Goal: Task Accomplishment & Management: Manage account settings

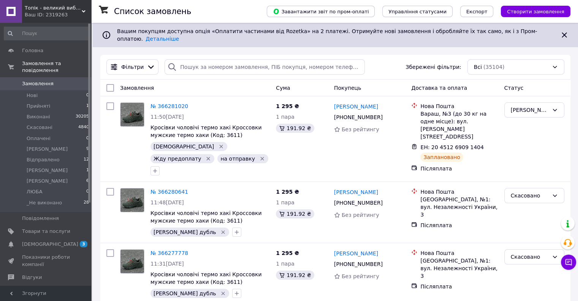
click at [64, 10] on span "Топік - великий вибір взуття для чоловіків і жінок" at bounding box center [53, 8] width 57 height 7
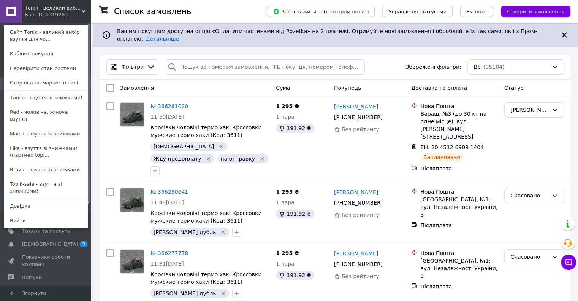
click at [45, 162] on link "Bravo - взуття зі знижками!" at bounding box center [46, 169] width 84 height 14
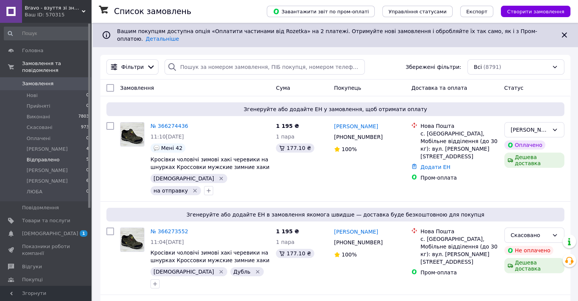
click at [52, 156] on span "Відправлено" at bounding box center [43, 159] width 33 height 7
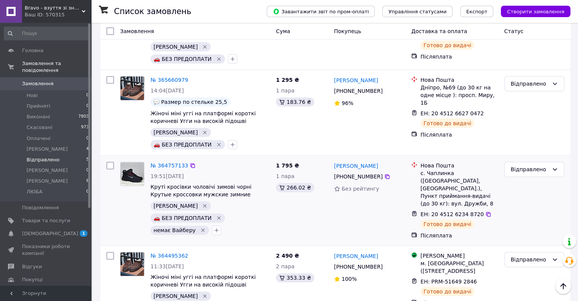
scroll to position [212, 0]
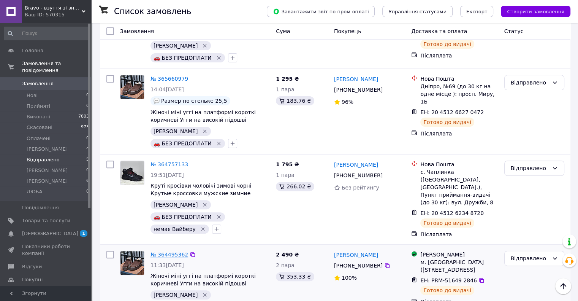
click at [172, 251] on link "№ 364495362" at bounding box center [169, 254] width 38 height 6
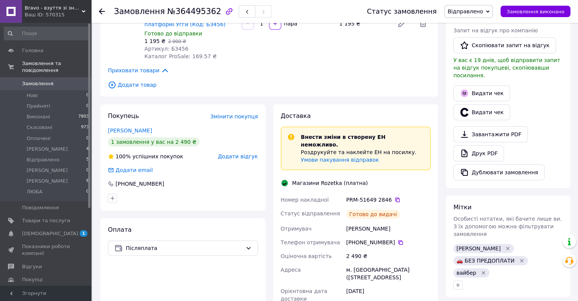
scroll to position [266, 0]
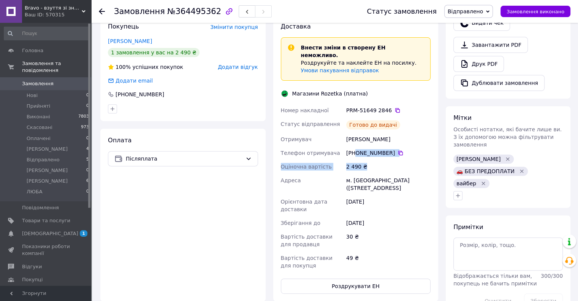
drag, startPoint x: 391, startPoint y: 138, endPoint x: 356, endPoint y: 134, distance: 34.8
click at [356, 134] on div "Номер накладної PRM-51649 2846   Статус відправлення Готово до видачі Отримувач…" at bounding box center [355, 187] width 153 height 169
click at [366, 160] on div "2 490 ₴" at bounding box center [388, 167] width 87 height 14
drag, startPoint x: 392, startPoint y: 135, endPoint x: 355, endPoint y: 132, distance: 37.0
click at [355, 146] on div "+380 97 015 30 96" at bounding box center [388, 153] width 87 height 14
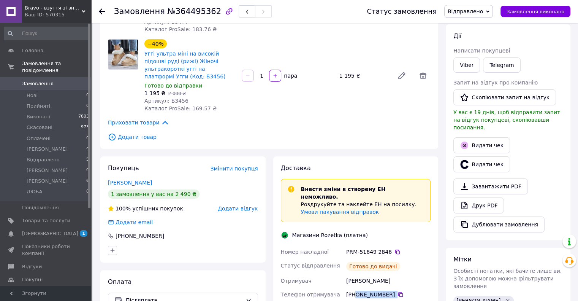
scroll to position [114, 0]
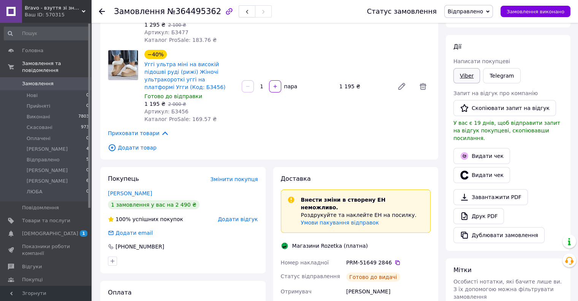
click at [472, 77] on link "Viber" at bounding box center [466, 75] width 27 height 15
click at [101, 10] on icon at bounding box center [102, 11] width 6 height 6
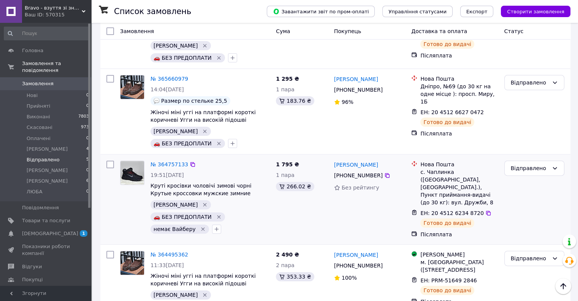
scroll to position [174, 0]
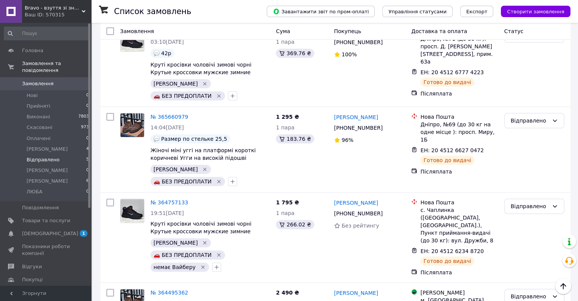
click at [50, 14] on div "Ваш ID: 570315" at bounding box center [58, 14] width 66 height 7
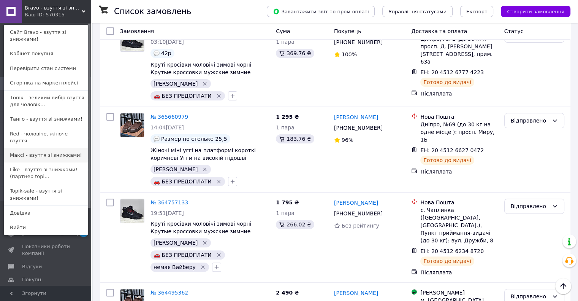
click at [49, 148] on link "Максі - взуття зі знижками!" at bounding box center [46, 155] width 84 height 14
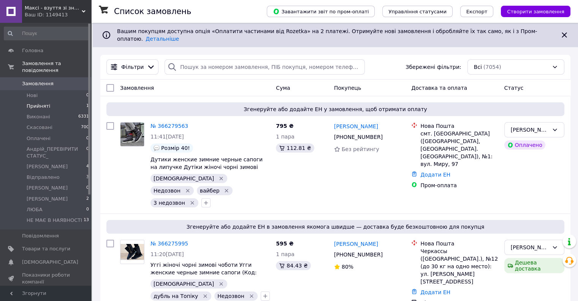
click at [52, 101] on li "Прийняті 1" at bounding box center [46, 106] width 93 height 11
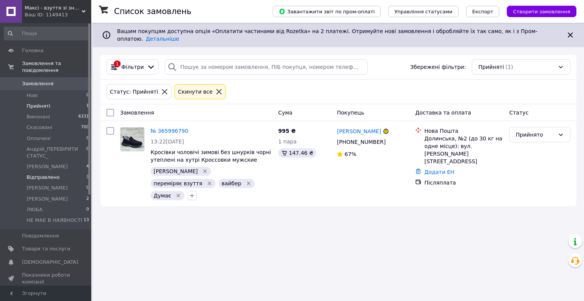
click at [59, 172] on li "Відправлено 3" at bounding box center [46, 177] width 93 height 11
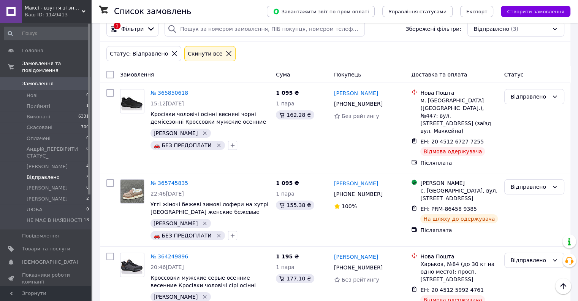
scroll to position [39, 0]
click at [62, 11] on span "Максі - взуття зі знижками!" at bounding box center [53, 8] width 57 height 7
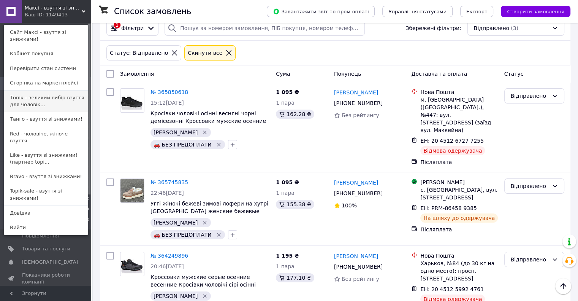
click at [55, 90] on link "Топік - великий вибір взуття для чоловік..." at bounding box center [46, 100] width 84 height 21
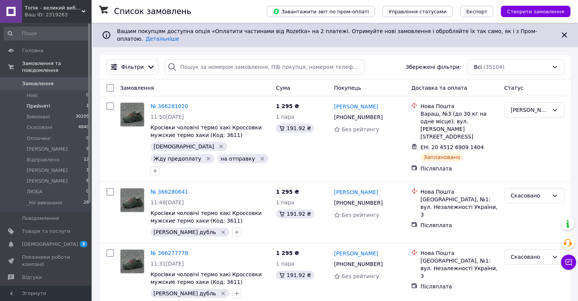
click at [60, 101] on li "Прийняті 1" at bounding box center [46, 106] width 93 height 11
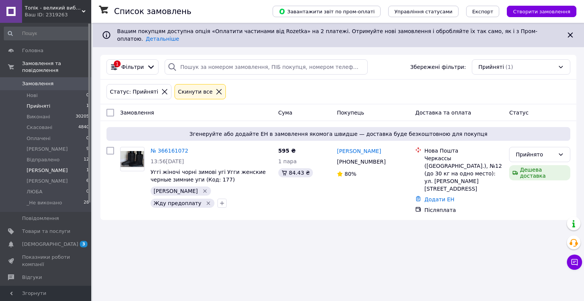
click at [52, 165] on li "ВОВА 1" at bounding box center [46, 170] width 93 height 11
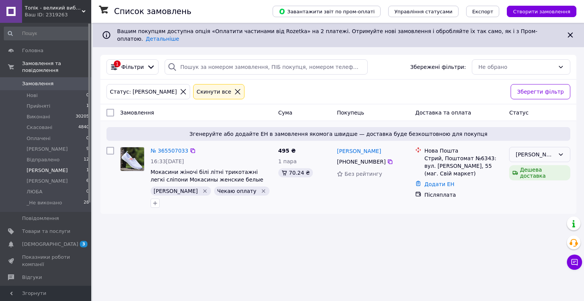
click at [528, 150] on div "[PERSON_NAME]" at bounding box center [534, 154] width 39 height 8
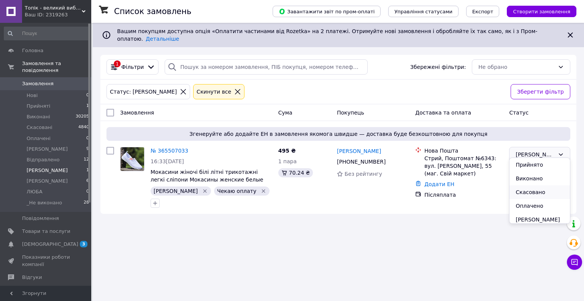
click at [538, 190] on li "Скасовано" at bounding box center [539, 192] width 60 height 14
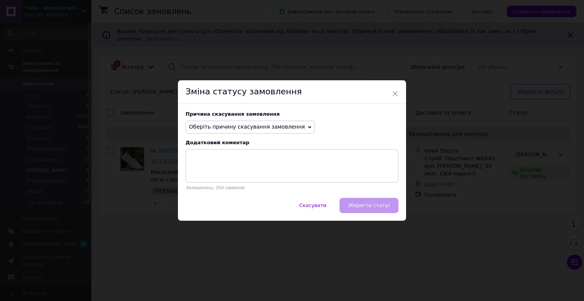
drag, startPoint x: 237, startPoint y: 130, endPoint x: 231, endPoint y: 129, distance: 5.7
click at [236, 130] on span "Оберіть причину скасування замовлення" at bounding box center [247, 126] width 116 height 6
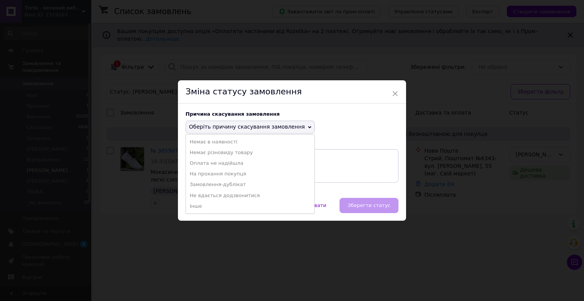
click at [232, 185] on li "Замовлення-дублікат" at bounding box center [250, 184] width 128 height 11
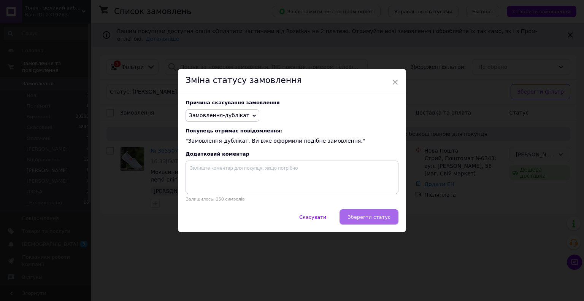
click at [366, 217] on span "Зберегти статус" at bounding box center [368, 217] width 43 height 6
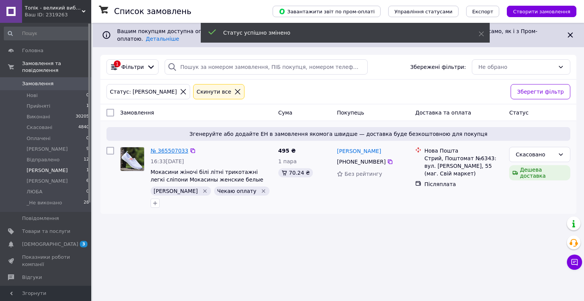
click at [172, 147] on link "№ 365507033" at bounding box center [169, 150] width 38 height 6
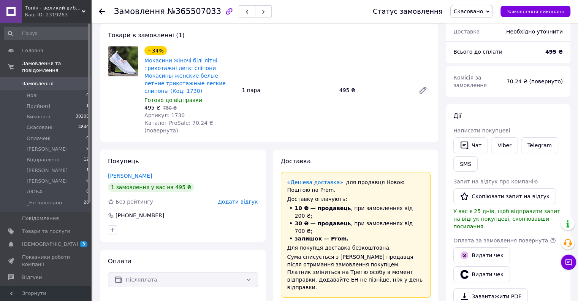
scroll to position [38, 0]
click at [101, 12] on icon at bounding box center [102, 11] width 6 height 6
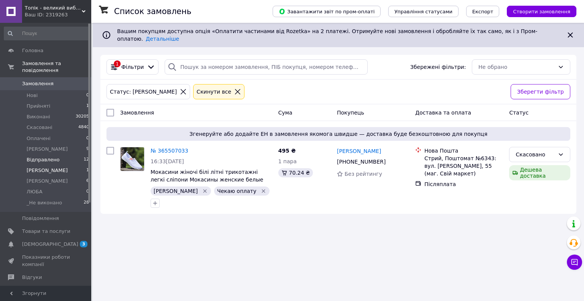
click at [46, 156] on span "Відправлено" at bounding box center [43, 159] width 33 height 7
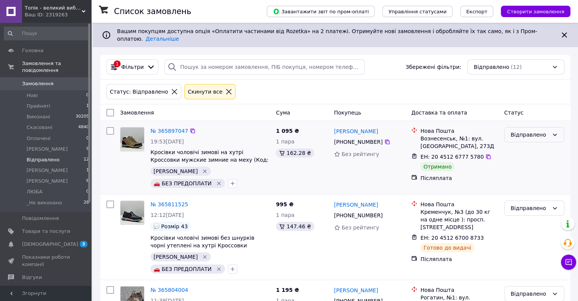
click at [532, 130] on div "Відправлено" at bounding box center [530, 134] width 38 height 8
click at [531, 161] on li "Виконано" at bounding box center [533, 159] width 59 height 14
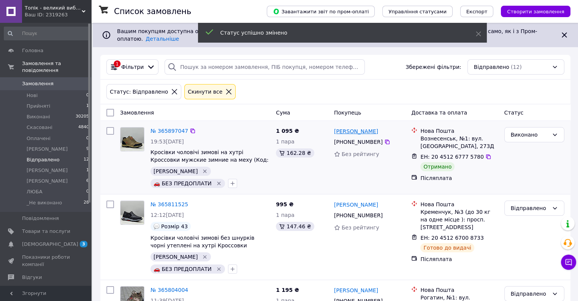
click at [368, 127] on link "Дарья Великанова" at bounding box center [356, 131] width 44 height 8
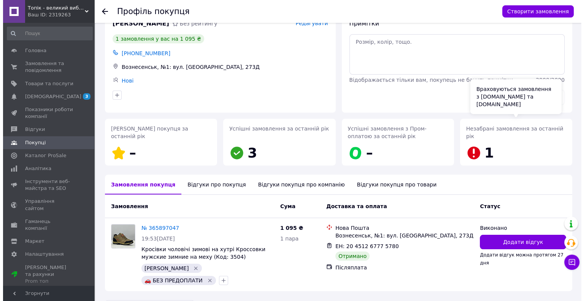
scroll to position [32, 0]
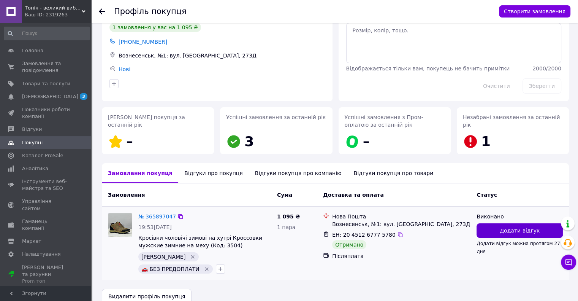
click at [495, 229] on button "Додати відгук" at bounding box center [519, 230] width 86 height 14
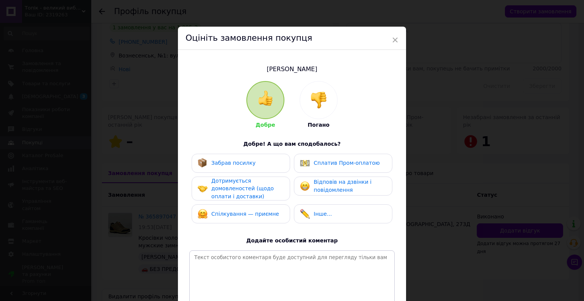
click at [263, 170] on div "Забрав посилку" at bounding box center [240, 162] width 98 height 19
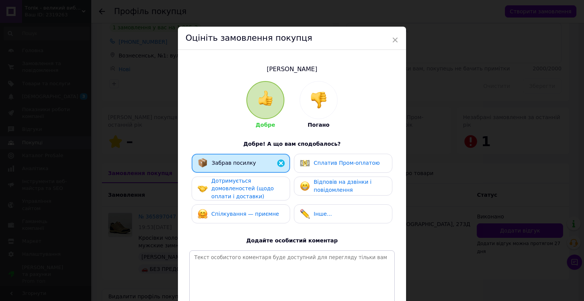
click at [258, 192] on div "Дотримується домовленостей (щодо оплати і доставки)" at bounding box center [247, 189] width 72 height 24
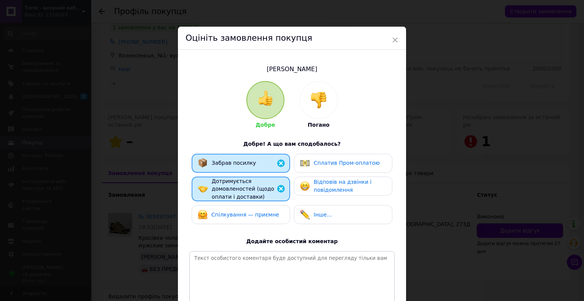
drag, startPoint x: 256, startPoint y: 217, endPoint x: 316, endPoint y: 193, distance: 64.8
click at [255, 217] on span "Спілкування — приємне" at bounding box center [245, 214] width 68 height 6
click at [316, 186] on span "Відповів на дзвінки і повідомлення" at bounding box center [342, 186] width 58 height 14
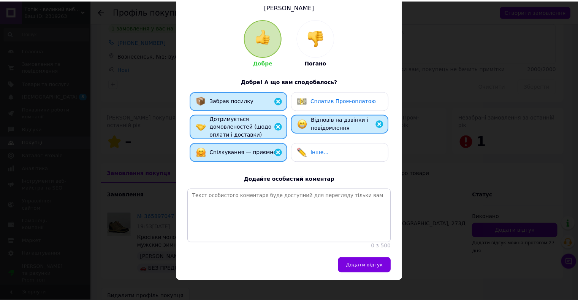
scroll to position [76, 0]
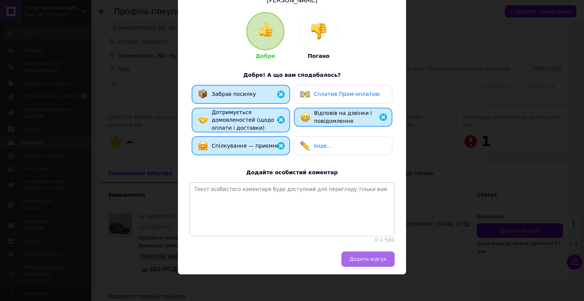
click at [365, 255] on button "Додати відгук" at bounding box center [367, 258] width 53 height 15
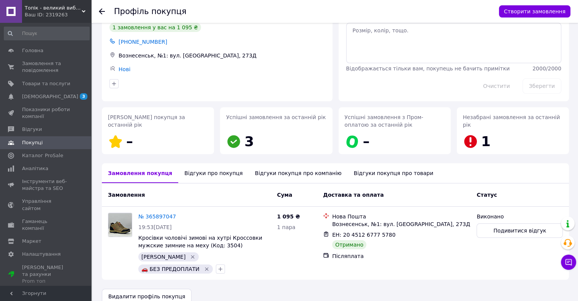
click at [101, 13] on use at bounding box center [102, 11] width 6 height 6
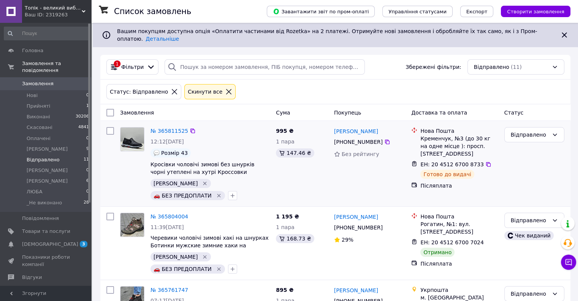
scroll to position [38, 0]
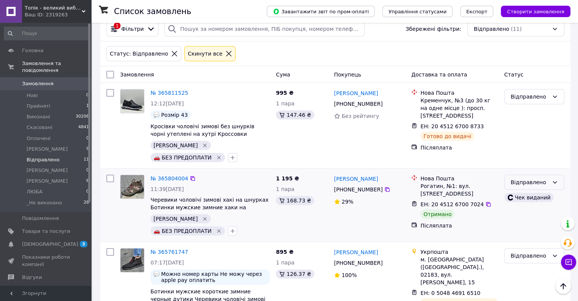
click at [526, 178] on div "Відправлено" at bounding box center [530, 182] width 38 height 8
click at [531, 196] on li "Виконано" at bounding box center [533, 195] width 59 height 14
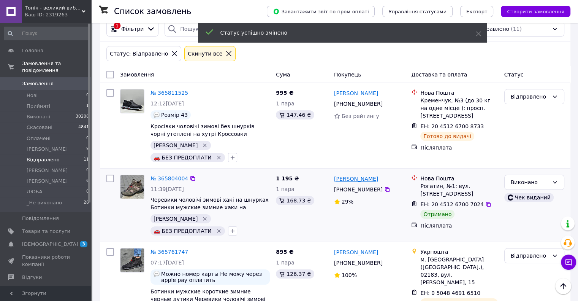
click at [362, 175] on link "Ігор Підгайний" at bounding box center [356, 179] width 44 height 8
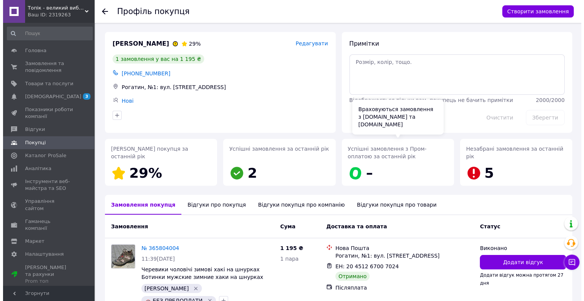
scroll to position [32, 0]
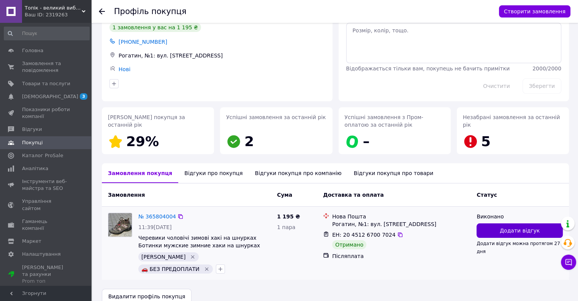
click at [523, 229] on span "Додати відгук" at bounding box center [520, 230] width 40 height 8
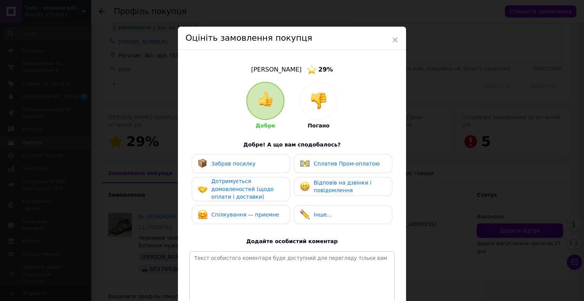
click at [242, 170] on div "Забрав посилку" at bounding box center [240, 163] width 98 height 19
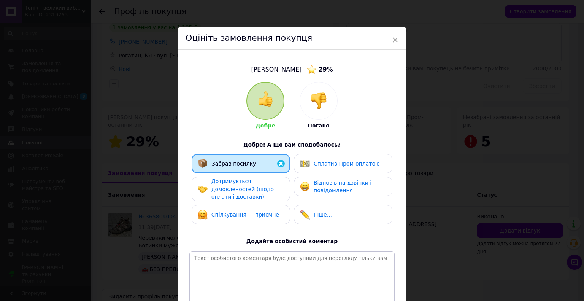
click at [243, 188] on span "Дотримується домовленостей (щодо оплати і доставки)" at bounding box center [242, 189] width 62 height 22
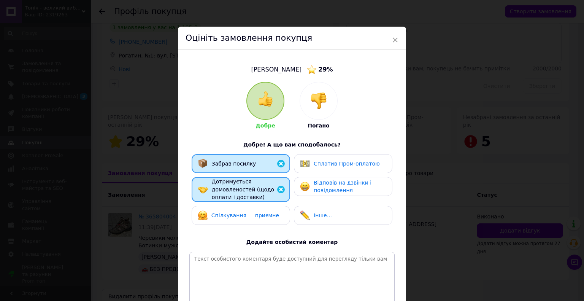
click at [243, 210] on div "Спілкування — приємне" at bounding box center [238, 215] width 81 height 10
click at [316, 190] on span "Відповів на дзвінки і повідомлення" at bounding box center [342, 186] width 58 height 14
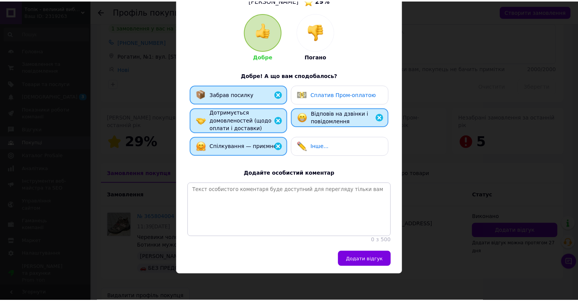
scroll to position [76, 0]
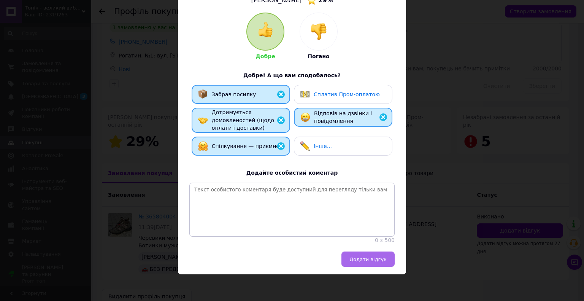
click at [361, 258] on span "Додати відгук" at bounding box center [367, 259] width 37 height 6
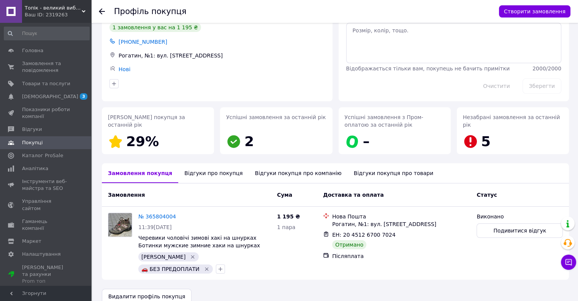
click at [100, 9] on icon at bounding box center [102, 11] width 6 height 6
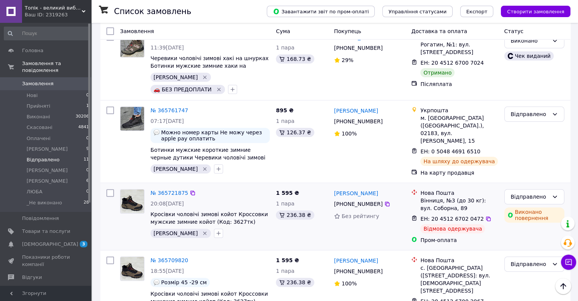
scroll to position [228, 0]
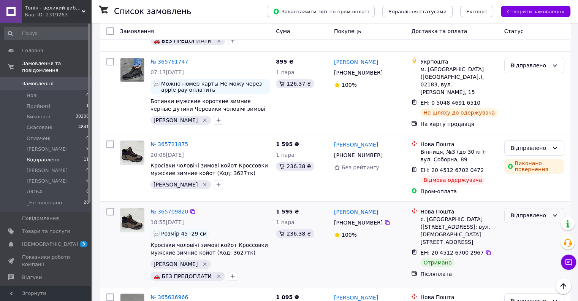
click at [524, 211] on div "Відправлено" at bounding box center [530, 215] width 38 height 8
click at [525, 210] on li "Виконано" at bounding box center [533, 214] width 59 height 14
click at [364, 208] on link "Анатолий Трухан" at bounding box center [356, 212] width 44 height 8
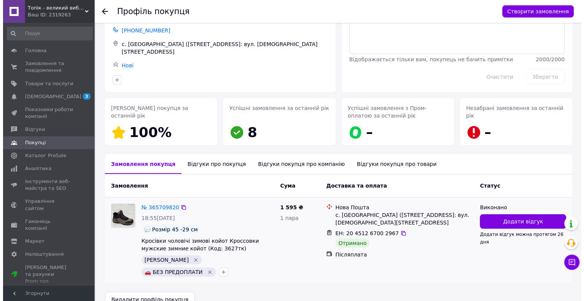
scroll to position [44, 0]
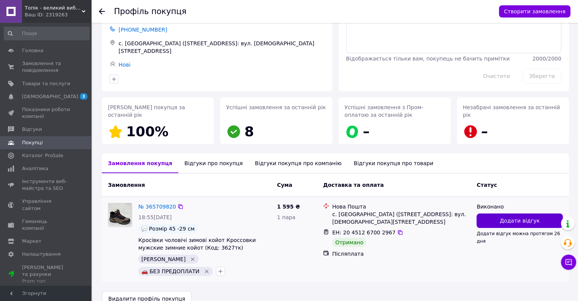
click at [490, 217] on button "Додати відгук" at bounding box center [519, 220] width 86 height 14
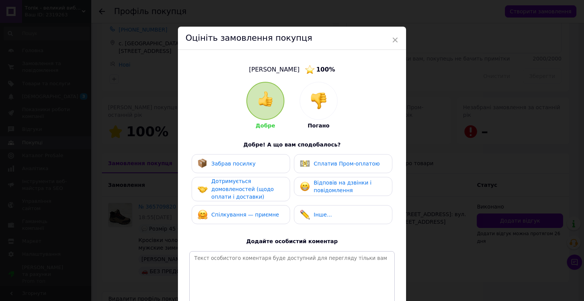
click at [270, 169] on div "Забрав посилку" at bounding box center [240, 163] width 98 height 19
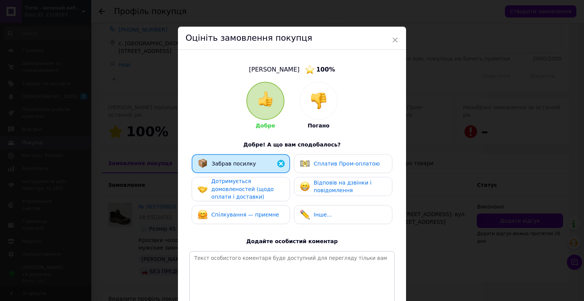
click at [265, 187] on div "Дотримується домовленостей (щодо оплати і доставки)" at bounding box center [247, 189] width 72 height 24
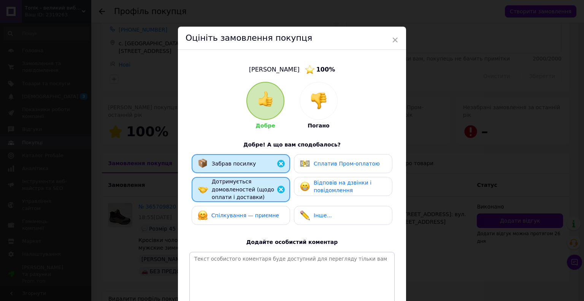
click at [261, 212] on span "Спілкування — приємне" at bounding box center [245, 215] width 68 height 6
click at [322, 184] on span "Відповів на дзвінки і повідомлення" at bounding box center [342, 186] width 58 height 14
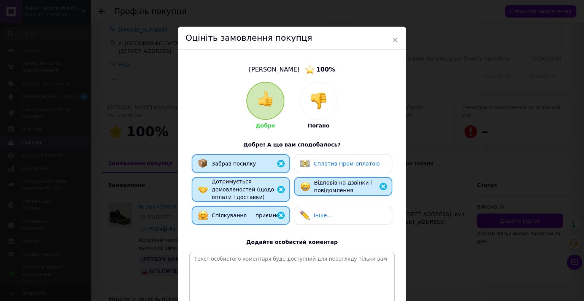
click at [324, 160] on span "Сплатив Пром-оплатою" at bounding box center [346, 163] width 66 height 6
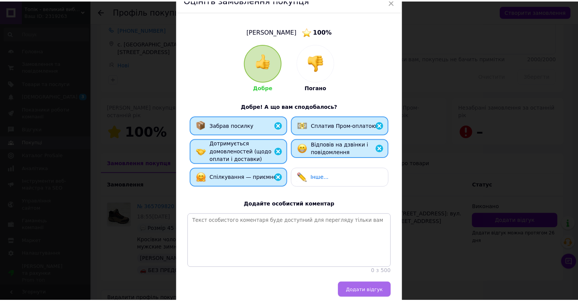
scroll to position [76, 0]
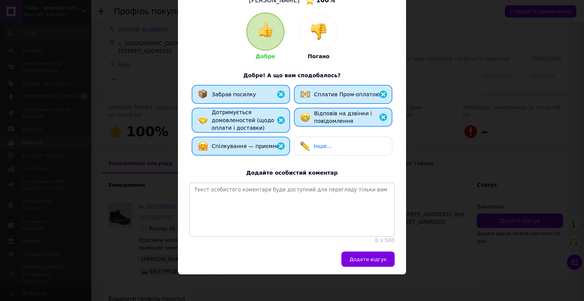
click at [359, 257] on span "Додати відгук" at bounding box center [367, 259] width 37 height 6
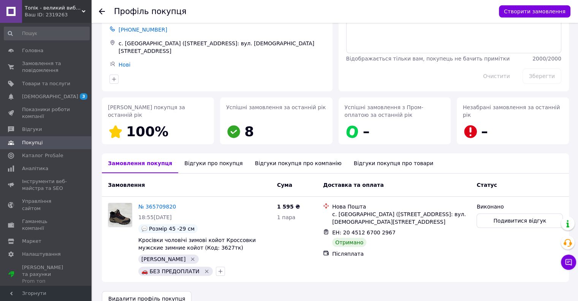
click at [100, 9] on icon at bounding box center [102, 11] width 6 height 6
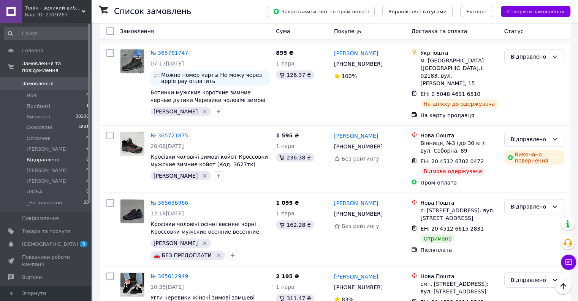
scroll to position [228, 0]
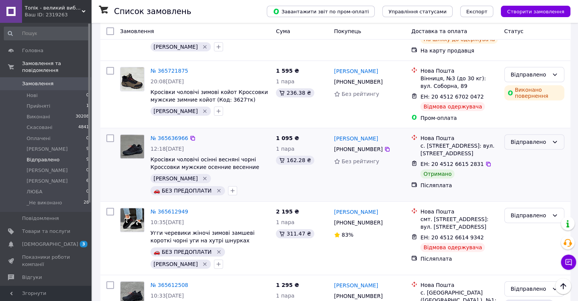
click at [521, 138] on div "Відправлено" at bounding box center [530, 142] width 38 height 8
click at [524, 152] on li "Виконано" at bounding box center [533, 153] width 59 height 14
click at [349, 135] on link "Віктор Глушенко" at bounding box center [356, 139] width 44 height 8
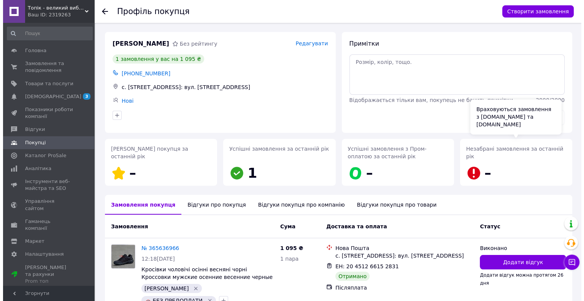
scroll to position [32, 0]
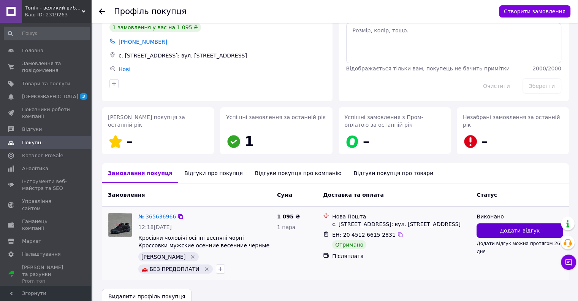
click at [520, 228] on span "Додати відгук" at bounding box center [520, 230] width 40 height 8
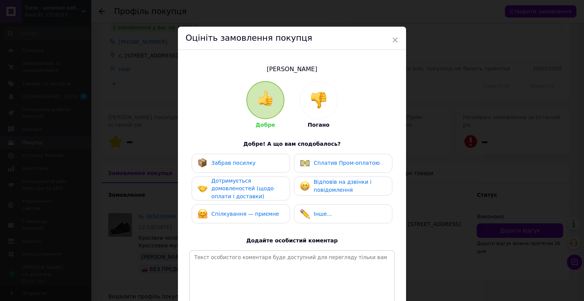
click at [248, 164] on span "Забрав посилку" at bounding box center [233, 163] width 44 height 6
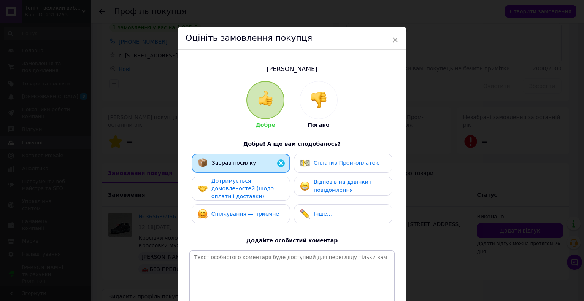
click at [240, 193] on span "Дотримується домовленостей (щодо оплати і доставки)" at bounding box center [242, 188] width 62 height 22
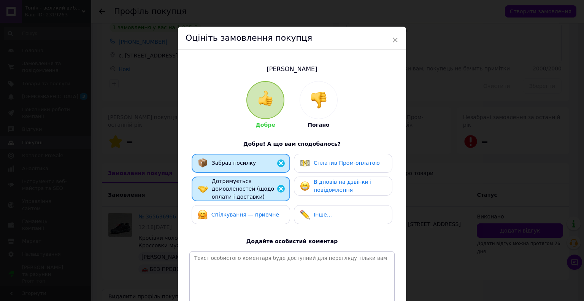
drag, startPoint x: 239, startPoint y: 212, endPoint x: 255, endPoint y: 211, distance: 16.8
click at [238, 212] on span "Спілкування — приємне" at bounding box center [245, 214] width 68 height 6
click at [304, 186] on img at bounding box center [305, 186] width 10 height 10
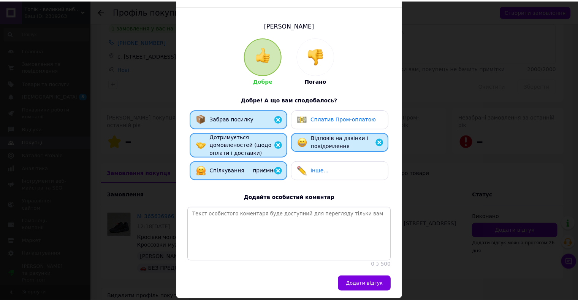
scroll to position [76, 0]
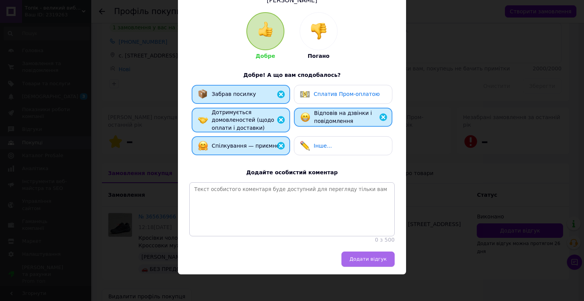
click at [371, 258] on span "Додати відгук" at bounding box center [367, 259] width 37 height 6
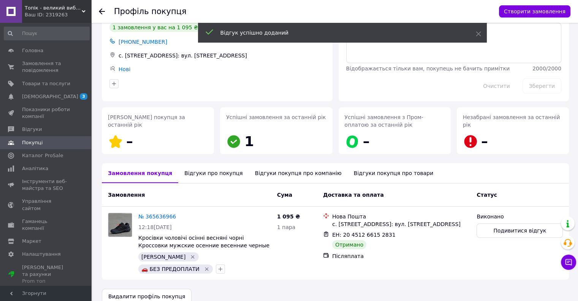
click at [102, 10] on icon at bounding box center [102, 11] width 6 height 6
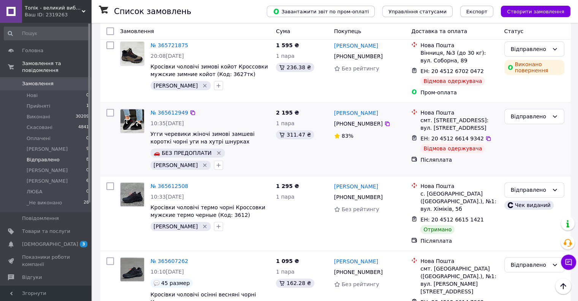
scroll to position [266, 0]
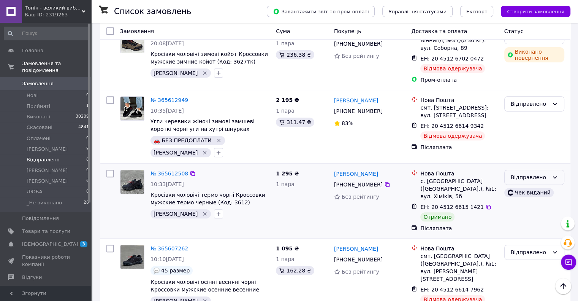
click at [520, 173] on div "Відправлено" at bounding box center [530, 177] width 38 height 8
click at [524, 182] on li "Виконано" at bounding box center [533, 182] width 59 height 14
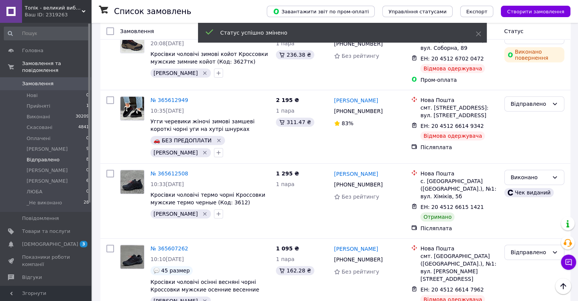
drag, startPoint x: 364, startPoint y: 148, endPoint x: 372, endPoint y: 149, distance: 8.5
click at [364, 170] on link "Юрій Григорів" at bounding box center [356, 174] width 44 height 8
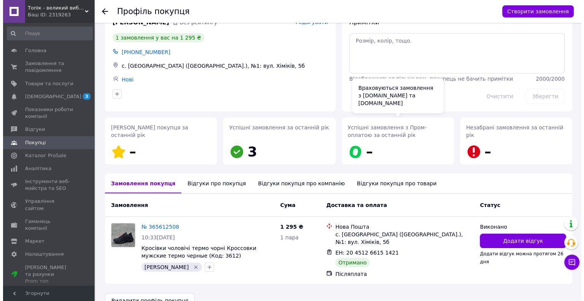
scroll to position [32, 0]
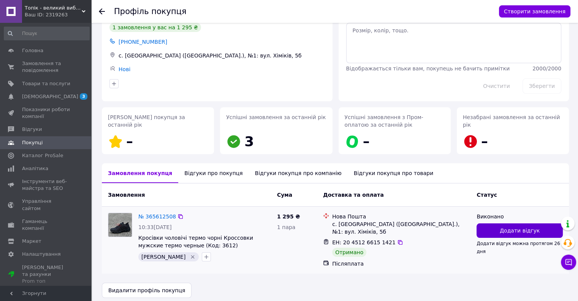
click at [492, 230] on button "Додати відгук" at bounding box center [519, 230] width 86 height 14
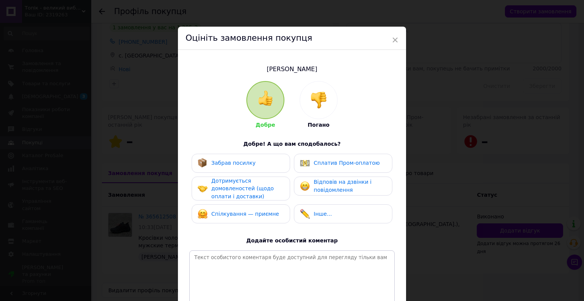
click at [259, 165] on div "Забрав посилку" at bounding box center [241, 163] width 86 height 10
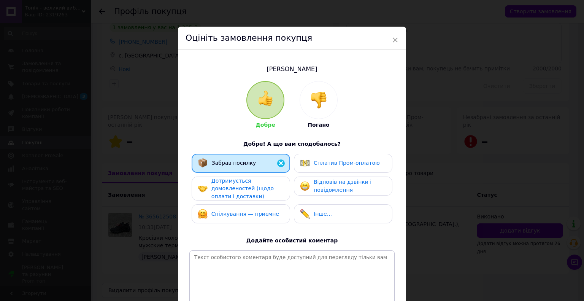
click at [249, 187] on span "Дотримується домовленостей (щодо оплати і доставки)" at bounding box center [242, 188] width 62 height 22
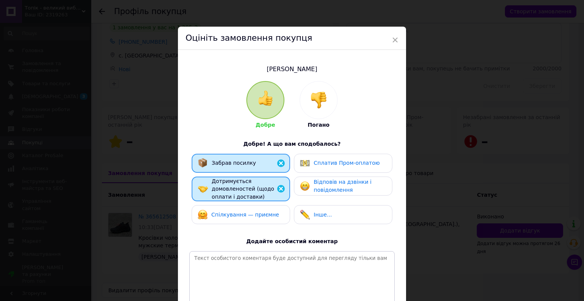
click at [249, 212] on span "Спілкування — приємне" at bounding box center [245, 214] width 68 height 6
click at [320, 193] on div "Відповів на дзвінки і повідомлення" at bounding box center [349, 186] width 72 height 16
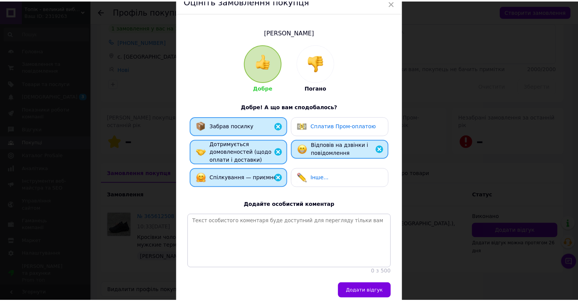
scroll to position [76, 0]
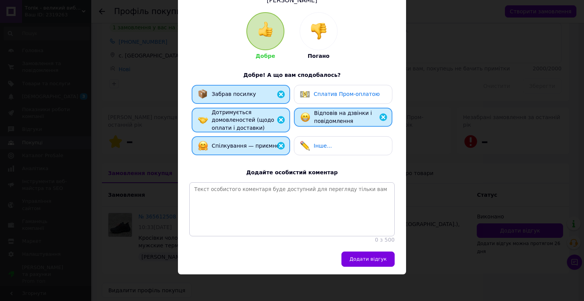
click at [360, 259] on span "Додати відгук" at bounding box center [367, 259] width 37 height 6
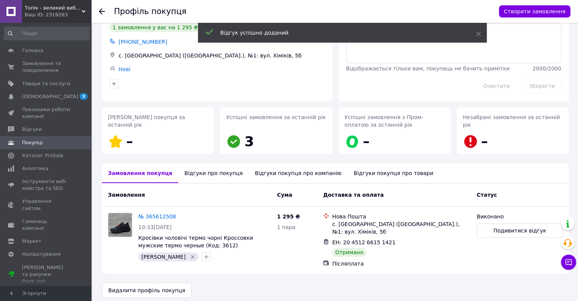
click at [99, 11] on use at bounding box center [102, 11] width 6 height 6
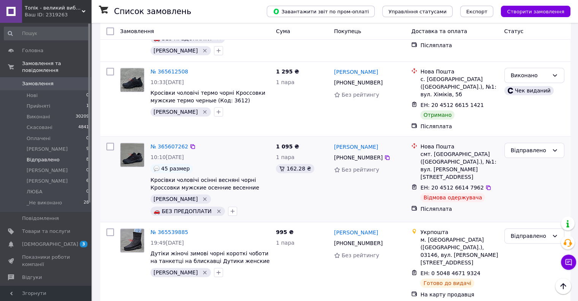
scroll to position [402, 0]
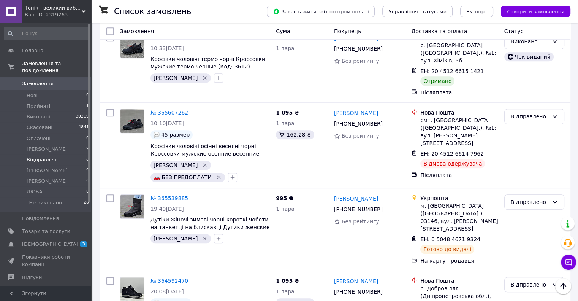
click at [56, 11] on span "Топік - великий вибір взуття для чоловіків і жінок" at bounding box center [53, 8] width 57 height 7
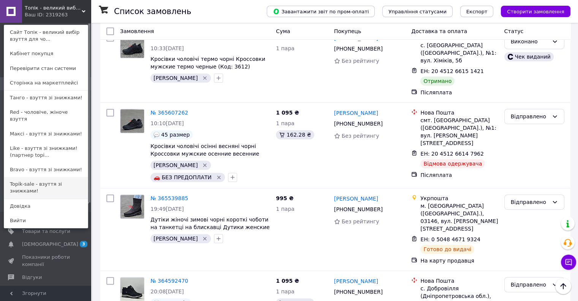
click at [55, 177] on link "Topik-sale - взуття зі знижками!" at bounding box center [46, 187] width 84 height 21
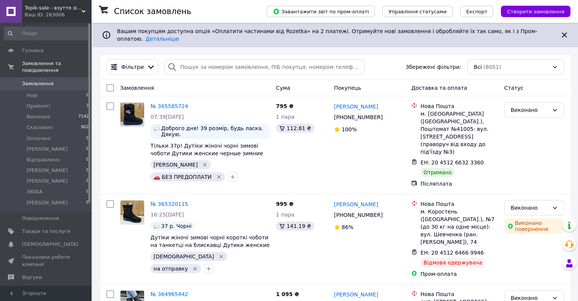
click at [46, 13] on div "Ваш ID: 263006" at bounding box center [58, 14] width 66 height 7
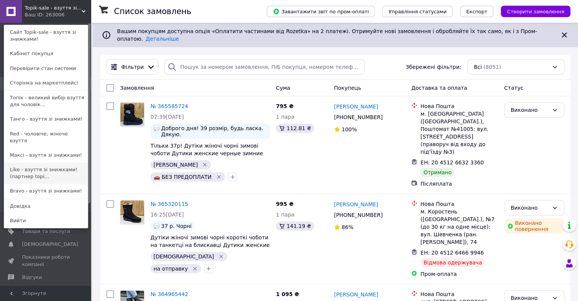
click at [46, 162] on link "Like - взуття зі знижками! (партнер topi..." at bounding box center [46, 172] width 84 height 21
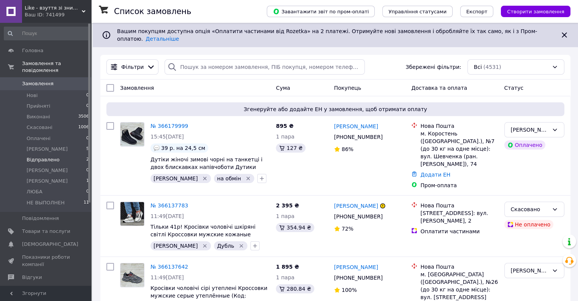
click at [46, 156] on span "Відправлено" at bounding box center [43, 159] width 33 height 7
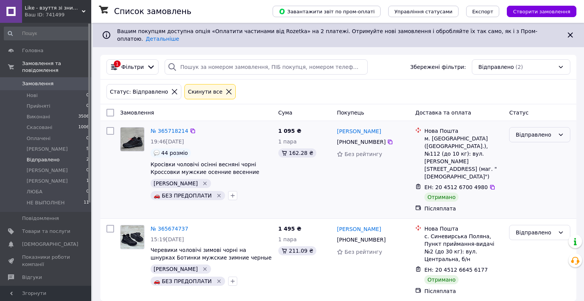
click at [519, 131] on div "Відправлено" at bounding box center [534, 134] width 39 height 8
click at [526, 157] on li "Виконано" at bounding box center [539, 159] width 60 height 14
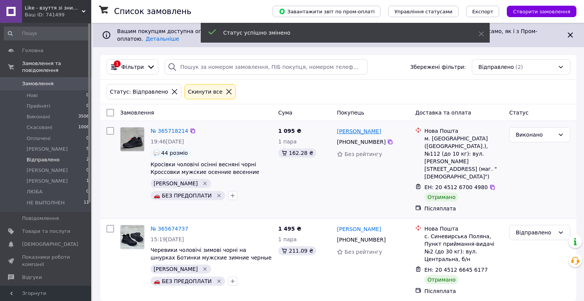
click at [366, 127] on link "Леонід Судик" at bounding box center [359, 131] width 44 height 8
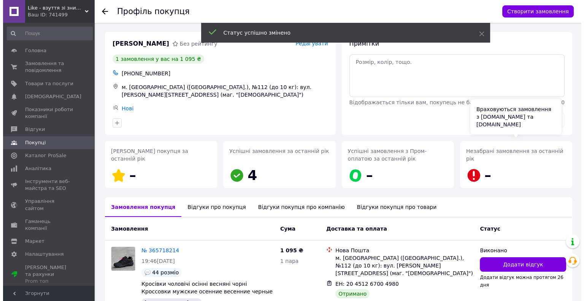
scroll to position [44, 0]
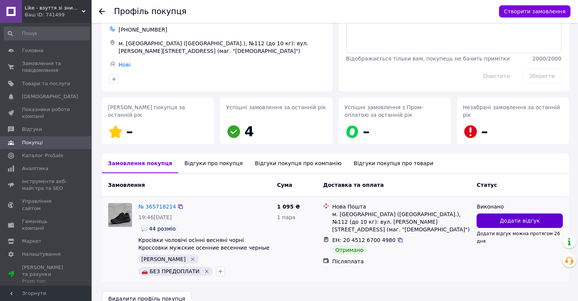
click at [514, 223] on button "Додати відгук" at bounding box center [519, 220] width 86 height 14
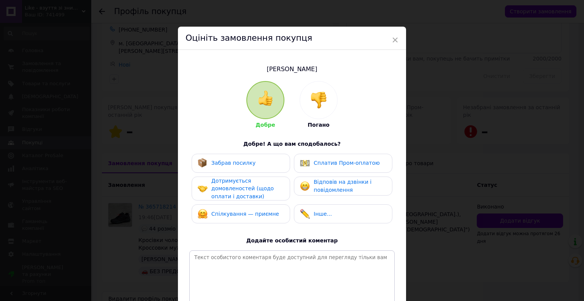
click at [233, 167] on div "Забрав посилку" at bounding box center [227, 163] width 58 height 10
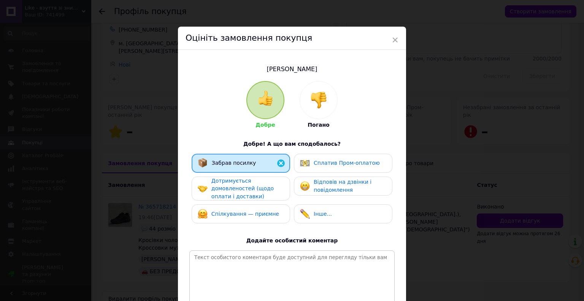
click at [230, 188] on span "Дотримується домовленостей (щодо оплати і доставки)" at bounding box center [242, 188] width 62 height 22
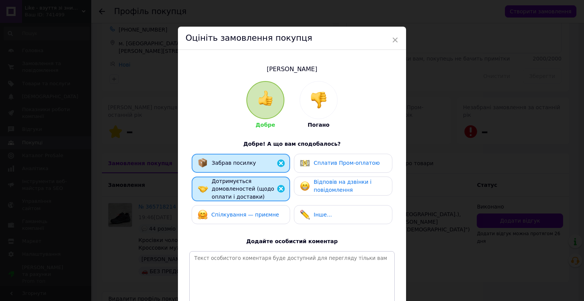
click at [222, 206] on div "Спілкування — приємне" at bounding box center [240, 214] width 98 height 19
click at [296, 182] on div "Відповів на дзвінки і повідомлення" at bounding box center [343, 185] width 98 height 19
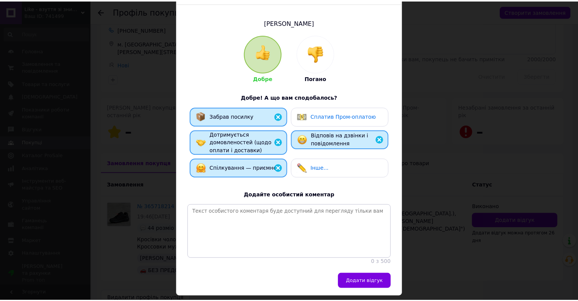
scroll to position [76, 0]
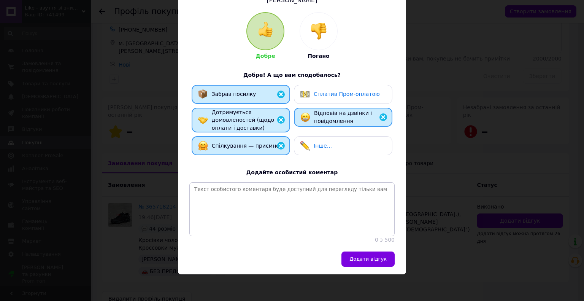
click at [354, 260] on span "Додати відгук" at bounding box center [367, 259] width 37 height 6
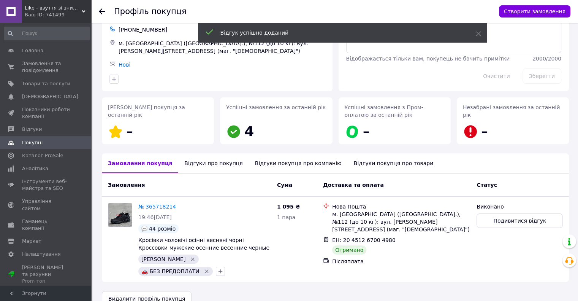
click at [100, 11] on use at bounding box center [102, 11] width 6 height 6
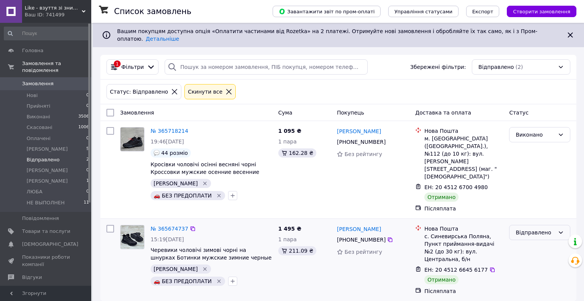
click at [515, 228] on div "Відправлено" at bounding box center [534, 232] width 39 height 8
click at [530, 232] on li "Виконано" at bounding box center [539, 233] width 60 height 14
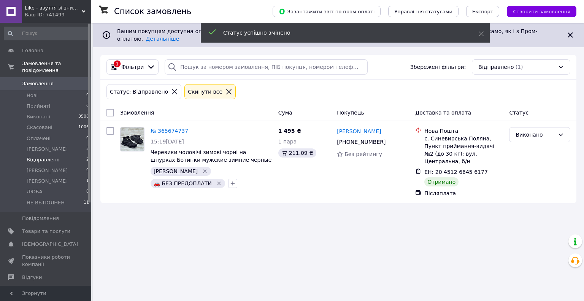
click at [349, 127] on link "Юрій Гавей" at bounding box center [359, 131] width 44 height 8
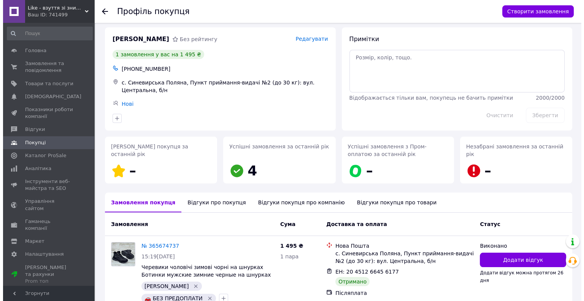
scroll to position [40, 0]
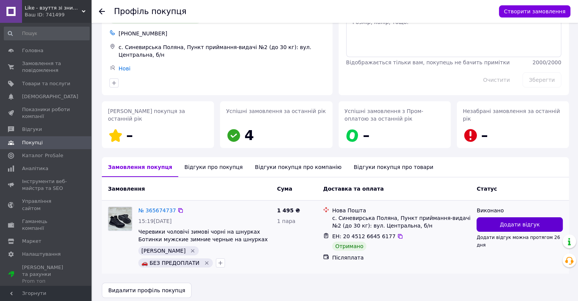
click at [494, 226] on button "Додати відгук" at bounding box center [519, 224] width 86 height 14
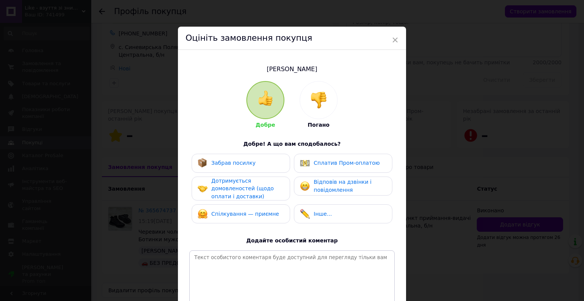
click at [239, 167] on div "Забрав посилку" at bounding box center [227, 163] width 58 height 10
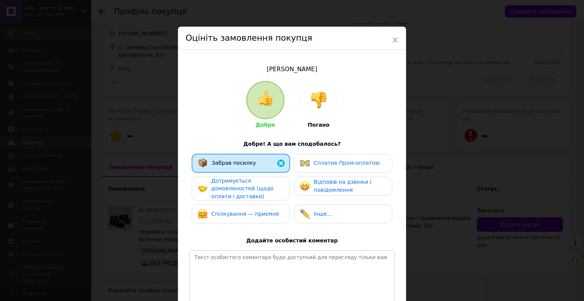
click at [234, 187] on span "Дотримується домовленостей (щодо оплати і доставки)" at bounding box center [242, 188] width 62 height 22
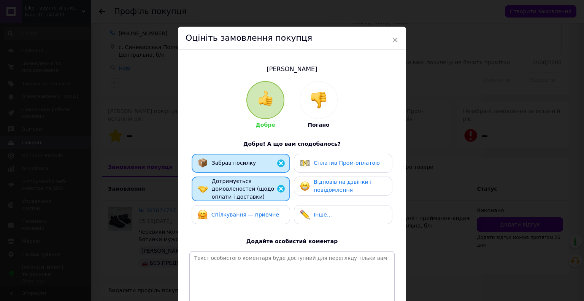
click at [233, 211] on span "Спілкування — приємне" at bounding box center [245, 214] width 68 height 6
click at [309, 184] on div "Відповів на дзвінки і повідомлення" at bounding box center [343, 186] width 86 height 16
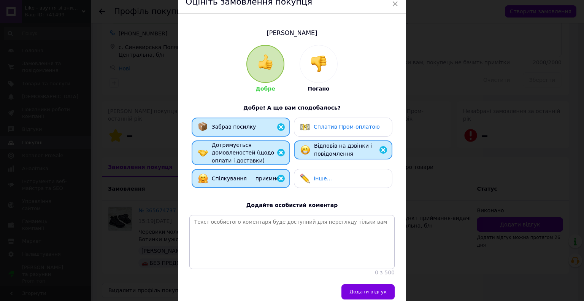
scroll to position [76, 0]
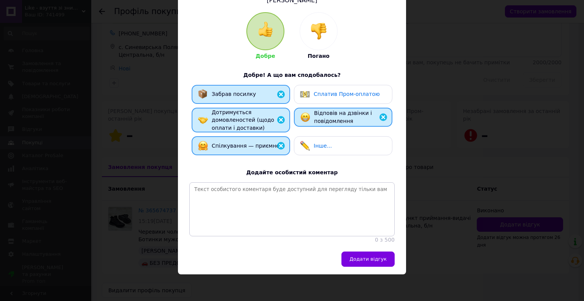
click at [366, 258] on span "Додати відгук" at bounding box center [367, 259] width 37 height 6
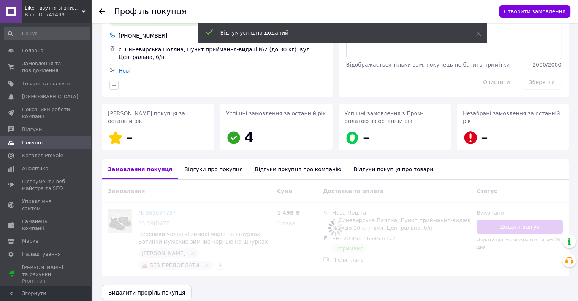
scroll to position [40, 0]
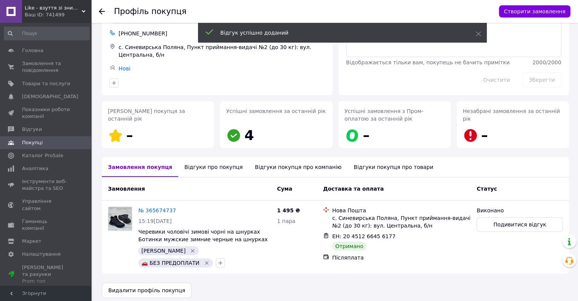
click at [101, 11] on use at bounding box center [102, 11] width 6 height 6
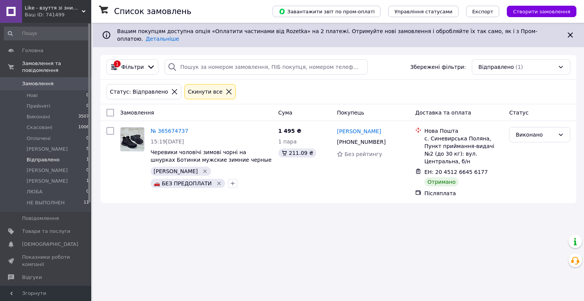
click at [49, 8] on span "Like - взуття зі знижками! (партнер topik.com.ua)" at bounding box center [53, 8] width 57 height 7
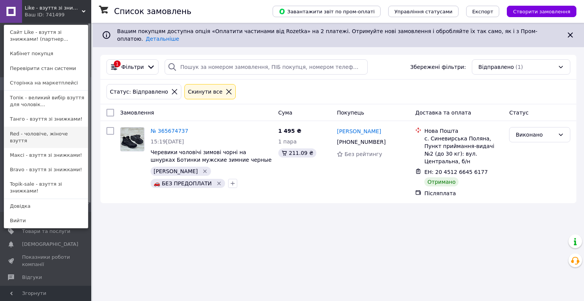
click at [65, 134] on link "Red - чоловіче, жіноче взуття" at bounding box center [46, 137] width 84 height 21
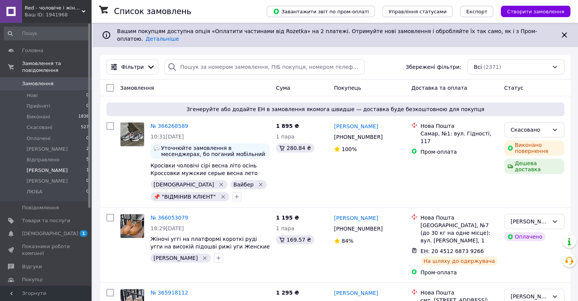
click at [52, 165] on li "[PERSON_NAME] 1" at bounding box center [46, 170] width 93 height 11
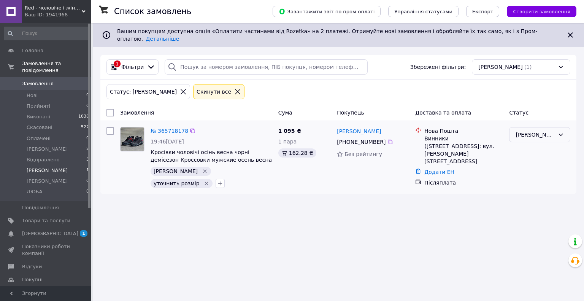
click at [529, 130] on div "[PERSON_NAME]" at bounding box center [534, 134] width 39 height 8
click at [529, 171] on li "Скасовано" at bounding box center [539, 172] width 60 height 14
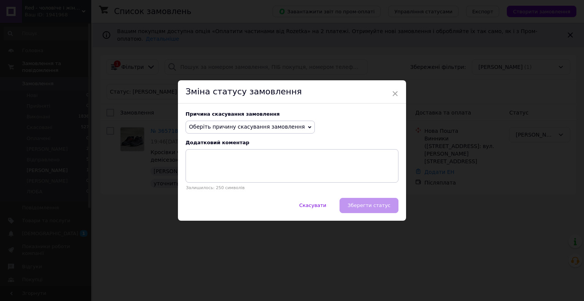
click at [242, 127] on span "Оберіть причину скасування замовлення" at bounding box center [247, 126] width 116 height 6
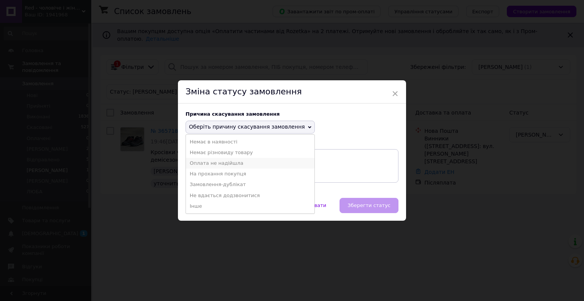
click at [220, 164] on li "Оплата не надійшла" at bounding box center [250, 163] width 128 height 11
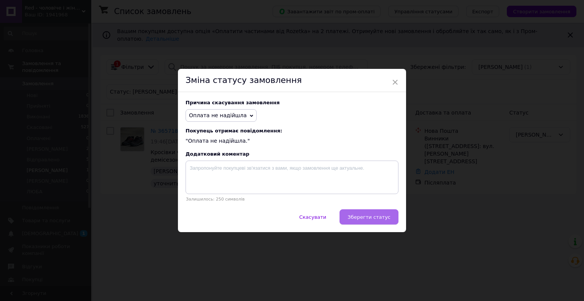
click at [359, 215] on span "Зберегти статус" at bounding box center [368, 217] width 43 height 6
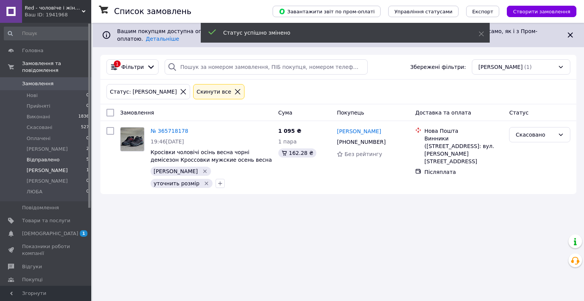
click at [48, 156] on span "Відправлено" at bounding box center [43, 159] width 33 height 7
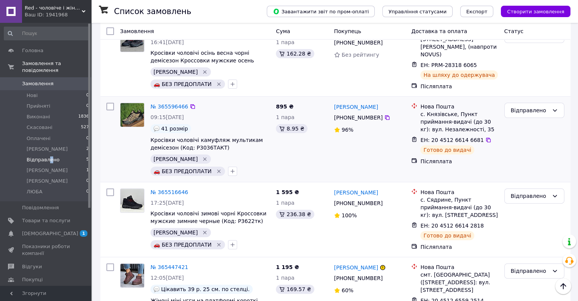
scroll to position [207, 0]
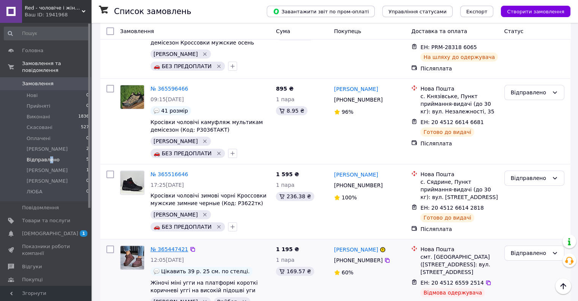
click at [173, 246] on link "№ 365447421" at bounding box center [169, 249] width 38 height 6
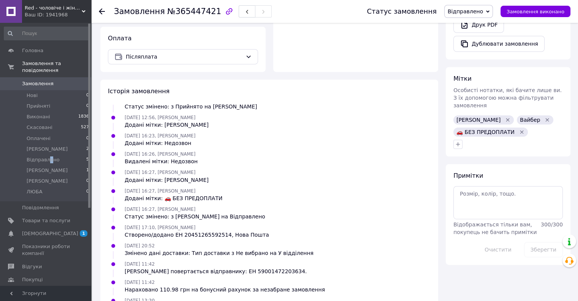
scroll to position [371, 0]
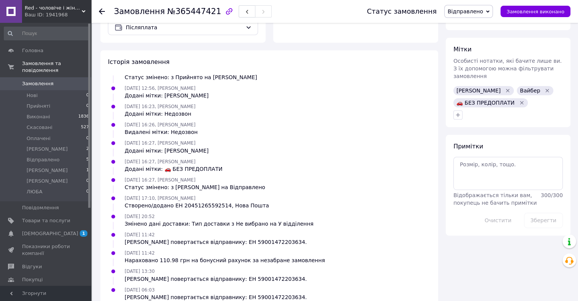
click at [103, 11] on use at bounding box center [102, 11] width 6 height 6
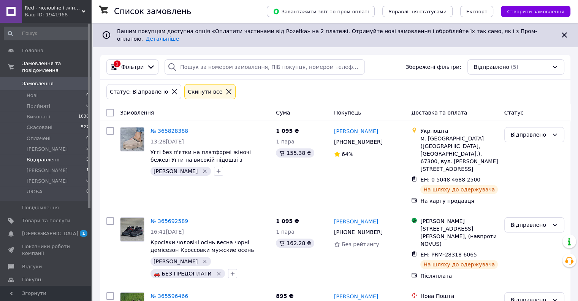
click at [68, 14] on div "Ваш ID: 1941968" at bounding box center [58, 14] width 66 height 7
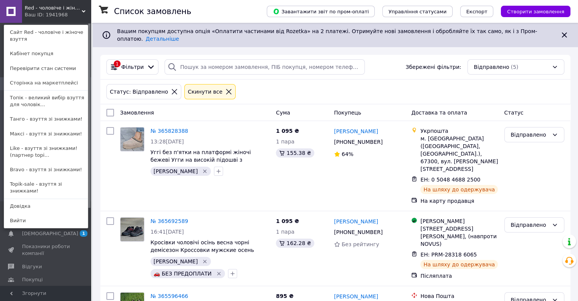
click at [44, 169] on link "Bravo - взуття зі знижками!" at bounding box center [46, 169] width 84 height 14
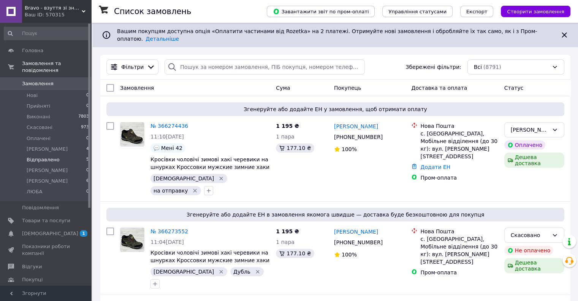
click at [52, 156] on span "Відправлено" at bounding box center [43, 159] width 33 height 7
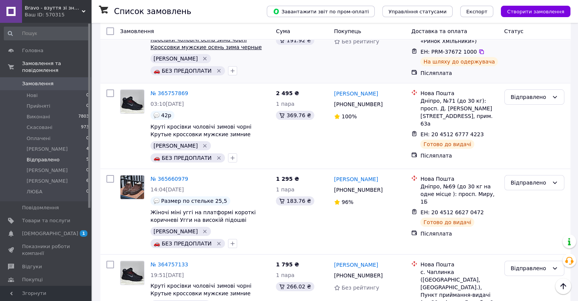
scroll to position [212, 0]
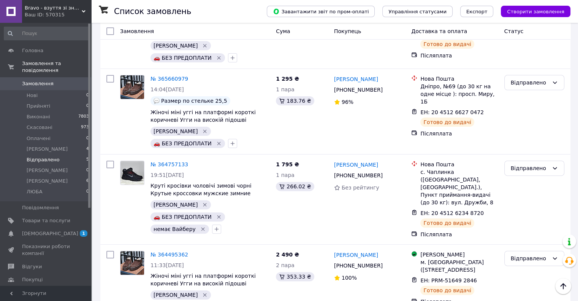
click at [63, 11] on div "Ваш ID: 570315" at bounding box center [58, 14] width 66 height 7
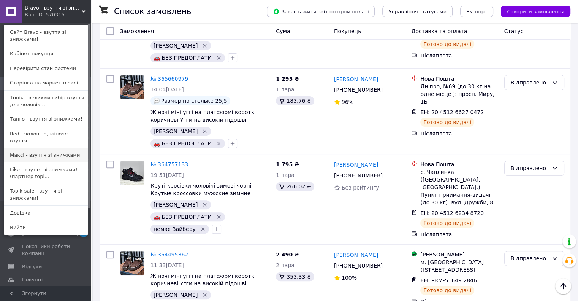
click at [33, 148] on link "Максі - взуття зі знижками!" at bounding box center [46, 155] width 84 height 14
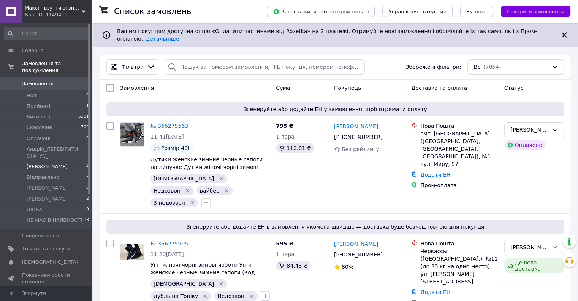
drag, startPoint x: 41, startPoint y: 168, endPoint x: 69, endPoint y: 163, distance: 27.7
click at [42, 174] on span "Відправлено" at bounding box center [43, 177] width 33 height 7
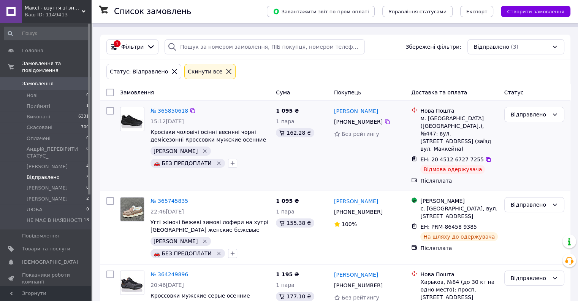
scroll to position [39, 0]
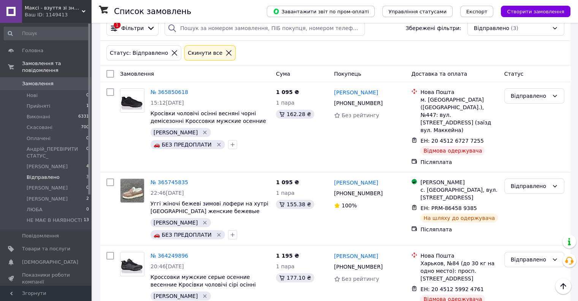
click at [55, 15] on div "Ваш ID: 1149413" at bounding box center [58, 14] width 66 height 7
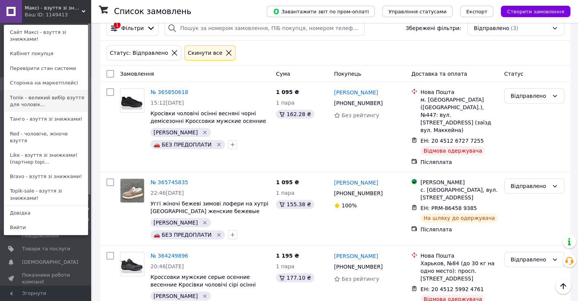
click at [55, 93] on link "Топік - великий вибір взуття для чоловік..." at bounding box center [46, 100] width 84 height 21
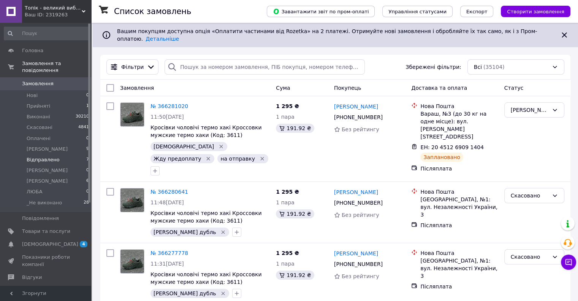
drag, startPoint x: 55, startPoint y: 152, endPoint x: 73, endPoint y: 152, distance: 18.2
click at [55, 156] on span "Відправлено" at bounding box center [43, 159] width 33 height 7
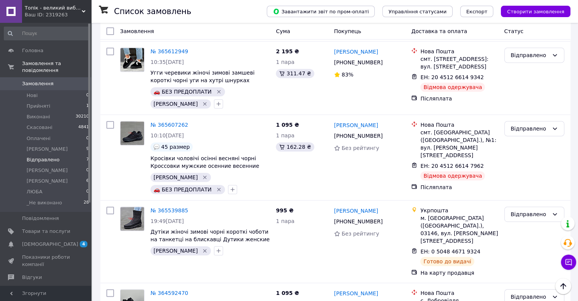
scroll to position [334, 0]
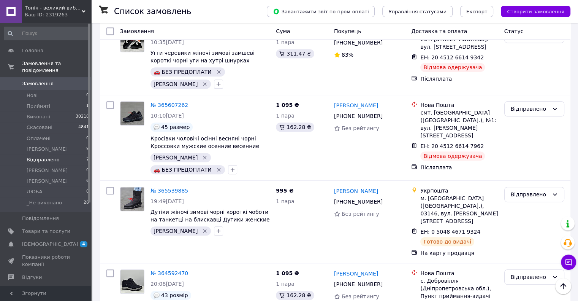
click at [74, 9] on span "Топік - великий вибір взуття для чоловіків і жінок" at bounding box center [53, 8] width 57 height 7
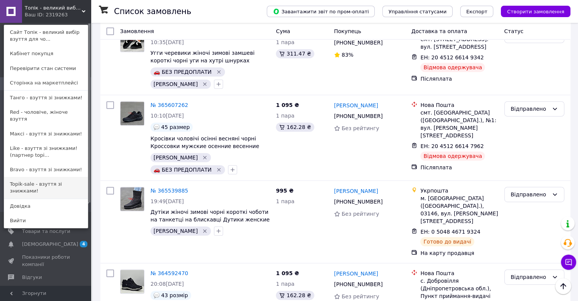
click at [46, 177] on link "Topik-sale - взуття зі знижками!" at bounding box center [46, 187] width 84 height 21
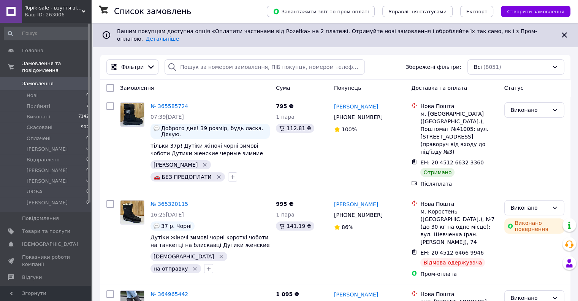
click at [44, 8] on span "Topik-sale - взуття зі знижками!" at bounding box center [53, 8] width 57 height 7
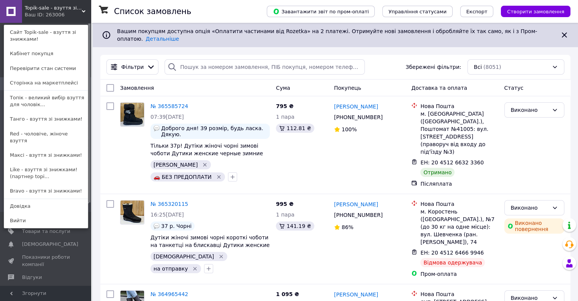
click at [48, 184] on link "Bravo - взуття зі знижками!" at bounding box center [46, 191] width 84 height 14
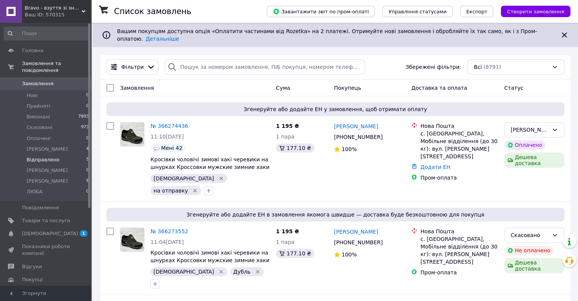
click at [54, 156] on span "Відправлено" at bounding box center [43, 159] width 33 height 7
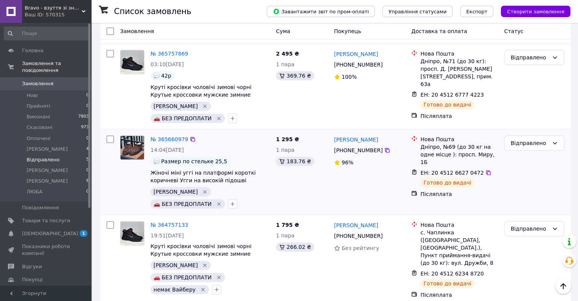
scroll to position [212, 0]
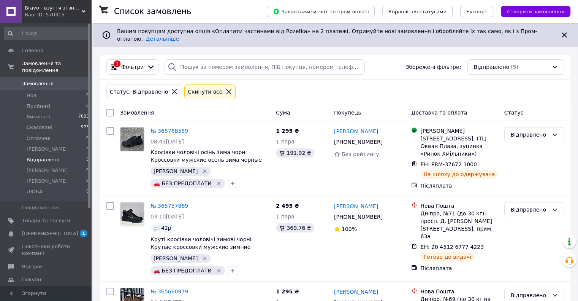
click at [54, 156] on span "Відправлено" at bounding box center [43, 159] width 33 height 7
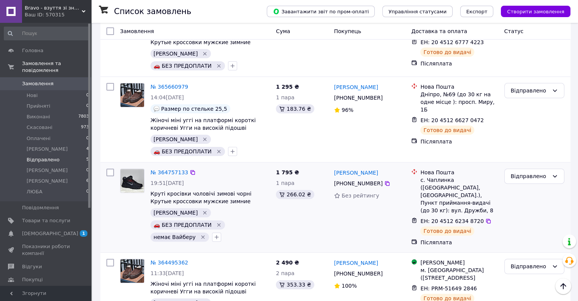
scroll to position [212, 0]
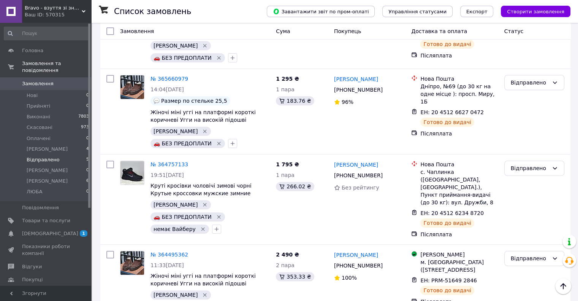
click at [35, 6] on span "Bravo - взуття зі знижками!" at bounding box center [53, 8] width 57 height 7
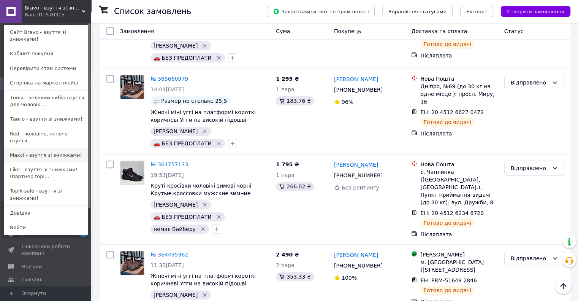
click at [45, 148] on link "Максі - взуття зі знижками!" at bounding box center [46, 155] width 84 height 14
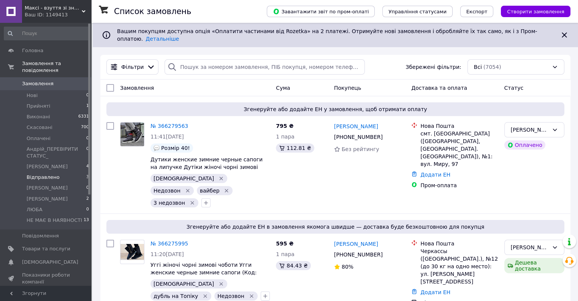
click at [44, 174] on span "Відправлено" at bounding box center [43, 177] width 33 height 7
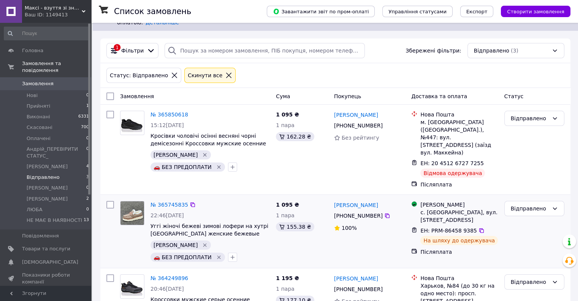
scroll to position [39, 0]
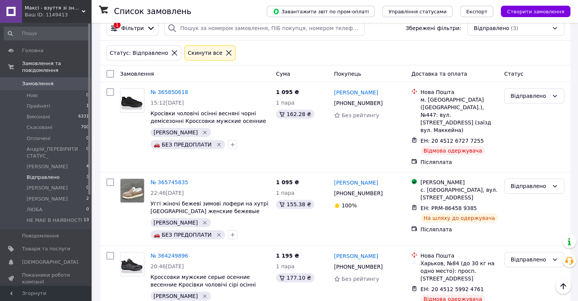
click at [41, 13] on div "Ваш ID: 1149413" at bounding box center [58, 14] width 66 height 7
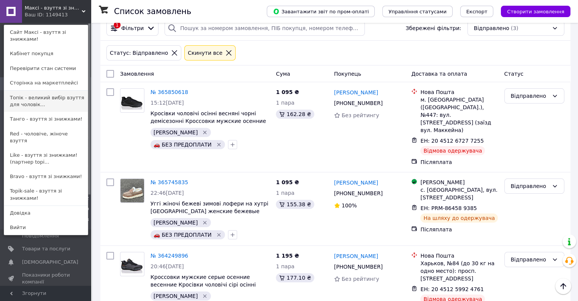
click at [41, 97] on link "Топік - великий вибір взуття для чоловік..." at bounding box center [46, 100] width 84 height 21
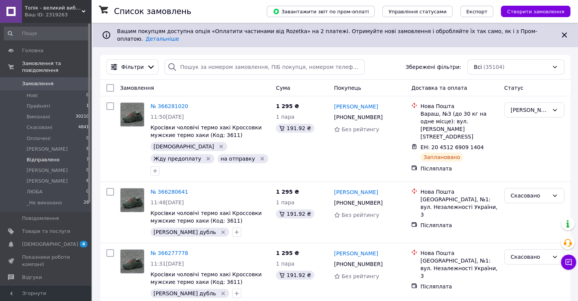
click at [51, 156] on span "Відправлено" at bounding box center [43, 159] width 33 height 7
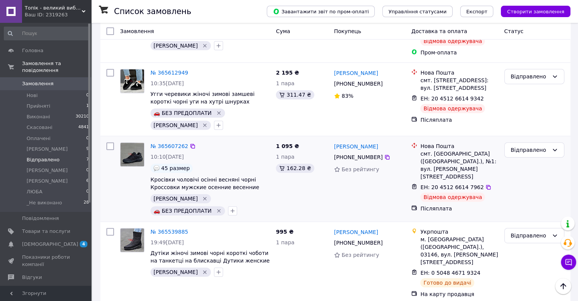
scroll to position [334, 0]
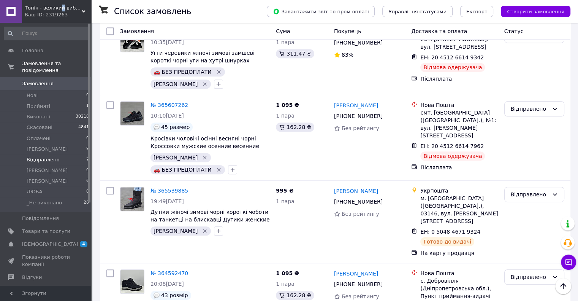
click at [59, 11] on span "Топік - великий вибір взуття для чоловіків і жінок" at bounding box center [53, 8] width 57 height 7
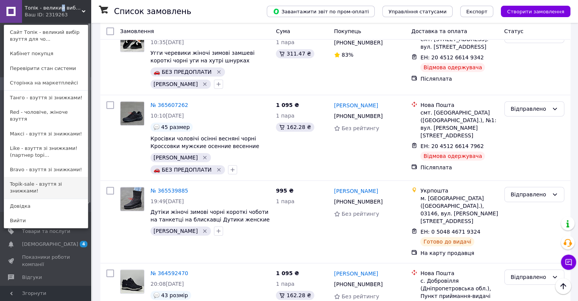
click at [55, 182] on link "Topik-sale - взуття зі знижками!" at bounding box center [46, 187] width 84 height 21
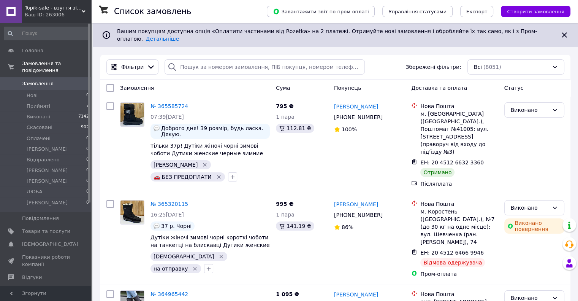
drag, startPoint x: 345, startPoint y: 103, endPoint x: 336, endPoint y: 101, distance: 8.9
click at [345, 103] on link "Наталія Бандюк" at bounding box center [356, 107] width 44 height 8
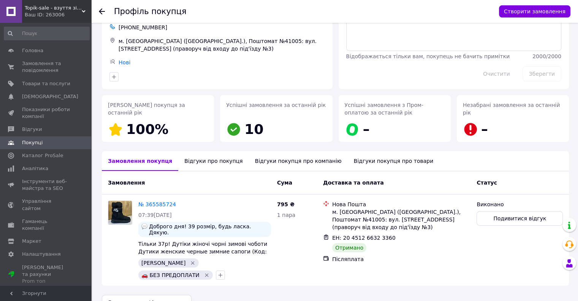
scroll to position [46, 0]
click at [61, 15] on div "Ваш ID: 263006" at bounding box center [58, 14] width 66 height 7
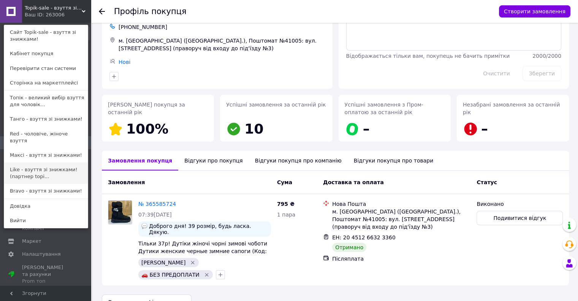
click at [55, 168] on link "Like - взуття зі знижками! (партнер topi..." at bounding box center [46, 172] width 84 height 21
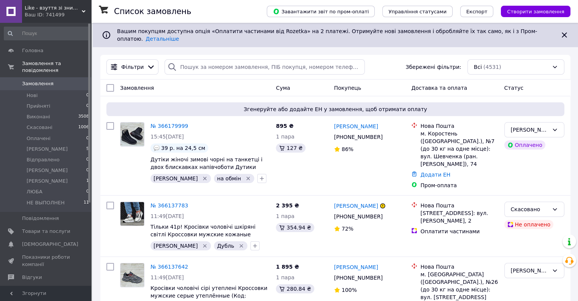
click at [60, 11] on span "Like - взуття зі знижками! (партнер [DOMAIN_NAME])" at bounding box center [53, 8] width 57 height 7
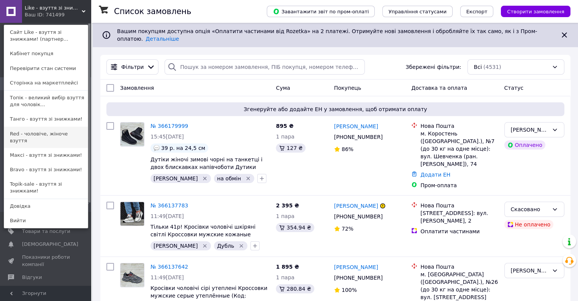
click at [37, 137] on link "Red - чоловіче, жіноче взуття" at bounding box center [46, 137] width 84 height 21
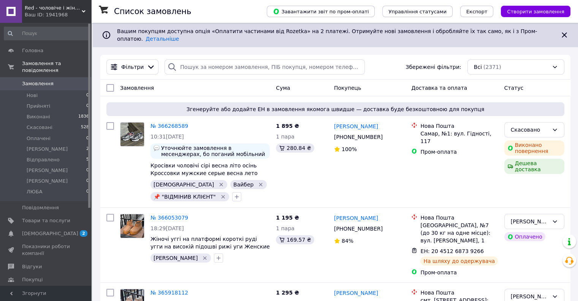
drag, startPoint x: 51, startPoint y: 13, endPoint x: 50, endPoint y: 16, distance: 4.1
click at [51, 13] on div "Ваш ID: 1941968" at bounding box center [58, 14] width 66 height 7
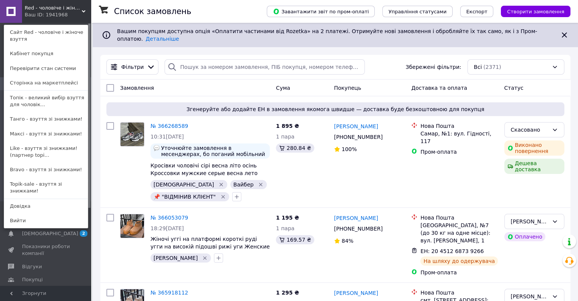
click at [45, 168] on link "Bravo - взуття зі знижками!" at bounding box center [46, 169] width 84 height 14
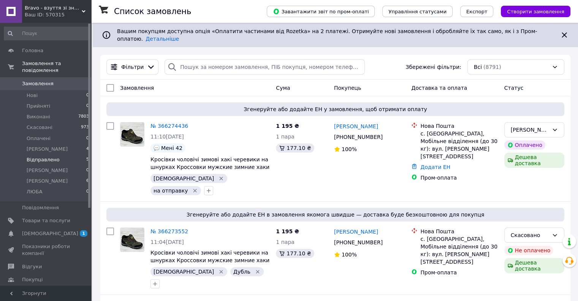
click at [58, 154] on li "Відправлено 5" at bounding box center [46, 159] width 93 height 11
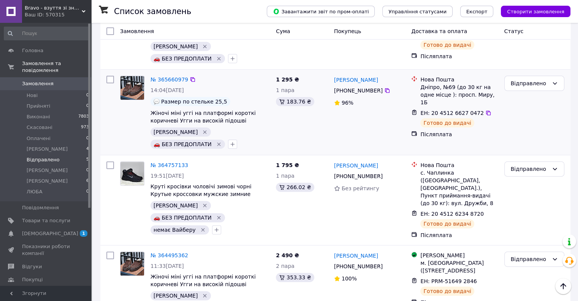
scroll to position [212, 0]
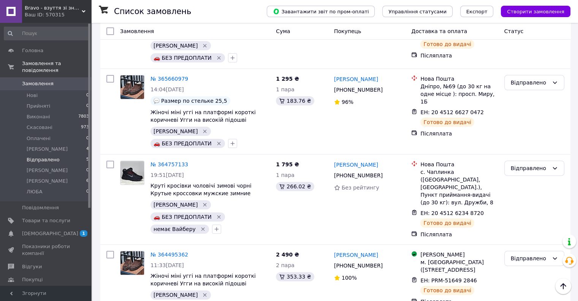
click at [60, 10] on span "Bravo - взуття зі знижками!" at bounding box center [53, 8] width 57 height 7
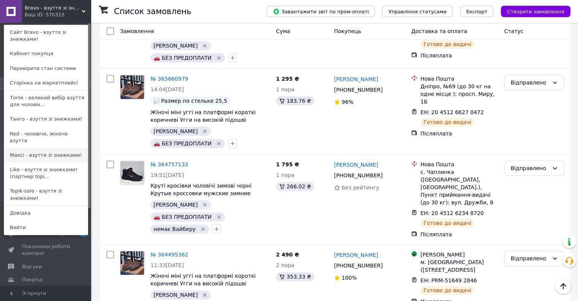
click at [35, 148] on link "Максі - взуття зі знижками!" at bounding box center [46, 155] width 84 height 14
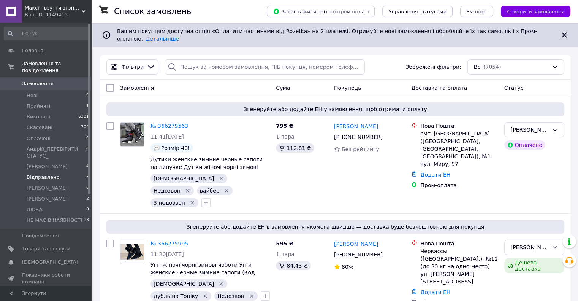
click at [44, 174] on span "Відправлено" at bounding box center [43, 177] width 33 height 7
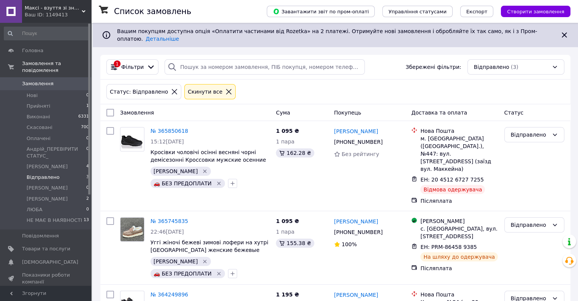
click at [52, 174] on span "Відправлено" at bounding box center [43, 177] width 33 height 7
click at [51, 174] on span "Відправлено" at bounding box center [43, 177] width 33 height 7
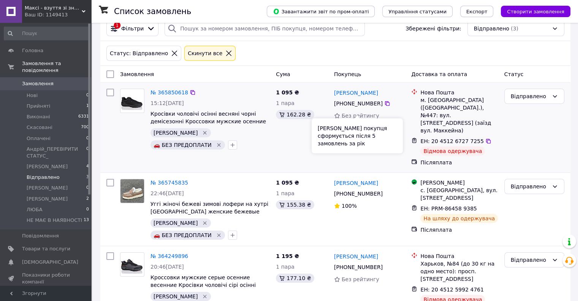
scroll to position [39, 0]
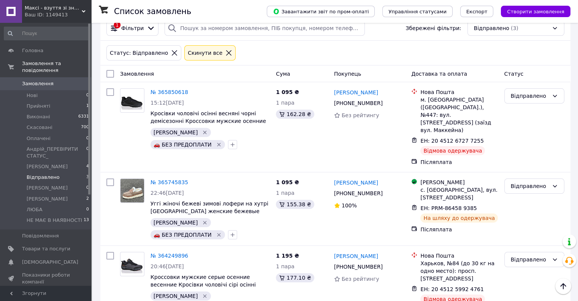
click at [66, 9] on span "Максі - взуття зі знижками!" at bounding box center [53, 8] width 57 height 7
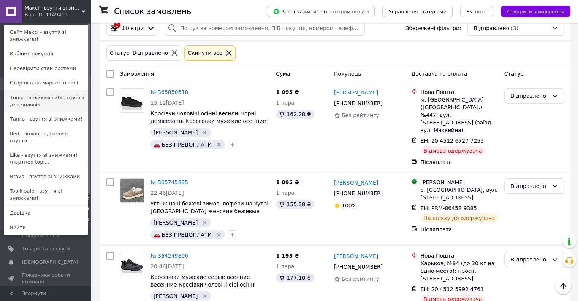
click at [48, 93] on link "Топік - великий вибір взуття для чоловік..." at bounding box center [46, 100] width 84 height 21
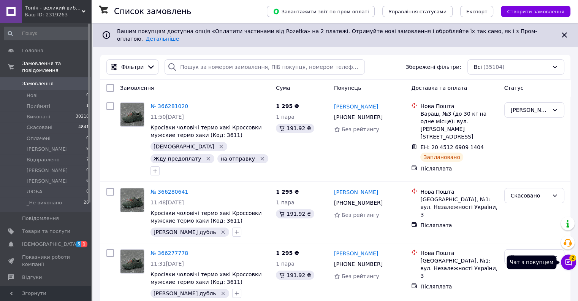
click at [572, 263] on button "Чат з покупцем 2" at bounding box center [568, 261] width 15 height 15
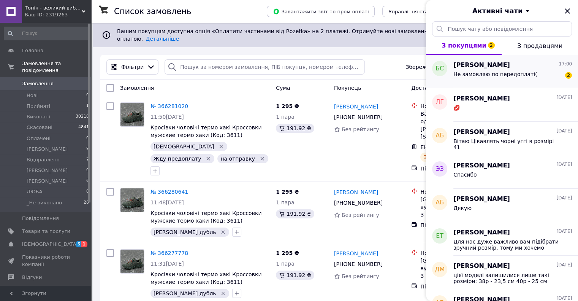
click at [517, 71] on span "Не замовляю по передоплаті(" at bounding box center [495, 74] width 84 height 6
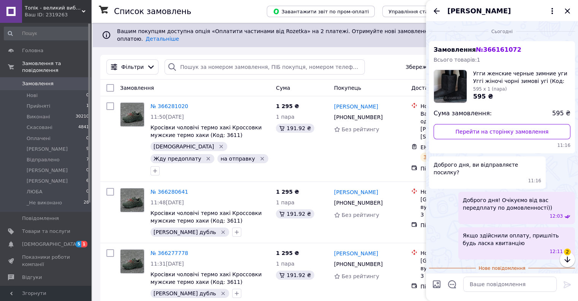
scroll to position [36, 0]
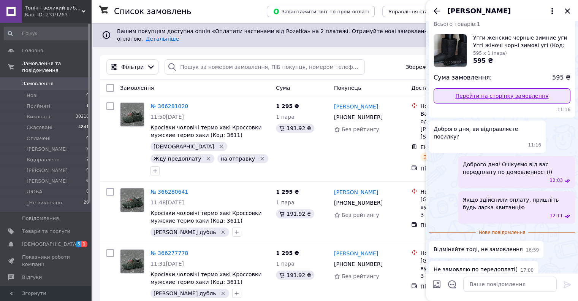
click at [516, 95] on link "Перейти на сторінку замовлення" at bounding box center [502, 95] width 137 height 15
click at [435, 10] on icon "Назад" at bounding box center [436, 10] width 9 height 9
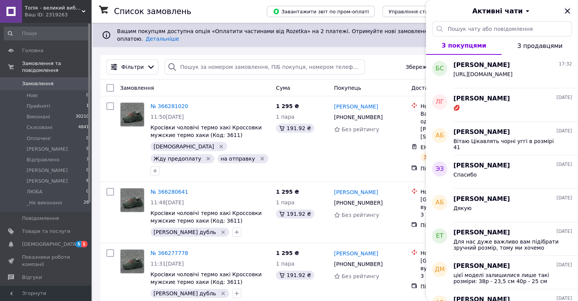
click at [567, 11] on icon "Закрити" at bounding box center [567, 10] width 5 height 5
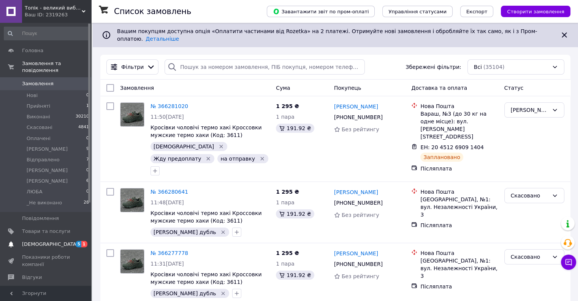
click at [44, 241] on span "[DEMOGRAPHIC_DATA]" at bounding box center [50, 244] width 56 height 7
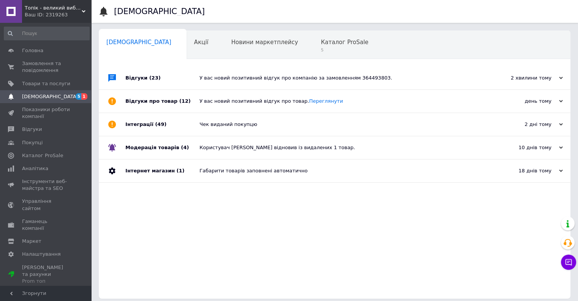
click at [255, 80] on div "У вас новий позитивний відгук про компанію за замовленням 364493803." at bounding box center [342, 77] width 287 height 7
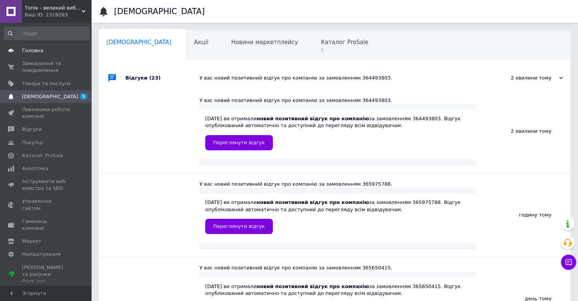
click at [33, 50] on span "Головна" at bounding box center [32, 50] width 21 height 7
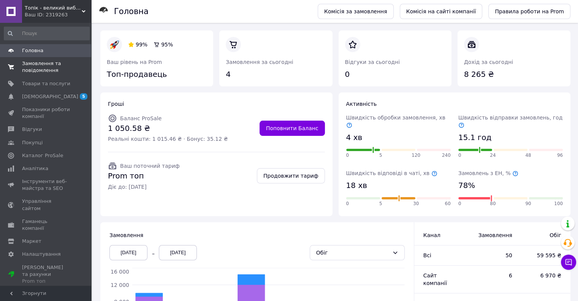
click at [44, 68] on span "Замовлення та повідомлення" at bounding box center [46, 67] width 48 height 14
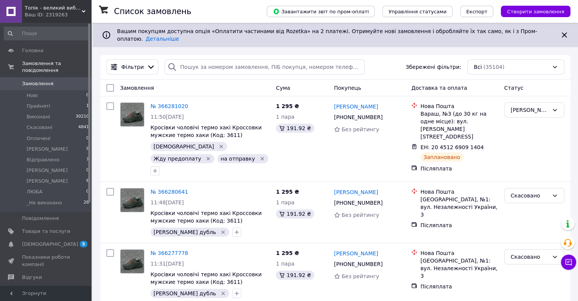
click at [64, 17] on div "Ваш ID: 2319263" at bounding box center [58, 14] width 66 height 7
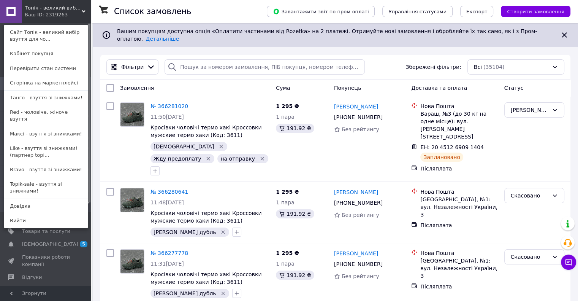
drag, startPoint x: 48, startPoint y: 175, endPoint x: 68, endPoint y: 170, distance: 20.4
click at [48, 177] on link "Topik-sale - взуття зі знижками!" at bounding box center [46, 187] width 84 height 21
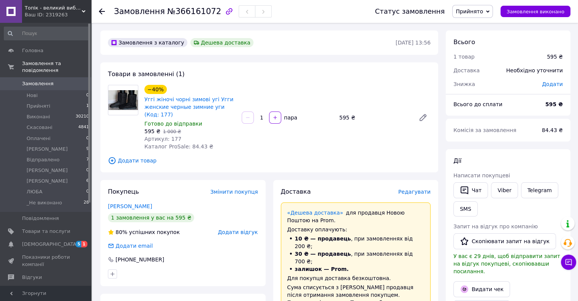
click at [225, 12] on icon "button" at bounding box center [229, 11] width 9 height 9
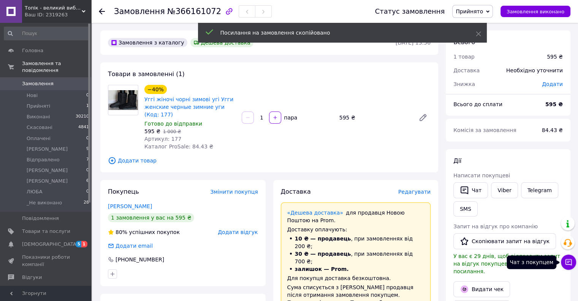
click at [564, 261] on button "Чат з покупцем" at bounding box center [568, 261] width 15 height 15
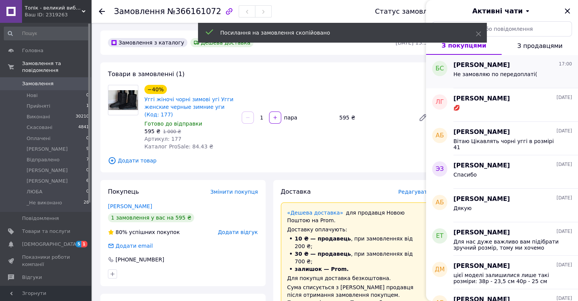
click at [509, 66] on span "Барбара Солотвінська" at bounding box center [481, 65] width 57 height 9
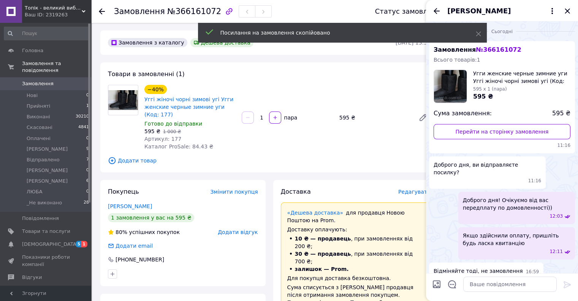
scroll to position [22, 0]
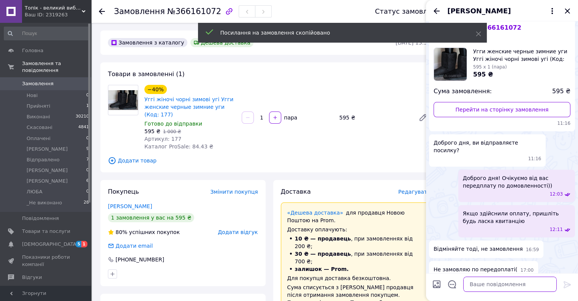
click at [492, 285] on textarea at bounding box center [509, 283] width 93 height 15
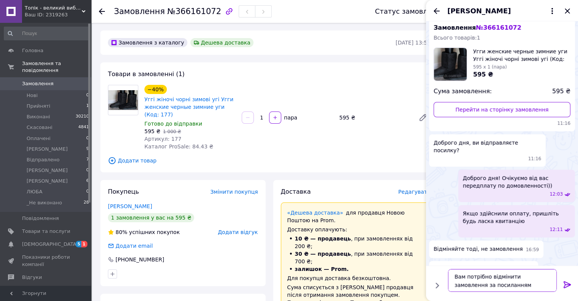
type textarea "Вам потрібно відмінити замовлення за посиланням:"
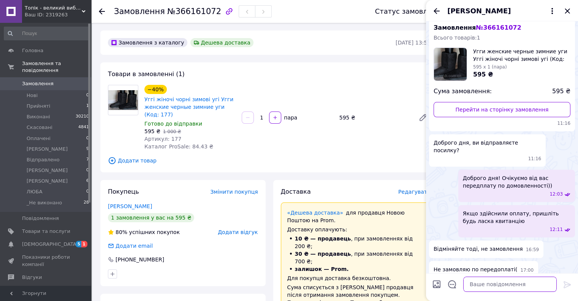
scroll to position [57, 0]
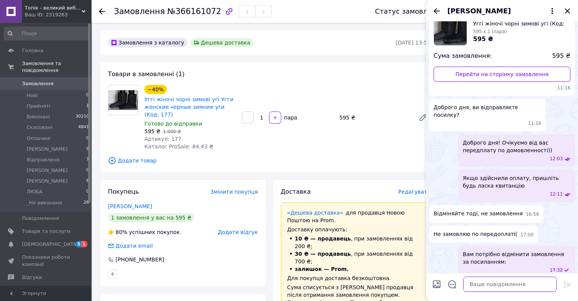
paste textarea "https://my.prom.ua/ua/cabinet/user/orders/366161072"
type textarea "https://my.prom.ua/ua/cabinet/user/orders/366161072"
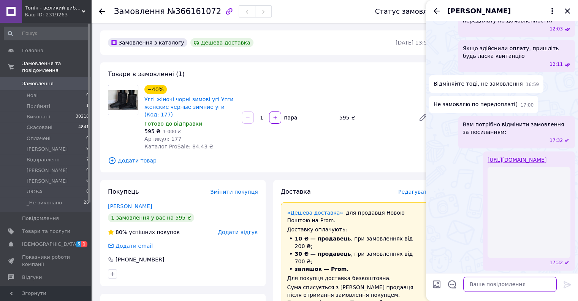
scroll to position [149, 0]
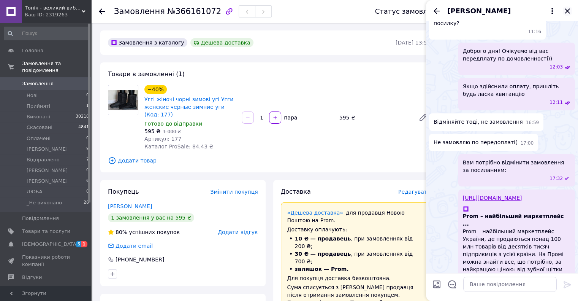
click at [563, 12] on icon "Закрити" at bounding box center [567, 10] width 9 height 9
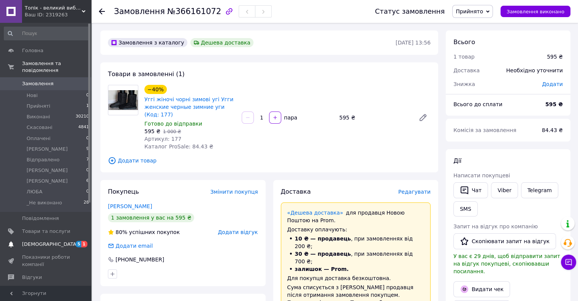
click at [57, 241] on span "[DEMOGRAPHIC_DATA]" at bounding box center [46, 244] width 48 height 7
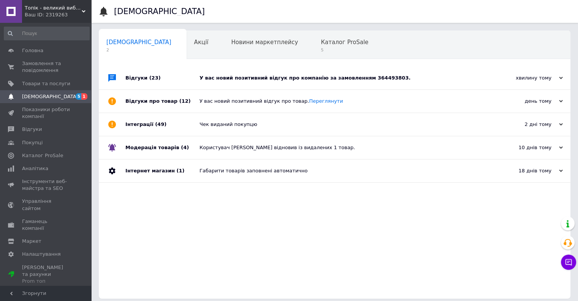
click at [260, 79] on div "У вас новий позитивний відгук про компанію за замовленням 364493803." at bounding box center [342, 77] width 287 height 7
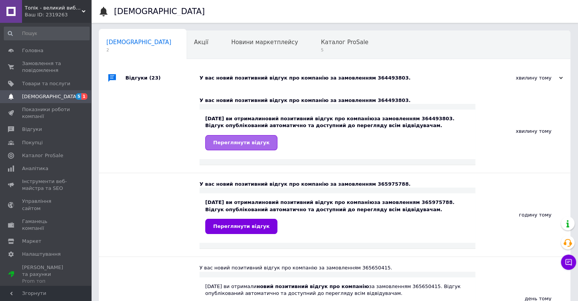
click at [241, 140] on span "Переглянути відгук" at bounding box center [241, 142] width 56 height 6
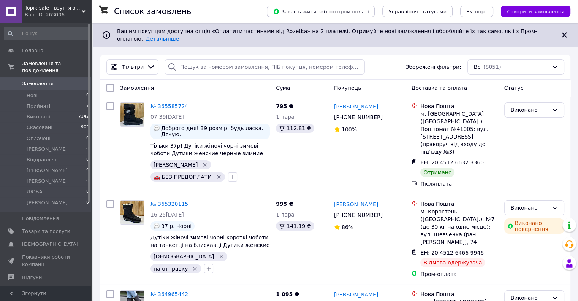
click at [62, 5] on span "Topik-sale - взуття зі знижками!" at bounding box center [53, 8] width 57 height 7
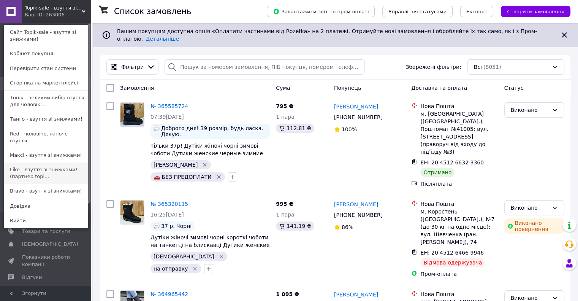
click at [38, 162] on link "Like - взуття зі знижками! (партнер topi..." at bounding box center [46, 172] width 84 height 21
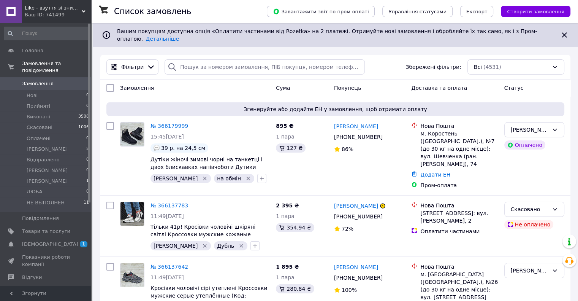
click at [46, 6] on span "Like - взуття зі знижками! (партнер [DOMAIN_NAME])" at bounding box center [53, 8] width 57 height 7
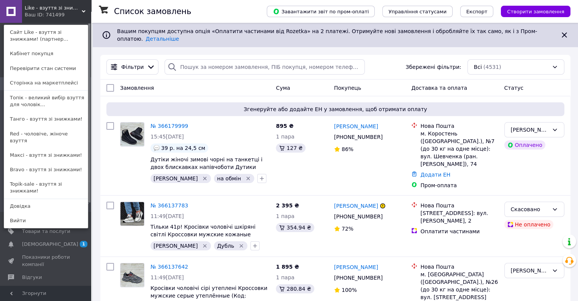
click at [36, 136] on link "Red - чоловіче, жіноче взуття" at bounding box center [46, 137] width 84 height 21
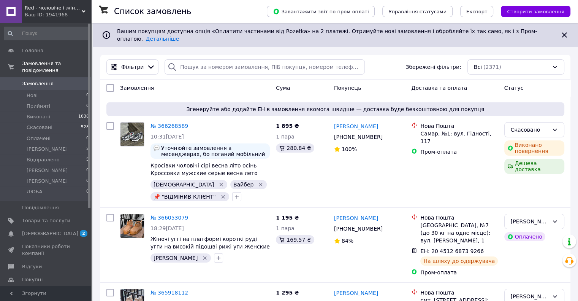
click at [52, 13] on div "Ваш ID: 1941968" at bounding box center [58, 14] width 66 height 7
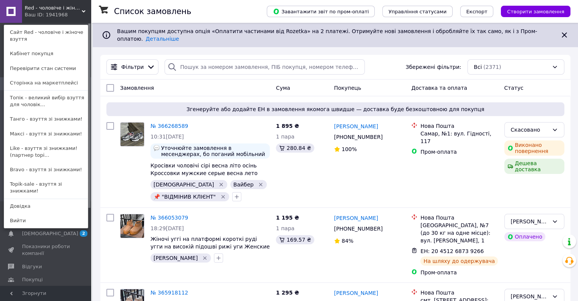
click at [42, 170] on link "Bravo - взуття зі знижками!" at bounding box center [46, 169] width 84 height 14
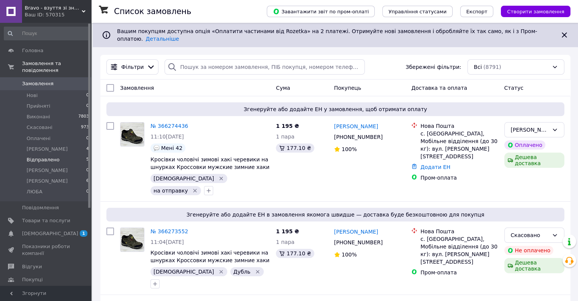
click at [55, 154] on li "Відправлено 5" at bounding box center [46, 159] width 93 height 11
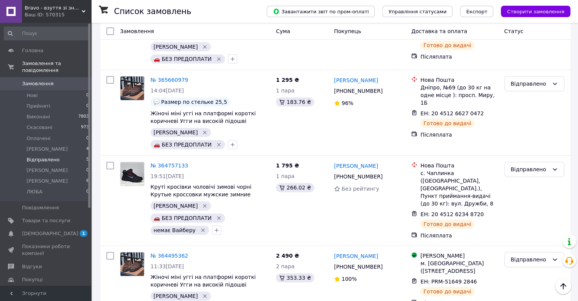
scroll to position [212, 0]
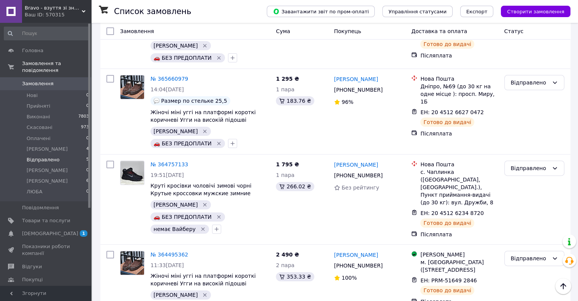
click at [44, 12] on div "Ваш ID: 570315" at bounding box center [58, 14] width 66 height 7
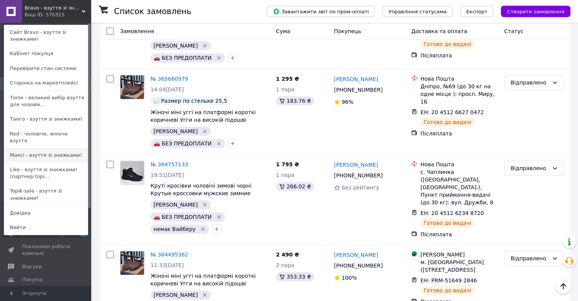
click at [54, 148] on link "Максі - взуття зі знижками!" at bounding box center [46, 155] width 84 height 14
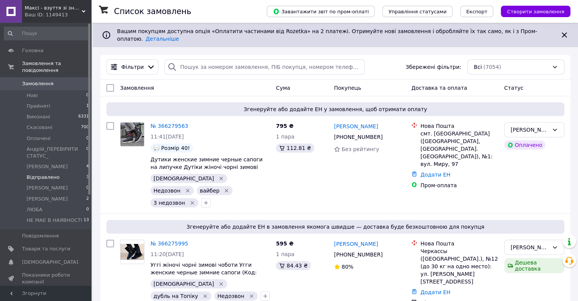
click at [62, 172] on li "Відправлено 3" at bounding box center [46, 177] width 93 height 11
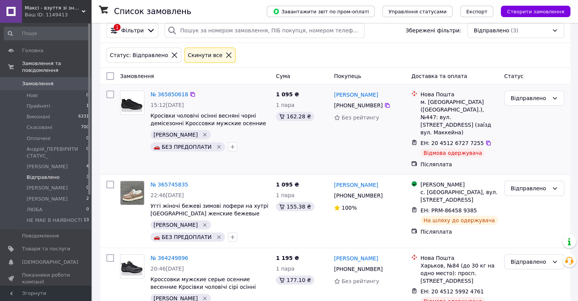
scroll to position [39, 0]
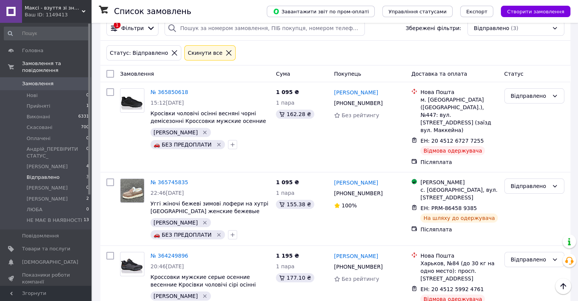
click at [40, 9] on span "Максі - взуття зі знижками!" at bounding box center [53, 8] width 57 height 7
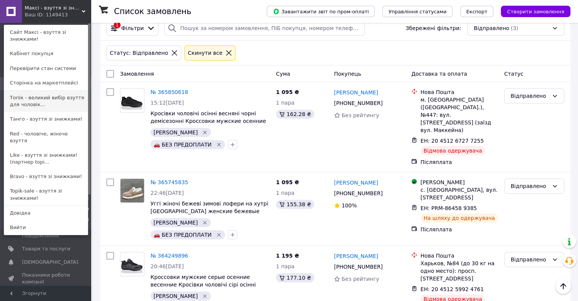
click at [49, 97] on link "Топік - великий вибір взуття для чоловік..." at bounding box center [46, 100] width 84 height 21
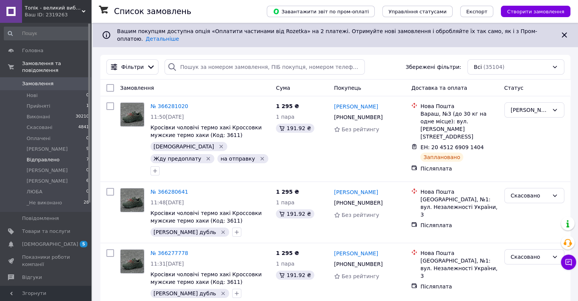
click at [52, 156] on span "Відправлено" at bounding box center [43, 159] width 33 height 7
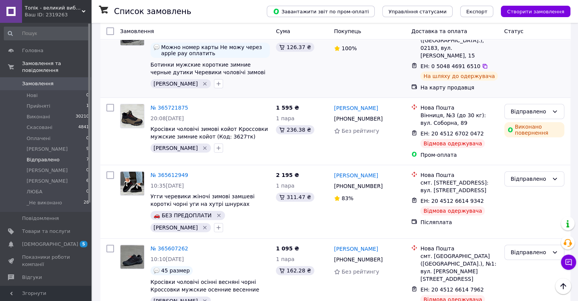
scroll to position [144, 0]
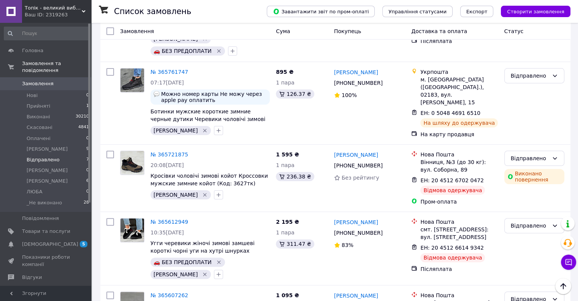
click at [57, 11] on div "Ваш ID: 2319263" at bounding box center [58, 14] width 66 height 7
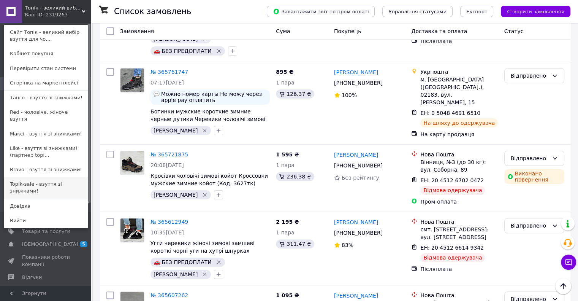
click at [52, 177] on link "Topik-sale - взуття зі знижками!" at bounding box center [46, 187] width 84 height 21
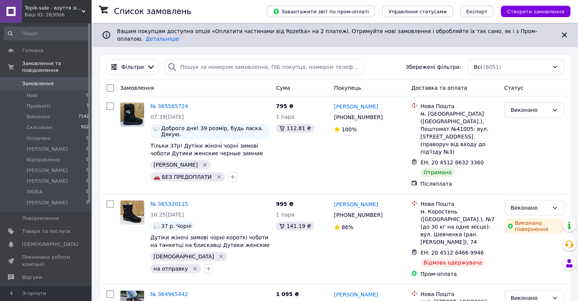
click at [54, 15] on div "Ваш ID: 263006" at bounding box center [58, 14] width 66 height 7
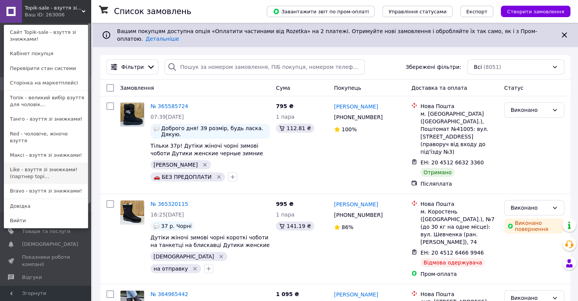
click at [62, 163] on link "Like - взуття зі знижками! (партнер topi..." at bounding box center [46, 172] width 84 height 21
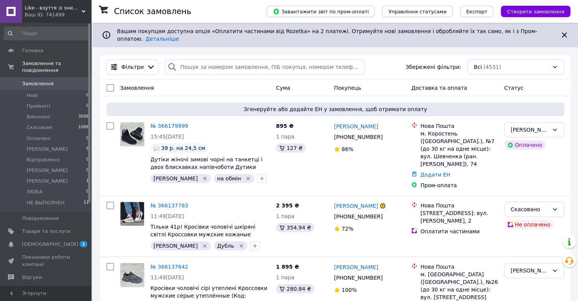
click at [54, 15] on div "Ваш ID: 741499" at bounding box center [58, 14] width 66 height 7
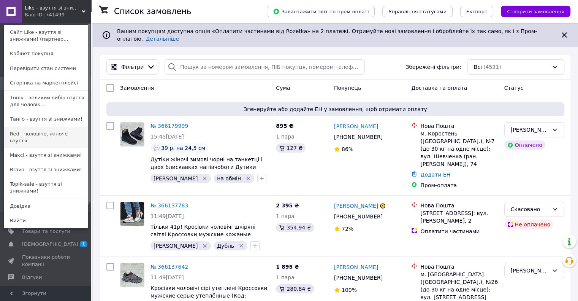
click at [51, 130] on link "Red - чоловіче, жіноче взуття" at bounding box center [46, 137] width 84 height 21
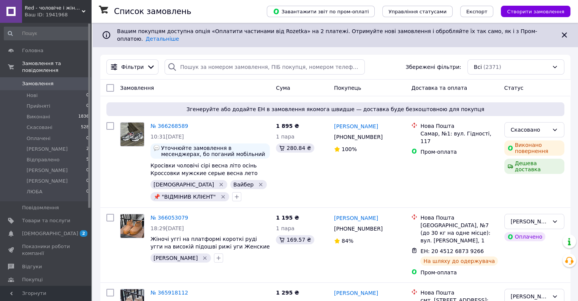
click at [52, 15] on div "Ваш ID: 1941968" at bounding box center [58, 14] width 66 height 7
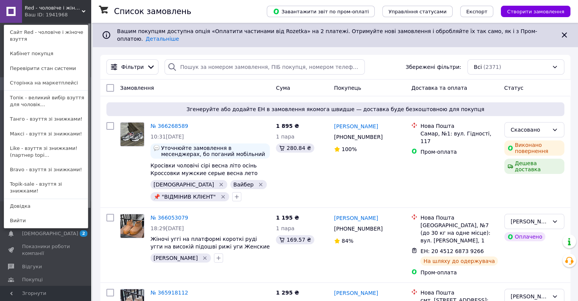
click at [32, 168] on link "Bravo - взуття зі знижками!" at bounding box center [46, 169] width 84 height 14
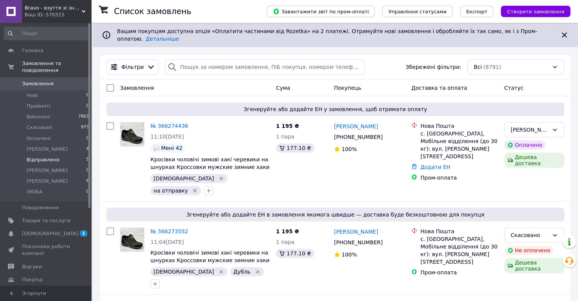
click at [54, 156] on span "Відправлено" at bounding box center [43, 159] width 33 height 7
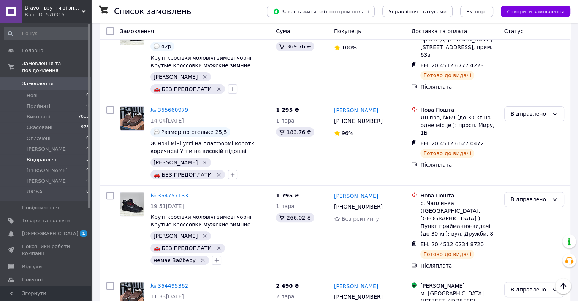
scroll to position [212, 0]
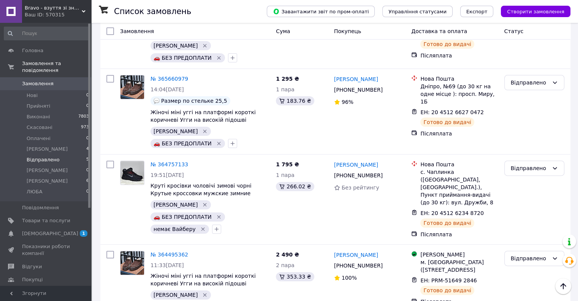
click at [49, 13] on div "Ваш ID: 570315" at bounding box center [58, 14] width 66 height 7
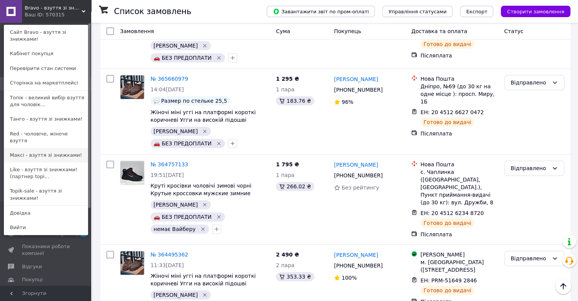
click at [45, 148] on link "Максі - взуття зі знижками!" at bounding box center [46, 155] width 84 height 14
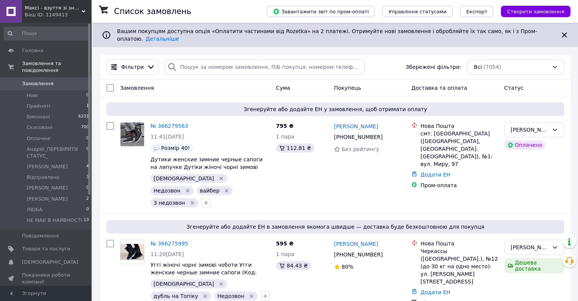
click at [57, 11] on span "Максі - взуття зі знижками!" at bounding box center [53, 8] width 57 height 7
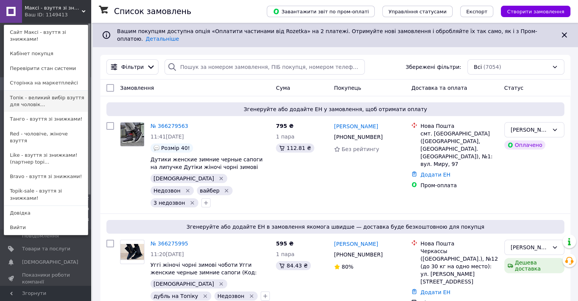
click at [44, 95] on link "Топік - великий вибір взуття для чоловік..." at bounding box center [46, 100] width 84 height 21
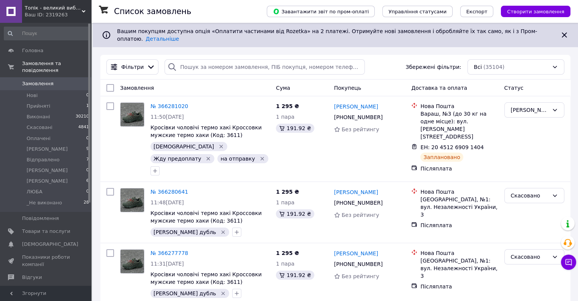
click at [59, 14] on div "Ваш ID: 2319263" at bounding box center [58, 14] width 66 height 7
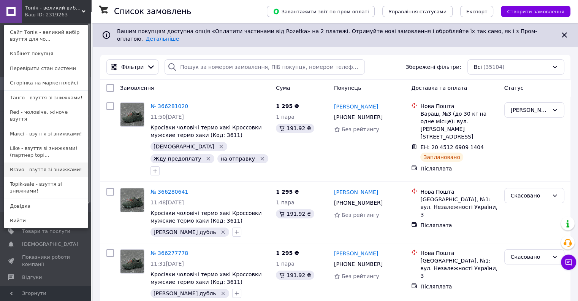
click at [48, 162] on link "Bravo - взуття зі знижками!" at bounding box center [46, 169] width 84 height 14
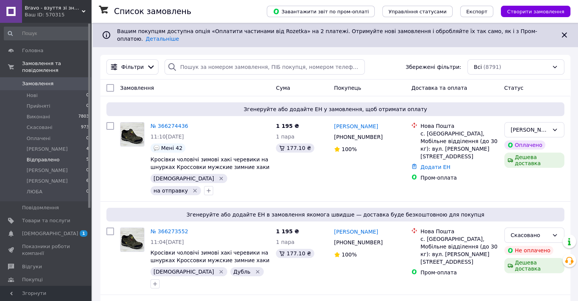
click at [48, 156] on span "Відправлено" at bounding box center [43, 159] width 33 height 7
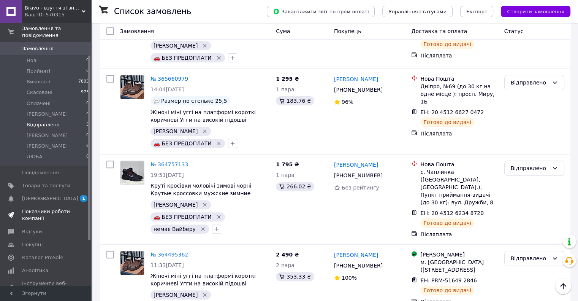
scroll to position [76, 0]
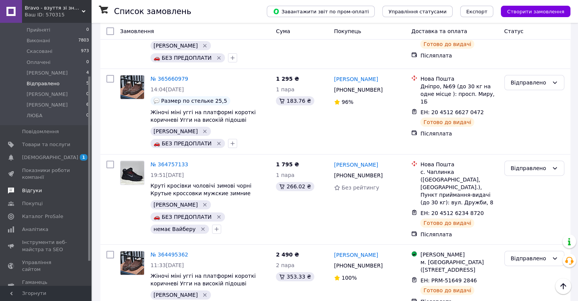
click at [25, 187] on span "Відгуки" at bounding box center [32, 190] width 20 height 7
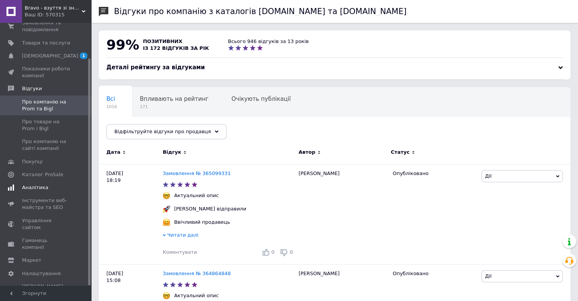
click at [34, 185] on span "Аналітика" at bounding box center [35, 187] width 26 height 7
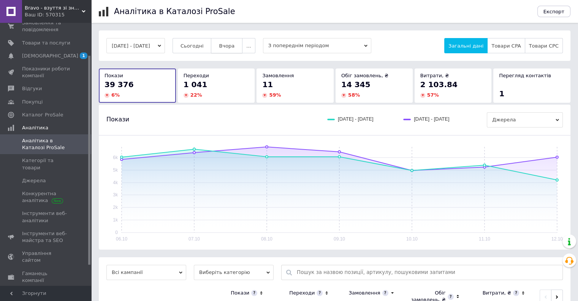
click at [234, 46] on span "Вчора" at bounding box center [227, 46] width 16 height 6
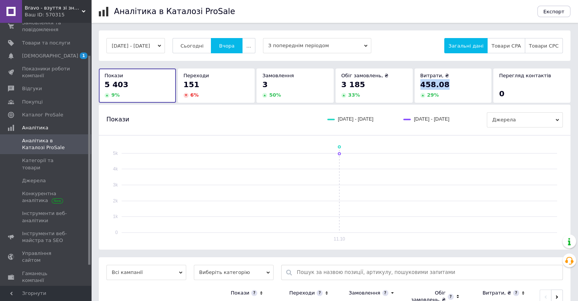
drag, startPoint x: 451, startPoint y: 85, endPoint x: 421, endPoint y: 85, distance: 30.4
click at [421, 85] on div "458.08" at bounding box center [453, 84] width 66 height 11
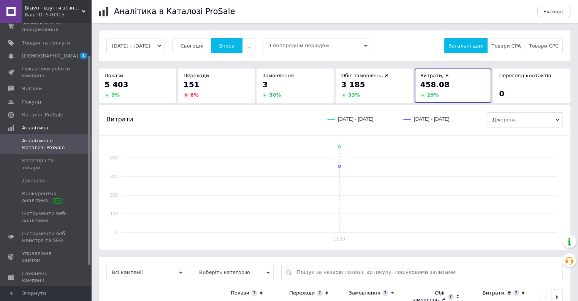
click at [61, 11] on span "Bravo - взуття зі знижками!" at bounding box center [53, 8] width 57 height 7
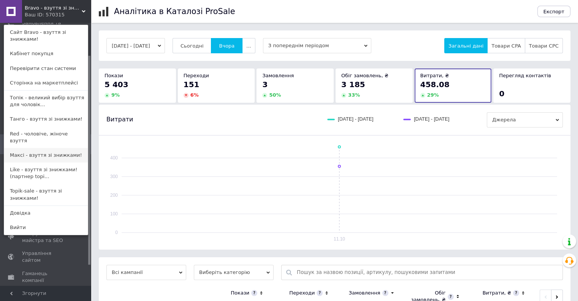
click at [46, 148] on link "Максі - взуття зі знижками!" at bounding box center [46, 155] width 84 height 14
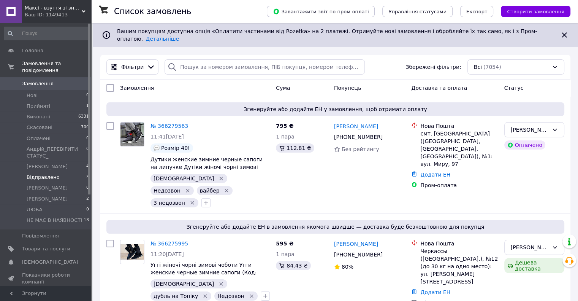
click at [56, 172] on li "Відправлено 3" at bounding box center [46, 177] width 93 height 11
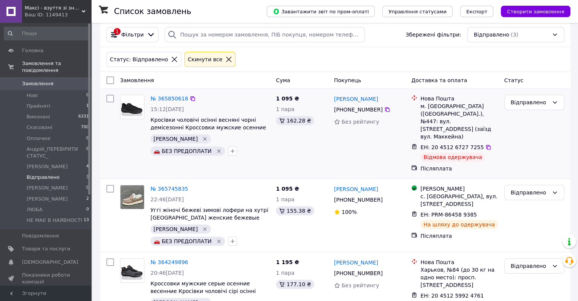
scroll to position [39, 0]
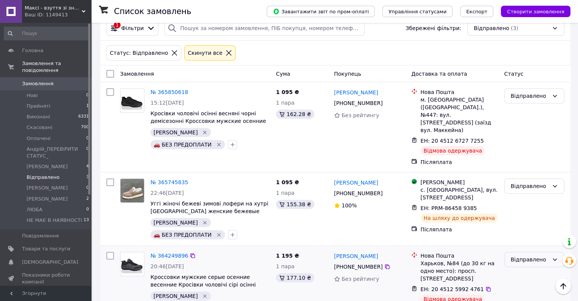
click at [526, 255] on div "Відправлено" at bounding box center [530, 259] width 38 height 8
click at [529, 179] on li "Виконано" at bounding box center [533, 178] width 59 height 14
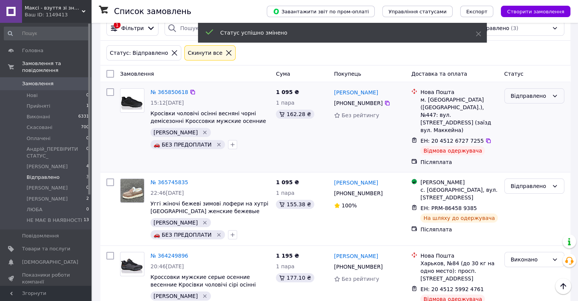
click at [530, 93] on div "Відправлено" at bounding box center [530, 96] width 38 height 8
click at [533, 120] on li "Виконано" at bounding box center [533, 120] width 59 height 14
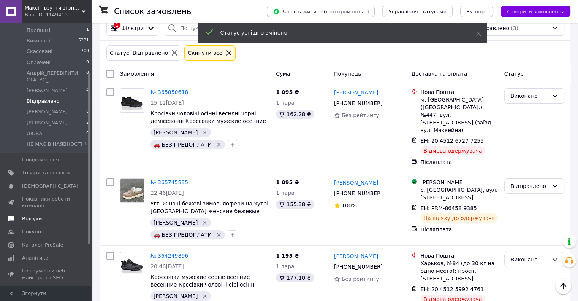
click at [33, 215] on span "Відгуки" at bounding box center [32, 218] width 20 height 7
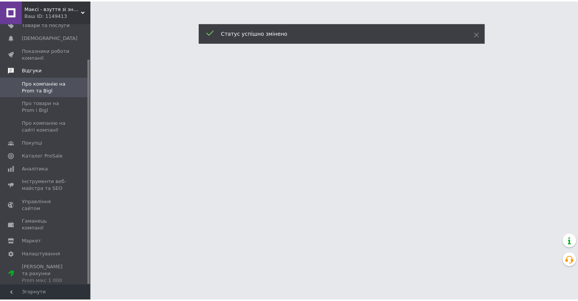
scroll to position [41, 0]
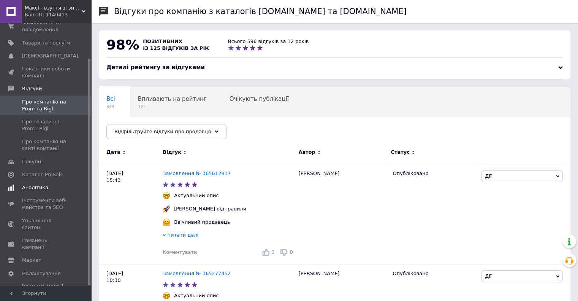
click at [35, 189] on span "Аналітика" at bounding box center [35, 187] width 26 height 7
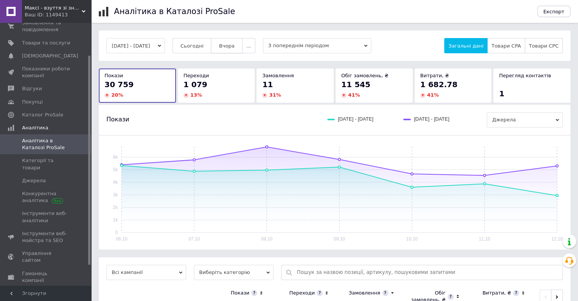
click at [234, 49] on span "Вчора" at bounding box center [227, 46] width 16 height 6
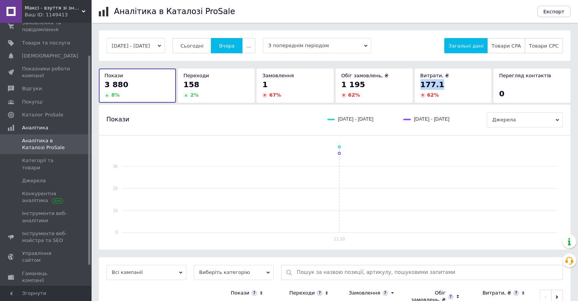
drag, startPoint x: 446, startPoint y: 85, endPoint x: 421, endPoint y: 85, distance: 24.7
click at [421, 85] on div "177.1" at bounding box center [453, 84] width 66 height 11
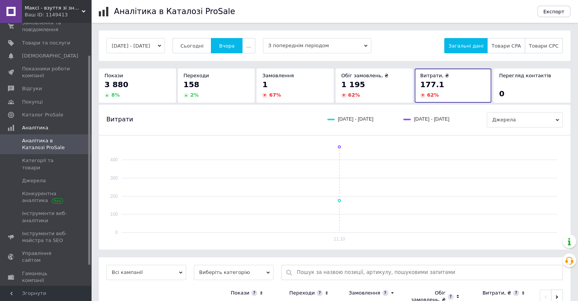
click at [50, 13] on div "Ваш ID: 1149413" at bounding box center [58, 14] width 66 height 7
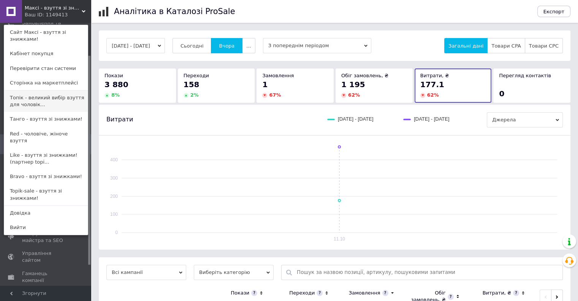
click at [36, 97] on link "Топік - великий вибір взуття для чоловік..." at bounding box center [46, 100] width 84 height 21
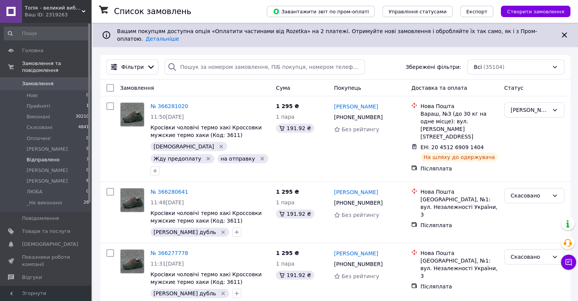
click at [37, 156] on span "Відправлено" at bounding box center [43, 159] width 33 height 7
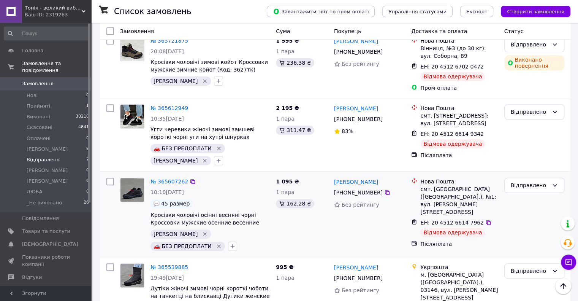
scroll to position [304, 0]
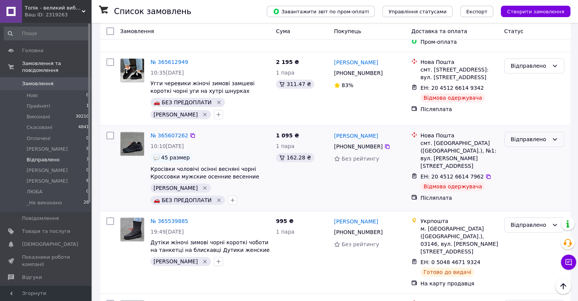
click at [533, 135] on div "Відправлено" at bounding box center [530, 139] width 38 height 8
click at [528, 142] on li "Виконано" at bounding box center [533, 144] width 59 height 14
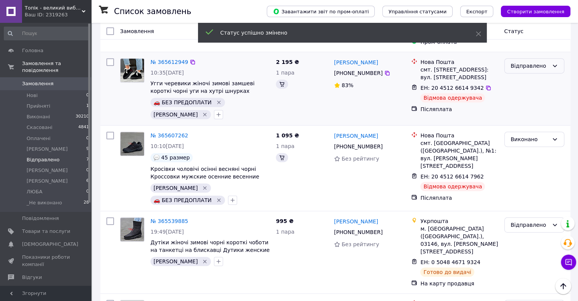
click at [529, 62] on div "Відправлено" at bounding box center [530, 66] width 38 height 8
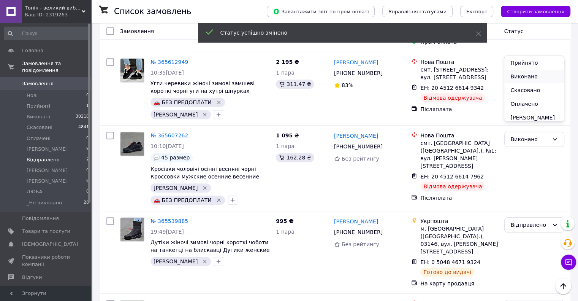
click at [532, 74] on li "Виконано" at bounding box center [533, 77] width 59 height 14
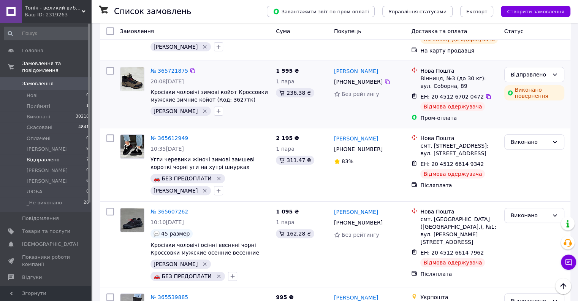
scroll to position [190, 0]
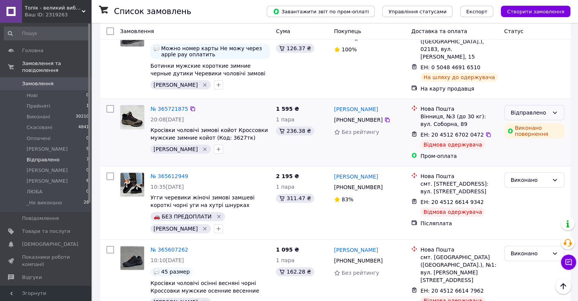
click at [533, 108] on div "Відправлено" at bounding box center [530, 112] width 38 height 8
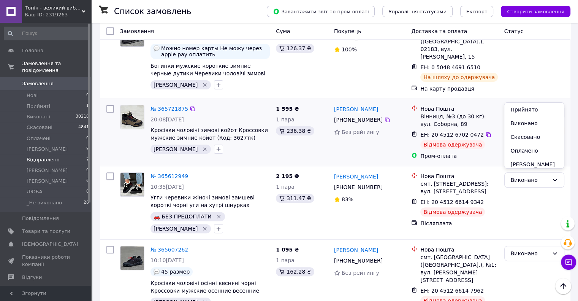
click at [531, 123] on li "Виконано" at bounding box center [533, 123] width 59 height 14
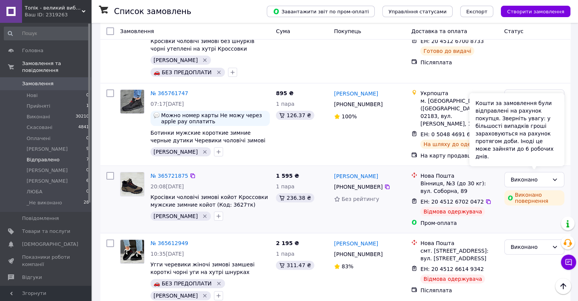
scroll to position [106, 0]
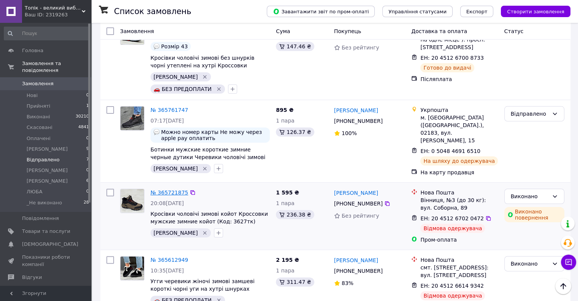
click at [165, 189] on link "№ 365721875" at bounding box center [169, 192] width 38 height 6
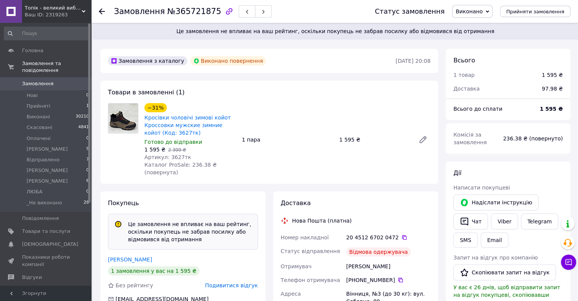
scroll to position [171, 0]
click at [100, 10] on use at bounding box center [102, 11] width 6 height 6
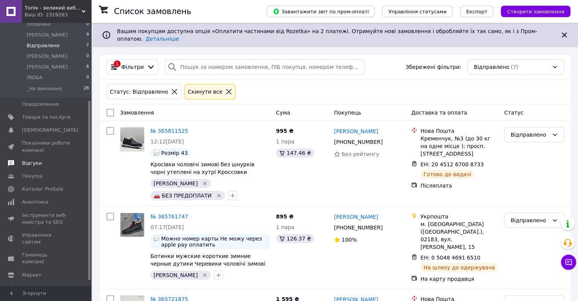
click at [32, 160] on span "Відгуки" at bounding box center [32, 163] width 20 height 7
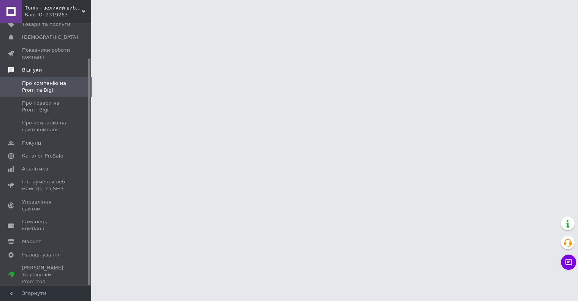
scroll to position [41, 0]
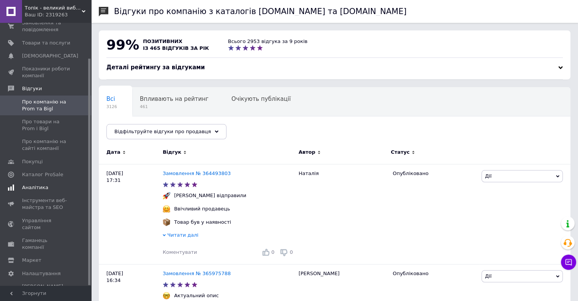
click at [36, 187] on span "Аналітика" at bounding box center [35, 187] width 26 height 7
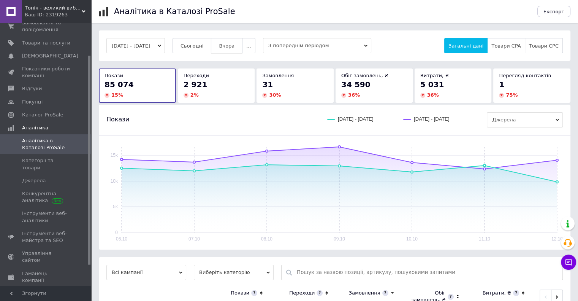
click at [231, 47] on span "Вчора" at bounding box center [227, 46] width 16 height 6
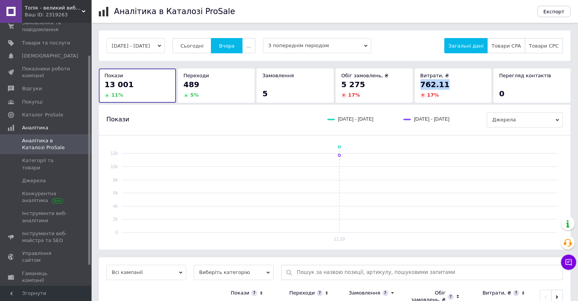
drag, startPoint x: 450, startPoint y: 85, endPoint x: 420, endPoint y: 85, distance: 29.6
click at [420, 85] on div "762.11" at bounding box center [453, 84] width 66 height 11
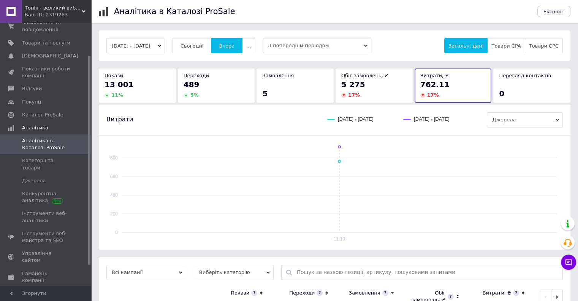
click at [45, 11] on span "Топік - великий вибір взуття для чоловіків і жінок" at bounding box center [53, 8] width 57 height 7
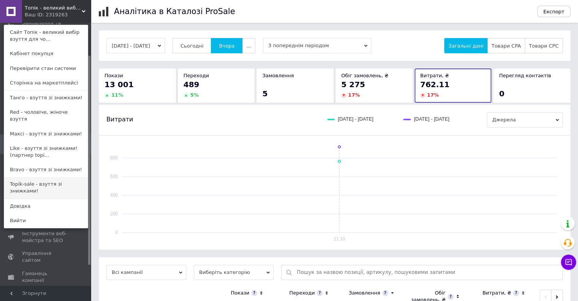
click at [56, 177] on link "Topik-sale - взуття зі знижками!" at bounding box center [46, 187] width 84 height 21
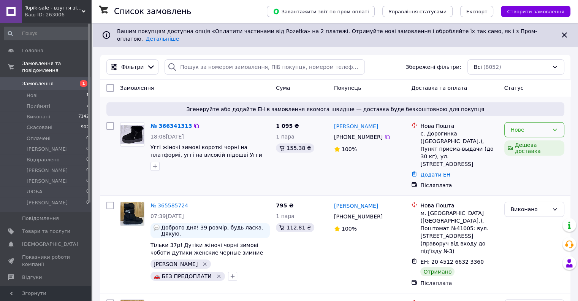
click at [533, 127] on div "Нове" at bounding box center [530, 129] width 38 height 8
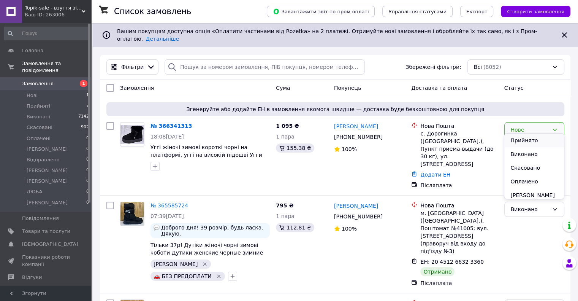
click at [530, 136] on li "Прийнято" at bounding box center [533, 140] width 59 height 14
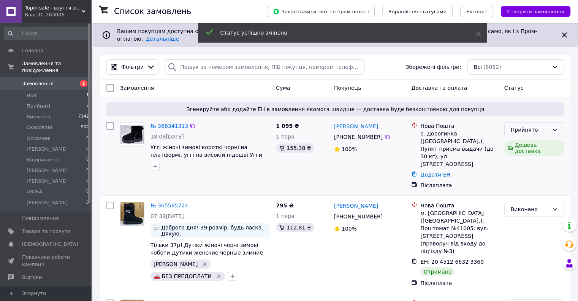
click at [529, 125] on div "Прийнято" at bounding box center [530, 129] width 38 height 8
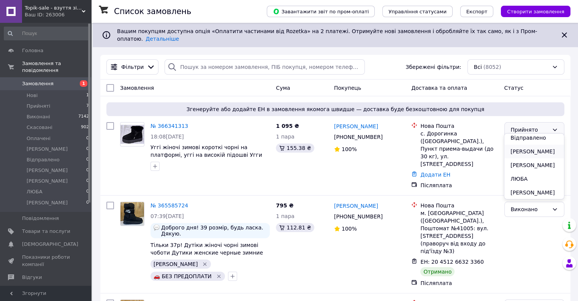
scroll to position [58, 0]
click at [524, 150] on li "[PERSON_NAME]" at bounding box center [533, 151] width 59 height 14
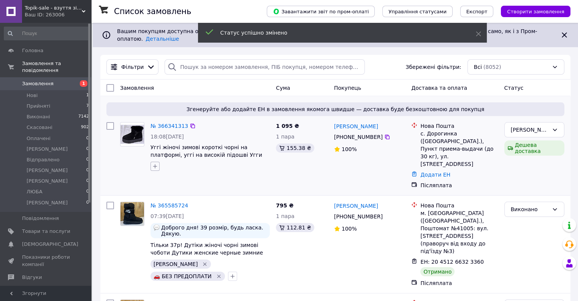
click at [156, 163] on icon "button" at bounding box center [155, 166] width 6 height 6
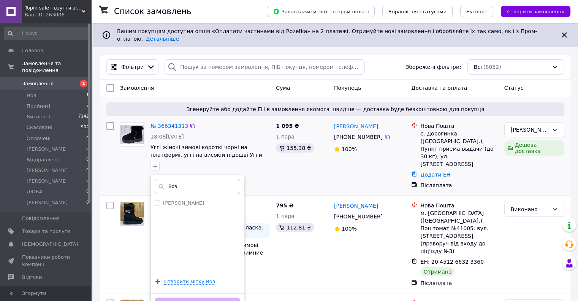
type input "[PERSON_NAME]"
checkbox input "true"
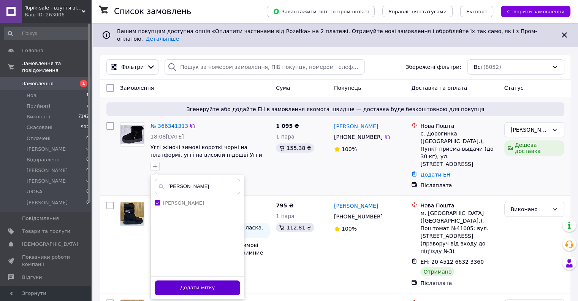
type input "[PERSON_NAME]"
click at [220, 280] on button "Додати мітку" at bounding box center [197, 287] width 85 height 15
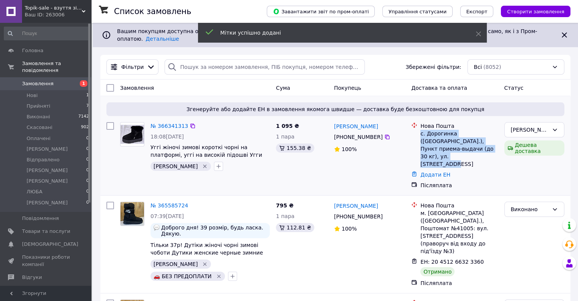
drag, startPoint x: 420, startPoint y: 130, endPoint x: 489, endPoint y: 143, distance: 70.8
click at [489, 143] on div "с. Дорогинка ([GEOGRAPHIC_DATA].), Пункт приема-выдачи (до 30 кг), ул. [STREET_…" at bounding box center [459, 149] width 78 height 38
copy div "с. Дорогинка ([GEOGRAPHIC_DATA].), Пункт приема-выдачи (до 30 кг), ул. [STREET_…"
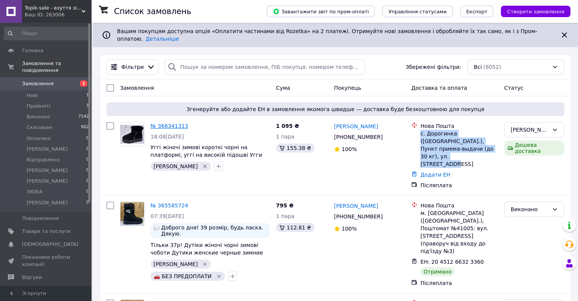
click at [166, 123] on link "№ 366341313" at bounding box center [169, 126] width 38 height 6
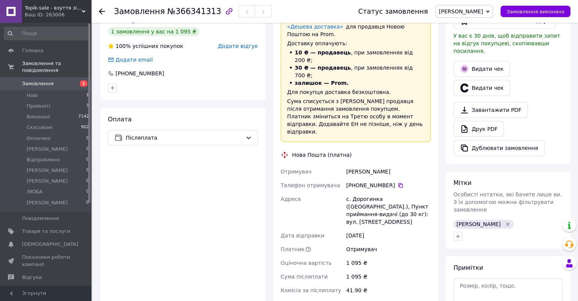
scroll to position [228, 0]
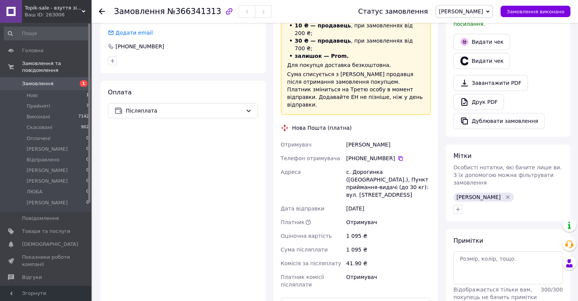
drag, startPoint x: 391, startPoint y: 130, endPoint x: 354, endPoint y: 130, distance: 36.5
click at [354, 154] on div "+380 98 613 12 84" at bounding box center [388, 158] width 84 height 8
drag, startPoint x: 391, startPoint y: 114, endPoint x: 347, endPoint y: 118, distance: 44.2
click at [347, 138] on div "Перепадя Ирина" at bounding box center [388, 145] width 87 height 14
copy div "Перепадя Ирина"
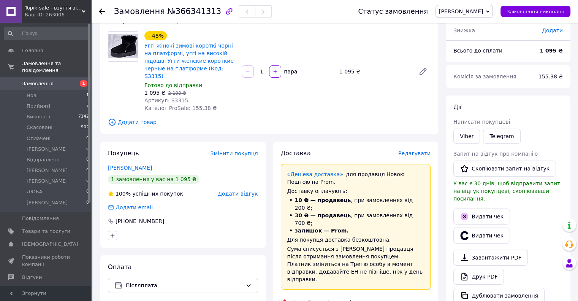
scroll to position [38, 0]
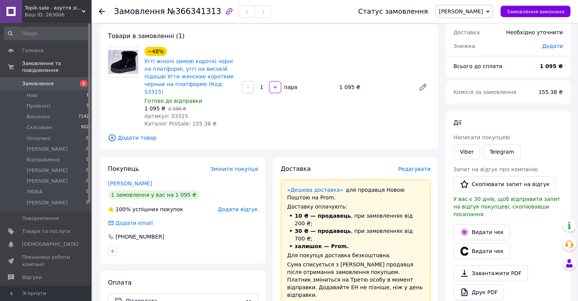
click at [36, 80] on span "Замовлення" at bounding box center [38, 83] width 32 height 7
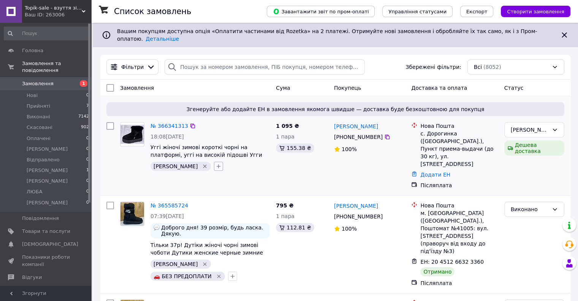
click at [217, 164] on icon "button" at bounding box center [219, 166] width 4 height 4
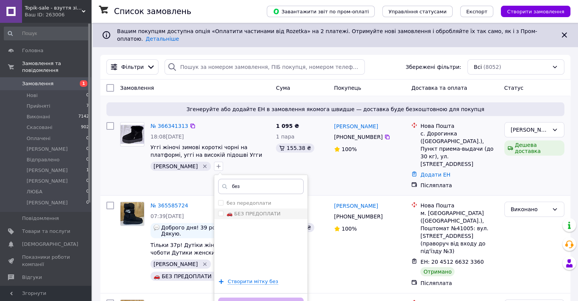
type input "без"
click at [228, 210] on label "🚗 БЕЗ ПРЕДОПЛАТИ" at bounding box center [253, 213] width 54 height 6
checkbox input "true"
click at [241, 297] on button "Додати мітку" at bounding box center [260, 304] width 85 height 15
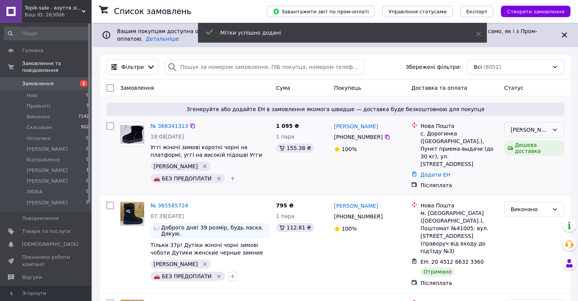
click at [535, 125] on div "[PERSON_NAME]" at bounding box center [530, 129] width 38 height 8
drag, startPoint x: 533, startPoint y: 167, endPoint x: 530, endPoint y: 168, distance: 3.8
click at [533, 168] on li "Відправлено" at bounding box center [533, 171] width 59 height 14
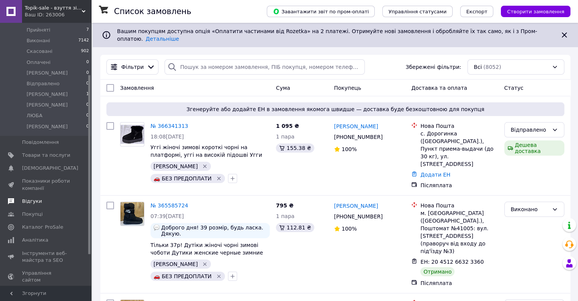
click at [36, 198] on span "Відгуки" at bounding box center [32, 201] width 20 height 7
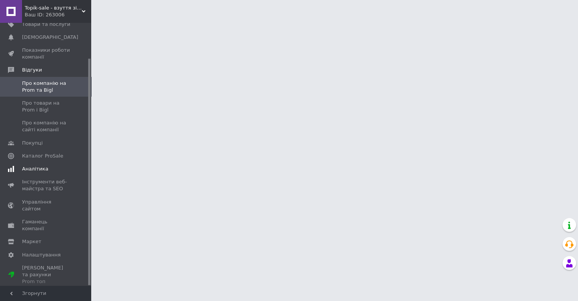
scroll to position [41, 0]
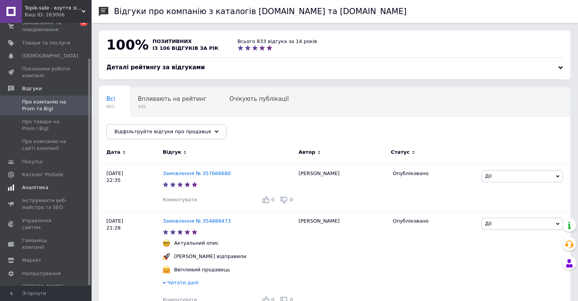
click at [35, 185] on span "Аналітика" at bounding box center [35, 187] width 26 height 7
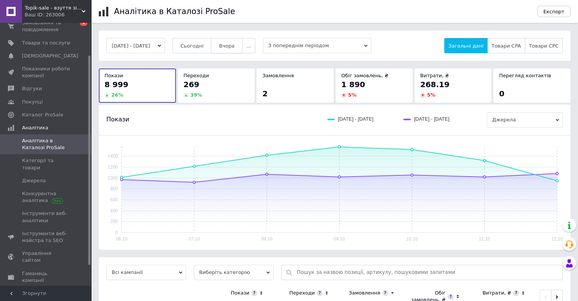
click at [234, 49] on span "Вчора" at bounding box center [227, 46] width 16 height 6
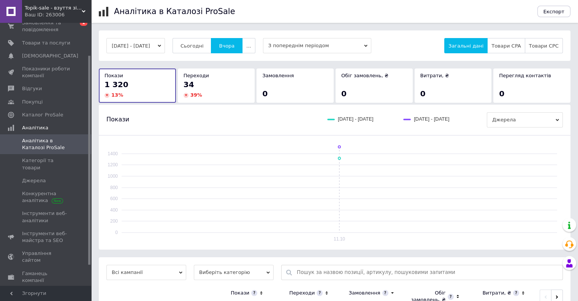
click at [56, 3] on div "Topik-sale - взуття зі знижками! Ваш ID: 263006" at bounding box center [56, 11] width 69 height 23
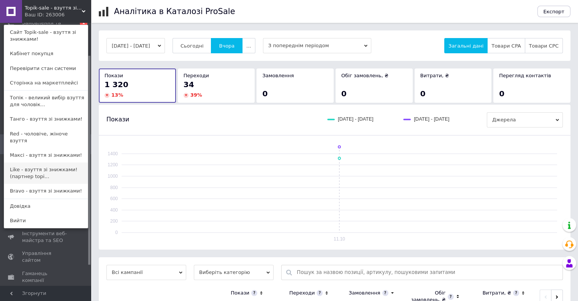
click at [54, 162] on link "Like - взуття зі знижками! (партнер topi..." at bounding box center [46, 172] width 84 height 21
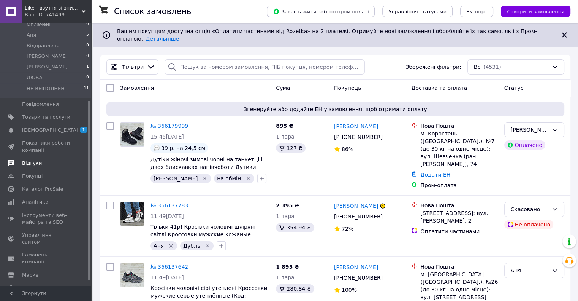
click at [36, 160] on span "Відгуки" at bounding box center [32, 163] width 20 height 7
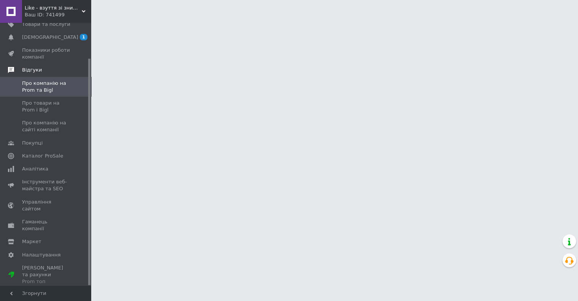
scroll to position [41, 0]
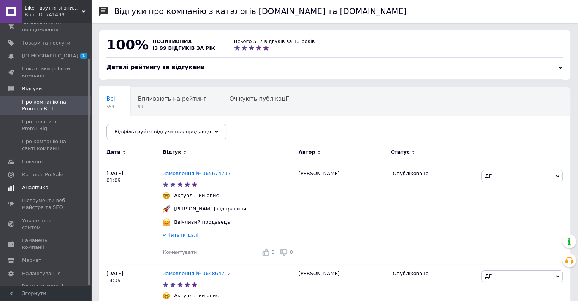
click at [35, 185] on span "Аналітика" at bounding box center [35, 187] width 26 height 7
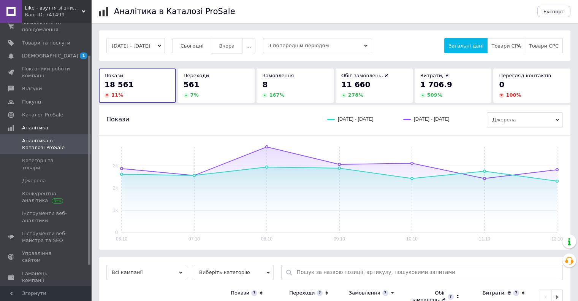
click at [234, 44] on span "Вчора" at bounding box center [227, 46] width 16 height 6
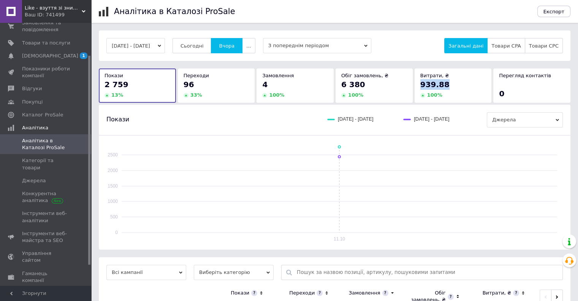
drag, startPoint x: 448, startPoint y: 84, endPoint x: 418, endPoint y: 86, distance: 30.9
click at [418, 86] on div "Витрати, ₴ 939.88 100 %" at bounding box center [453, 85] width 77 height 34
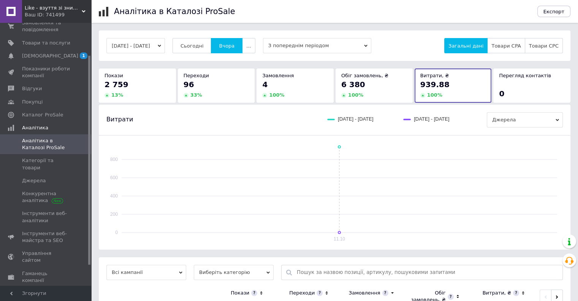
click at [58, 8] on span "Like - взуття зі знижками! (партнер [DOMAIN_NAME])" at bounding box center [53, 8] width 57 height 7
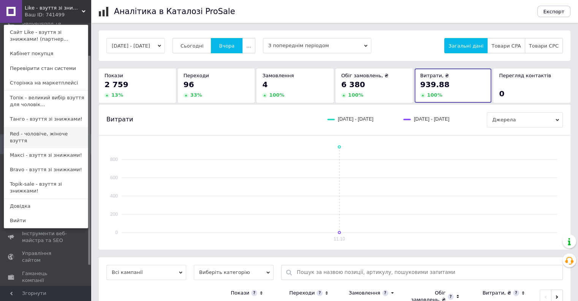
click at [47, 134] on link "Red - чоловіче, жіноче взуття" at bounding box center [46, 137] width 84 height 21
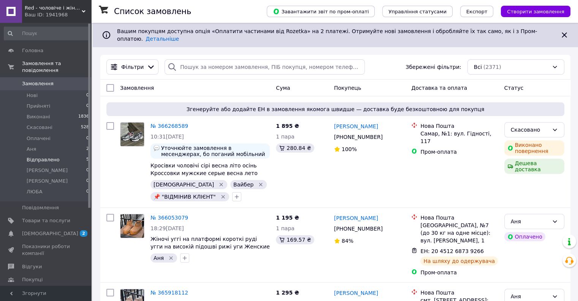
click at [46, 156] on span "Відправлено" at bounding box center [43, 159] width 33 height 7
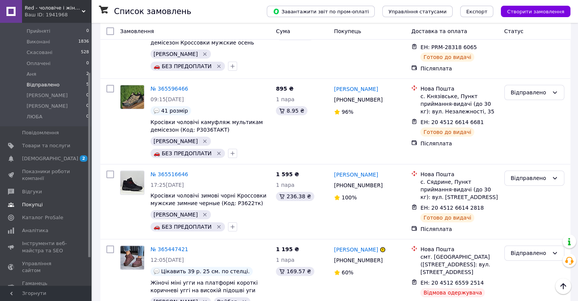
scroll to position [76, 0]
click at [34, 187] on span "Відгуки" at bounding box center [32, 190] width 20 height 7
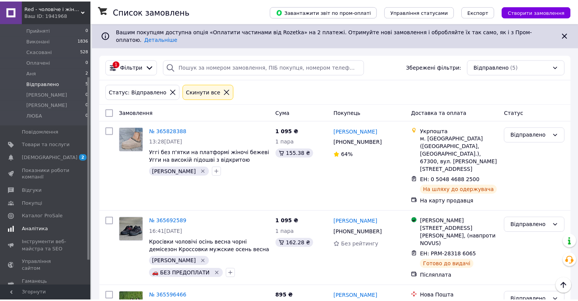
scroll to position [41, 0]
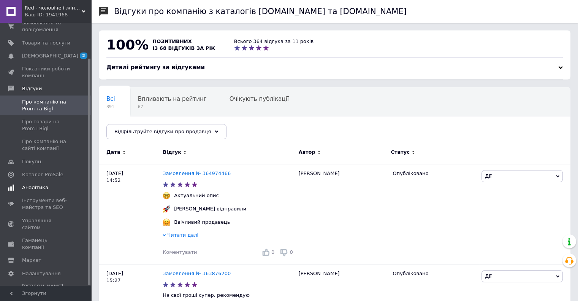
click at [35, 188] on span "Аналітика" at bounding box center [35, 187] width 26 height 7
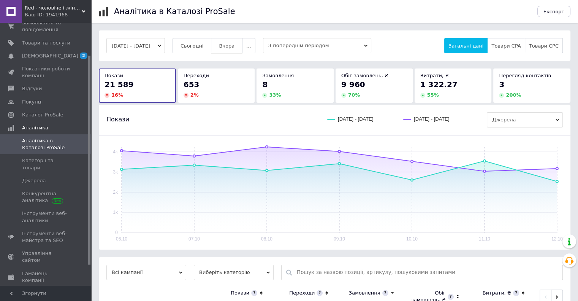
click at [234, 48] on span "Вчора" at bounding box center [227, 46] width 16 height 6
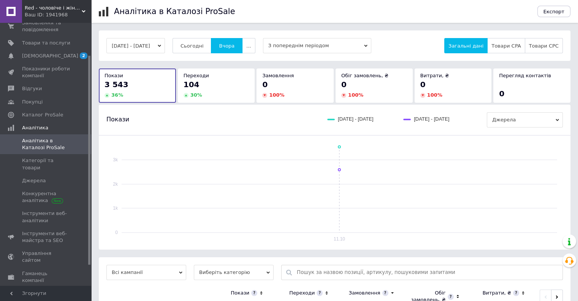
click at [51, 11] on div "Ваш ID: 1941968" at bounding box center [58, 14] width 66 height 7
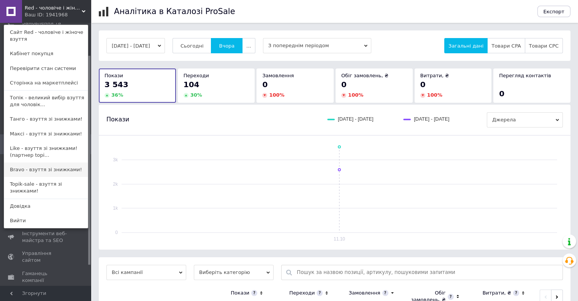
click at [32, 168] on link "Bravo - взуття зі знижками!" at bounding box center [46, 169] width 84 height 14
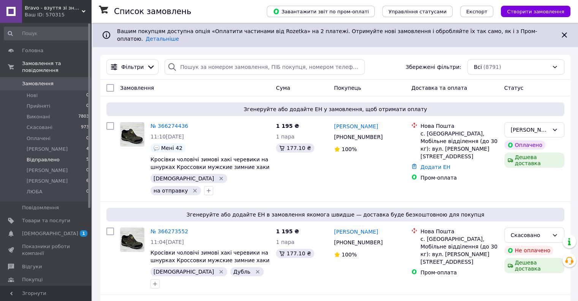
click at [57, 154] on li "Відправлено 5" at bounding box center [46, 159] width 93 height 11
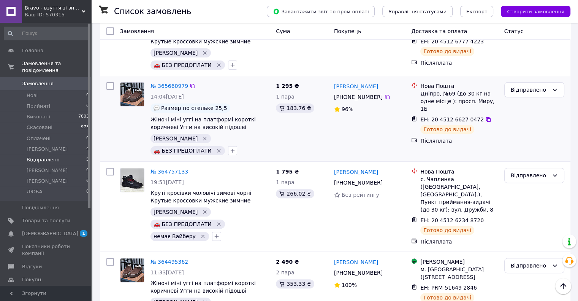
scroll to position [212, 0]
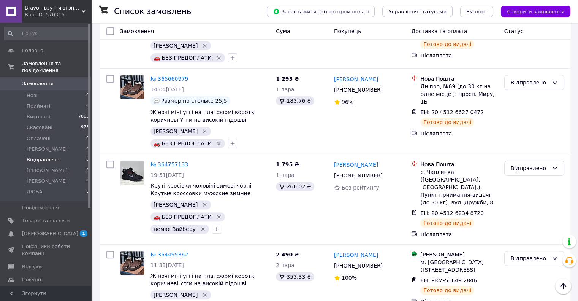
click at [47, 14] on div "Ваш ID: 570315" at bounding box center [58, 14] width 66 height 7
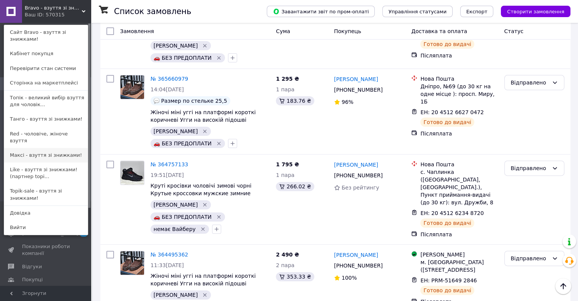
click at [34, 148] on link "Максі - взуття зі знижками!" at bounding box center [46, 155] width 84 height 14
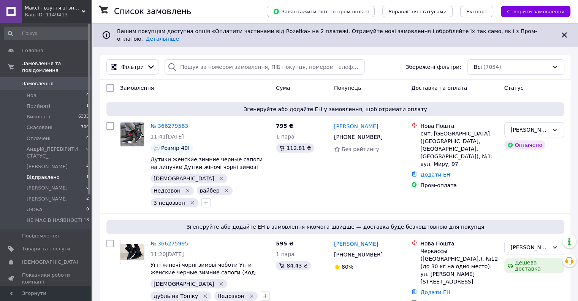
click at [47, 174] on span "Відправлено" at bounding box center [43, 177] width 33 height 7
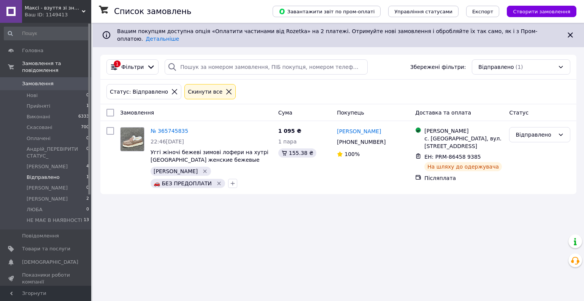
click at [47, 13] on div "Ваш ID: 1149413" at bounding box center [58, 14] width 66 height 7
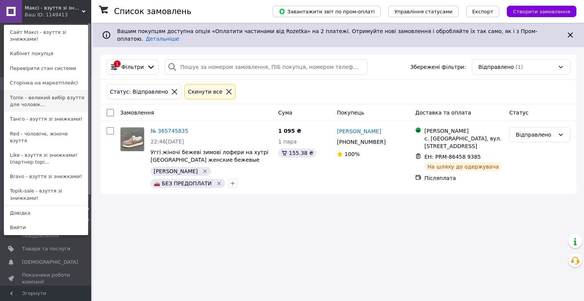
click at [30, 92] on link "Топік - великий вибір взуття для чоловік..." at bounding box center [46, 100] width 84 height 21
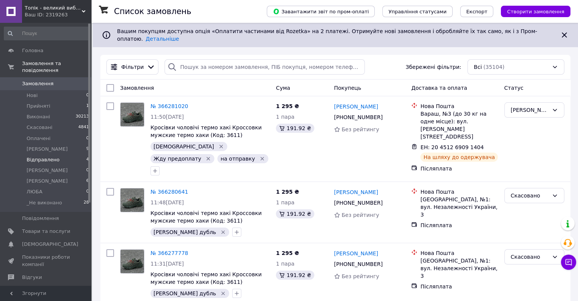
click at [41, 156] on span "Відправлено" at bounding box center [43, 159] width 33 height 7
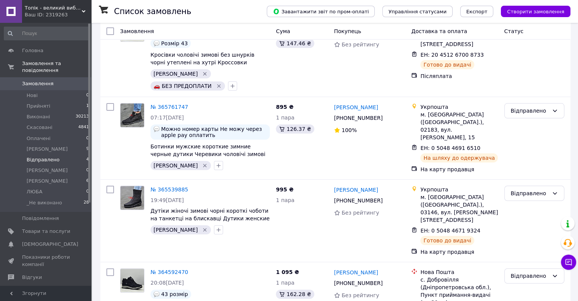
scroll to position [126, 0]
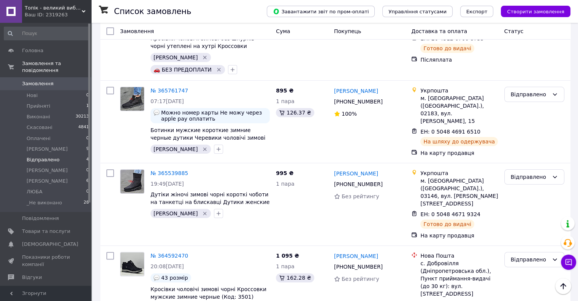
click at [32, 10] on span "Топік - великий вибір взуття для чоловіків і жінок" at bounding box center [53, 8] width 57 height 7
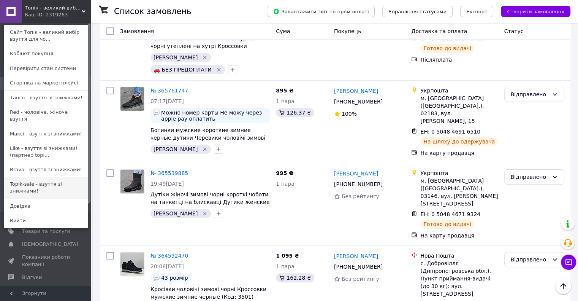
click at [29, 177] on link "Topik-sale - взуття зі знижками!" at bounding box center [46, 187] width 84 height 21
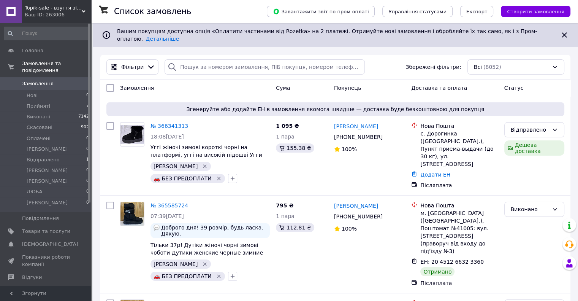
click at [50, 14] on div "Ваш ID: 263006" at bounding box center [58, 14] width 66 height 7
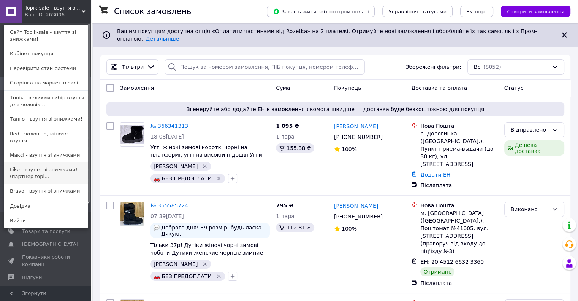
click at [36, 165] on link "Like - взуття зі знижками! (партнер topi..." at bounding box center [46, 172] width 84 height 21
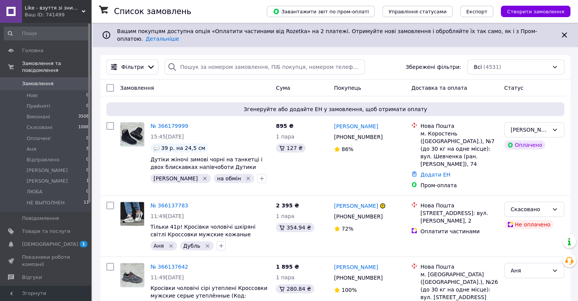
click at [61, 18] on div "Ваш ID: 741499" at bounding box center [58, 14] width 66 height 7
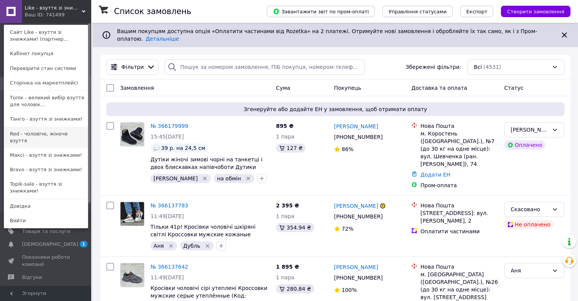
click at [53, 133] on link "Red - чоловіче, жіноче взуття" at bounding box center [46, 137] width 84 height 21
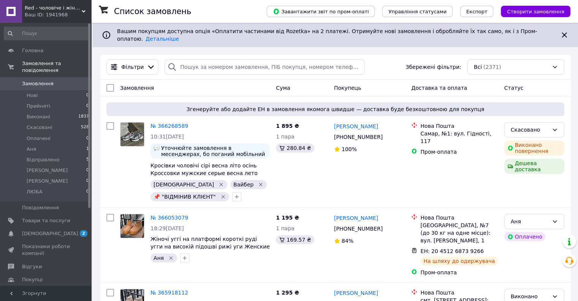
click at [41, 2] on div "Red - чоловіче і жіноче взуття Ваш ID: 1941968" at bounding box center [56, 11] width 69 height 23
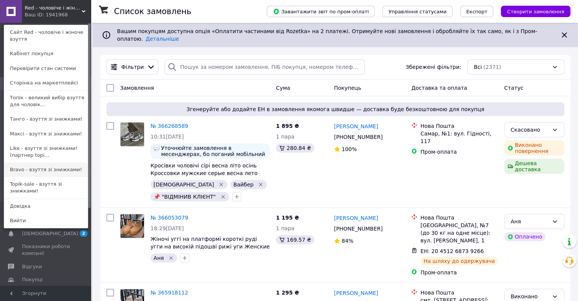
click at [37, 165] on link "Bravo - взуття зі знижками!" at bounding box center [46, 169] width 84 height 14
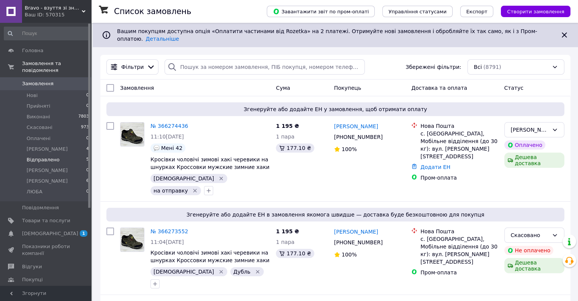
click at [58, 154] on li "Відправлено 5" at bounding box center [46, 159] width 93 height 11
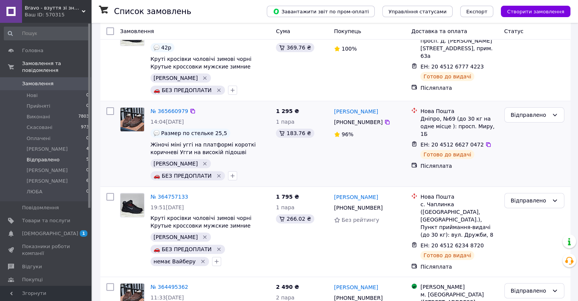
scroll to position [212, 0]
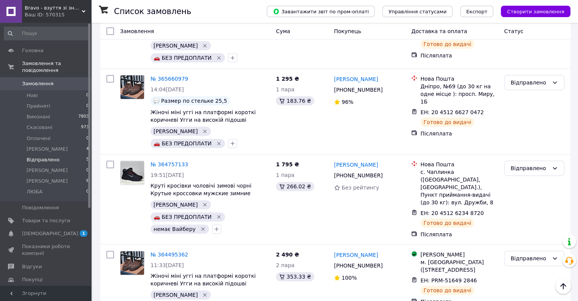
click at [47, 10] on span "Bravo - взуття зі знижками!" at bounding box center [53, 8] width 57 height 7
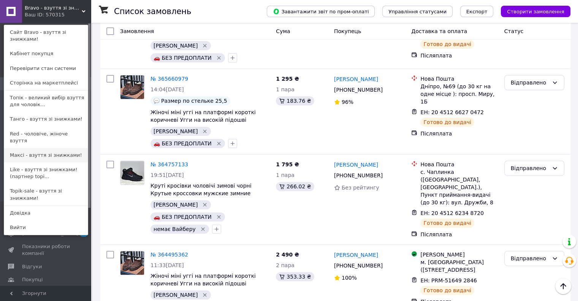
click at [49, 148] on link "Максі - взуття зі знижками!" at bounding box center [46, 155] width 84 height 14
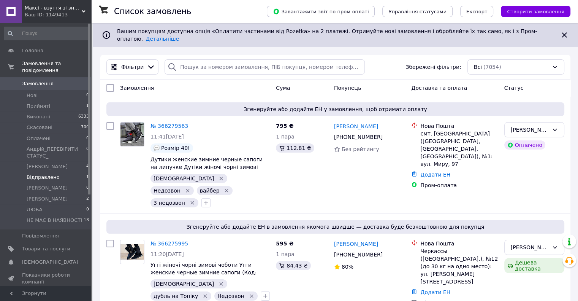
click at [44, 174] on span "Відправлено" at bounding box center [43, 177] width 33 height 7
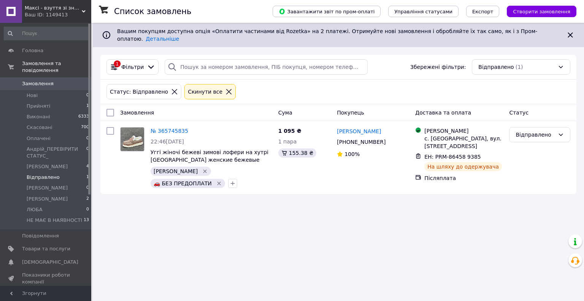
click at [50, 7] on span "Максі - взуття зі знижками!" at bounding box center [53, 8] width 57 height 7
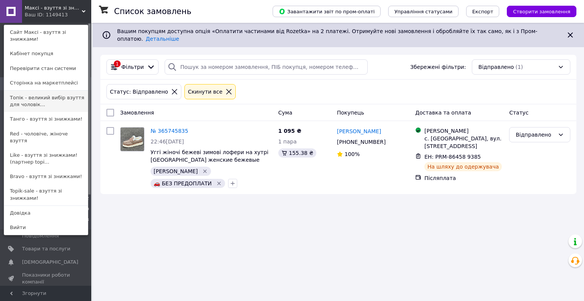
click at [38, 96] on link "Топік - великий вибір взуття для чоловік..." at bounding box center [46, 100] width 84 height 21
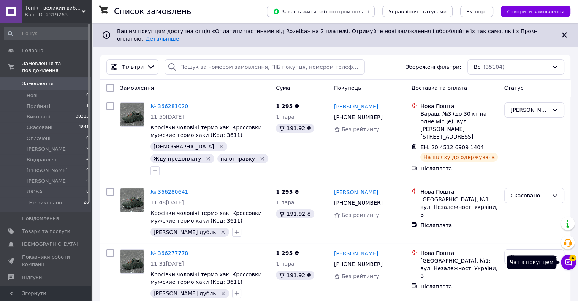
click at [570, 261] on icon at bounding box center [569, 262] width 8 height 8
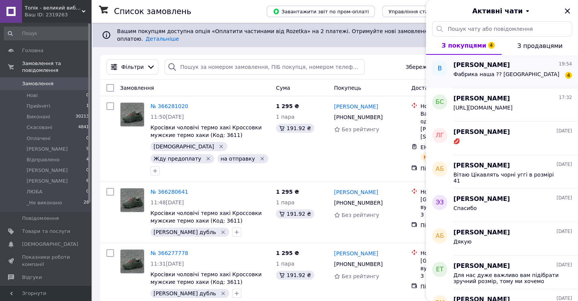
click at [510, 63] on span "Вячеслав Посуховский" at bounding box center [481, 65] width 57 height 9
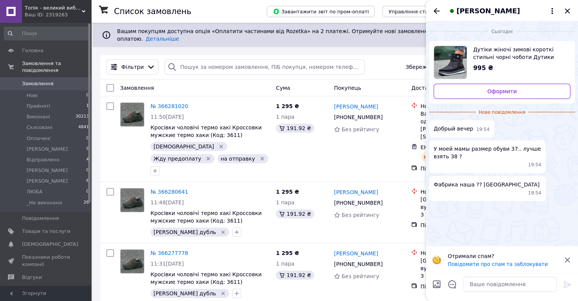
click at [515, 59] on span "Дутіки жіночі зимові короткі стильні чорні чоботи Дутики женские зимние коротки…" at bounding box center [518, 53] width 91 height 15
click at [475, 283] on textarea at bounding box center [509, 283] width 93 height 15
paste textarea "вироблено в Україні"
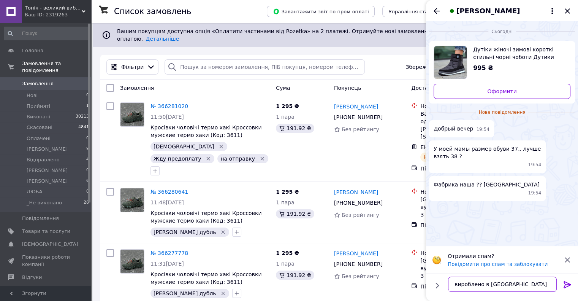
type textarea "вироблено в Україні"
click at [566, 286] on icon at bounding box center [567, 284] width 9 height 9
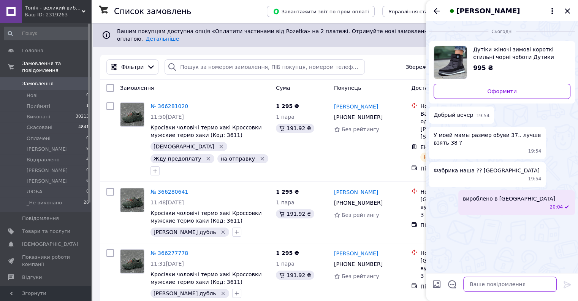
click at [487, 286] on textarea at bounding box center [509, 283] width 93 height 15
type textarea "вони повномірні"
click at [478, 287] on textarea "тут ось така розмірна сітка:" at bounding box center [502, 283] width 109 height 15
paste textarea "37р - 24 см + 8 38р - 24,8 с"
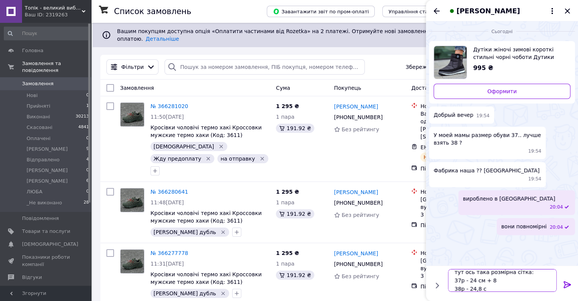
scroll to position [5, 0]
click at [500, 281] on textarea "тут ось така розмірна сітка: 37р - 24 см + 8 38р - 24,8 см" at bounding box center [502, 280] width 109 height 23
type textarea "тут ось така розмірна сітка: 37р - 24 см 38р - 24,8 см"
click at [564, 283] on icon at bounding box center [566, 284] width 7 height 7
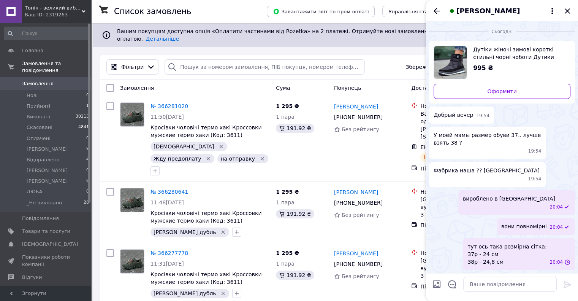
scroll to position [0, 0]
drag, startPoint x: 478, startPoint y: 282, endPoint x: 483, endPoint y: 282, distance: 4.6
click at [479, 282] on textarea at bounding box center [509, 283] width 93 height 15
paste textarea "Для нас дуже важливо вам підібрати зручний розмір, тому ми хочемо впевнитись, щ…"
type textarea "Для нас дуже важливо вам підібрати зручний розмір, тому ми хочемо впевнитись, щ…"
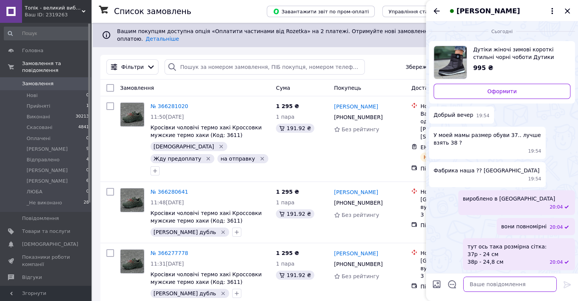
scroll to position [96, 0]
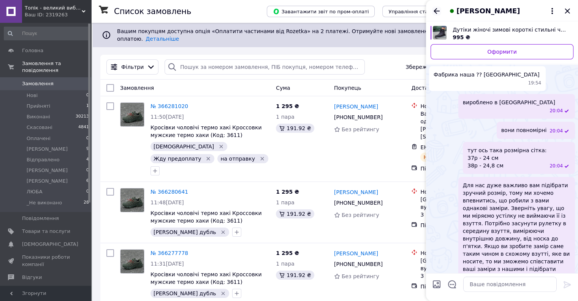
click at [436, 9] on icon "Назад" at bounding box center [437, 11] width 6 height 6
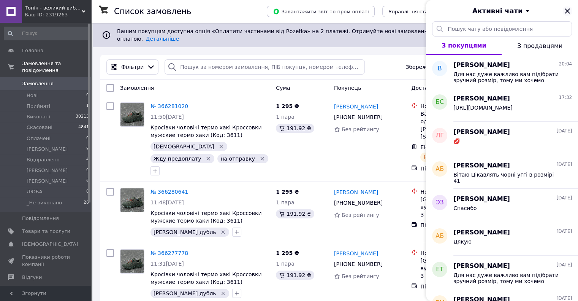
click at [570, 8] on icon "Закрити" at bounding box center [567, 10] width 9 height 9
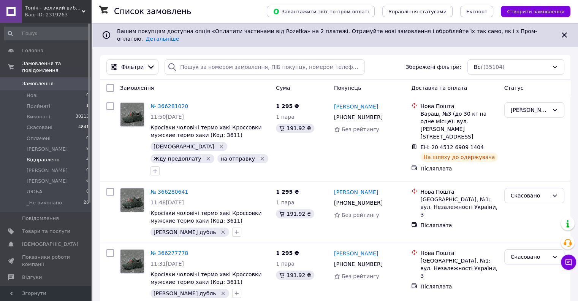
click at [56, 154] on li "Відправлено 4" at bounding box center [46, 159] width 93 height 11
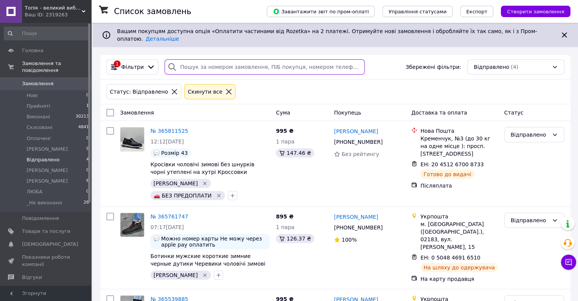
click at [231, 60] on input "search" at bounding box center [265, 66] width 200 height 15
click at [38, 80] on span "Замовлення" at bounding box center [38, 83] width 32 height 7
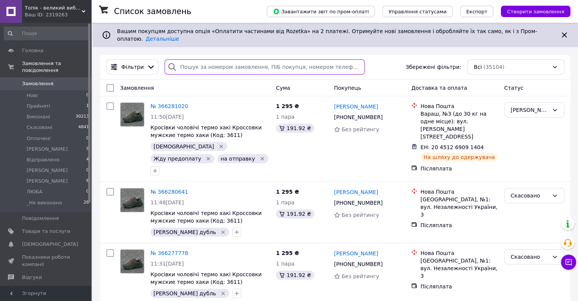
click at [218, 62] on input "search" at bounding box center [265, 66] width 200 height 15
paste input "098 328 48 21"
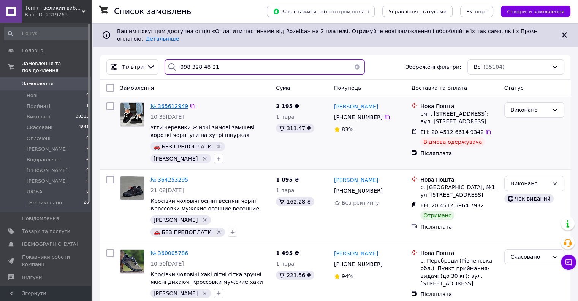
type input "098 328 48 21"
click at [170, 103] on span "№ 365612949" at bounding box center [169, 106] width 38 height 6
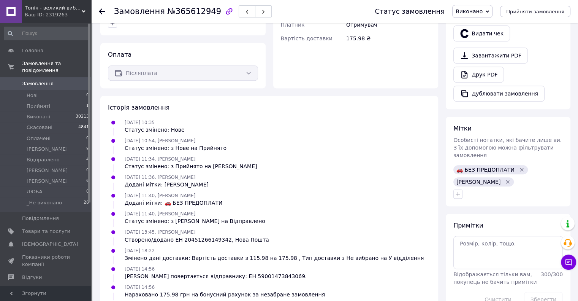
scroll to position [340, 0]
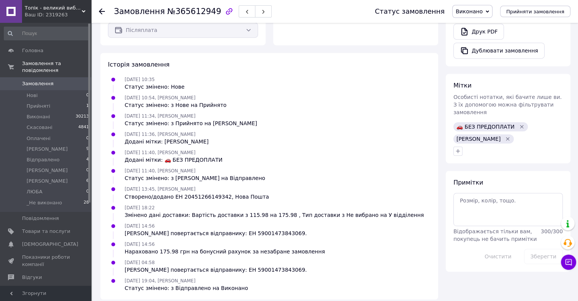
click at [46, 16] on div "Ваш ID: 2319263" at bounding box center [58, 14] width 66 height 7
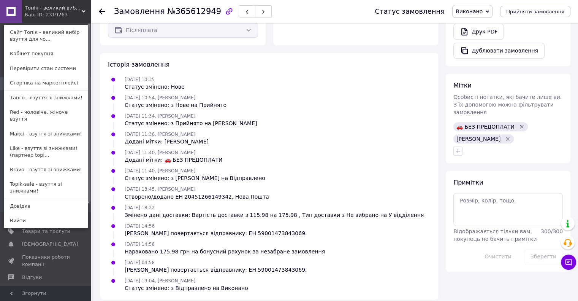
click at [35, 177] on link "Topik-sale - взуття зі знижками!" at bounding box center [46, 187] width 84 height 21
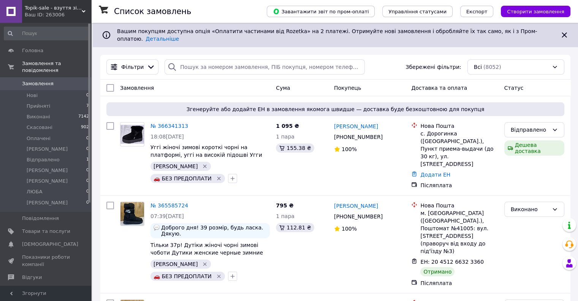
click at [51, 10] on span "Topik-sale - взуття зі знижками!" at bounding box center [53, 8] width 57 height 7
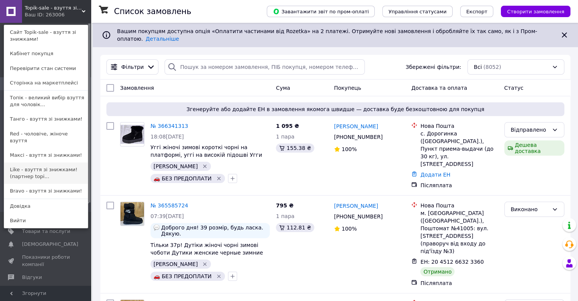
click at [45, 162] on link "Like - взуття зі знижками! (партнер topi..." at bounding box center [46, 172] width 84 height 21
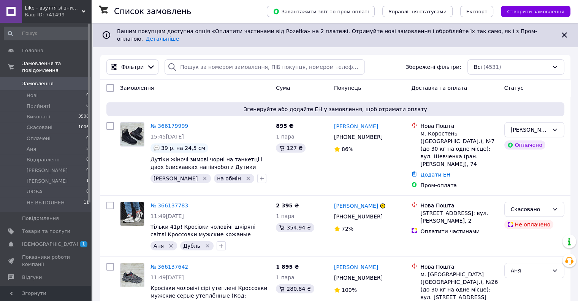
click at [49, 5] on span "Like - взуття зі знижками! (партнер [DOMAIN_NAME])" at bounding box center [53, 8] width 57 height 7
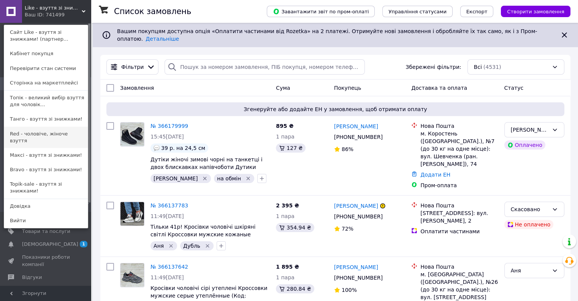
click at [46, 135] on link "Red - чоловіче, жіноче взуття" at bounding box center [46, 137] width 84 height 21
